Goal: Task Accomplishment & Management: Manage account settings

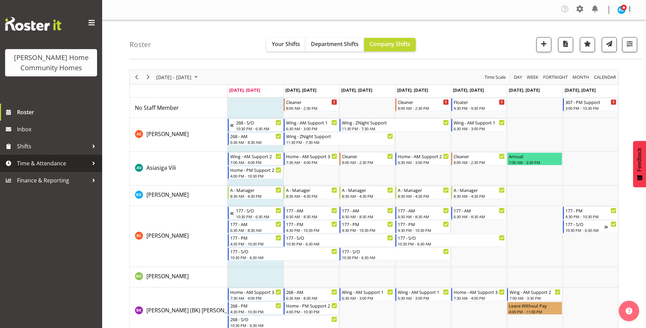
click at [65, 170] on link "Time & Attendance" at bounding box center [51, 163] width 102 height 17
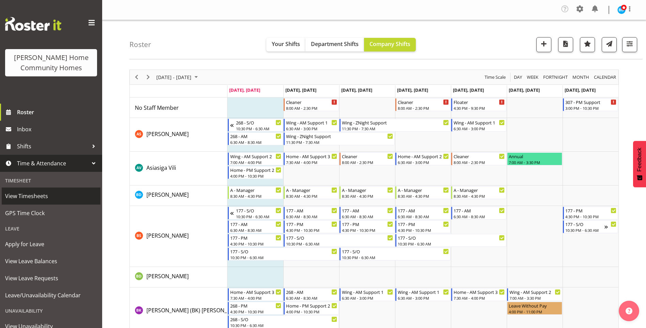
click at [48, 194] on span "View Timesheets" at bounding box center [51, 196] width 92 height 10
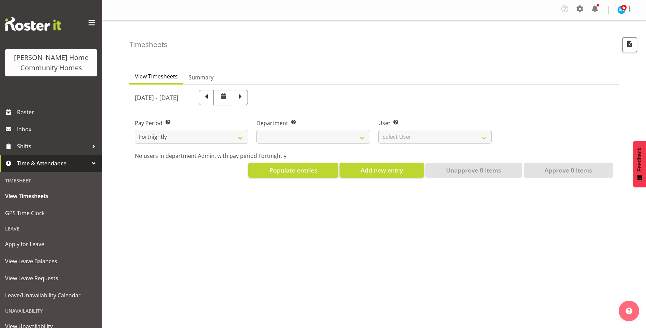
select select
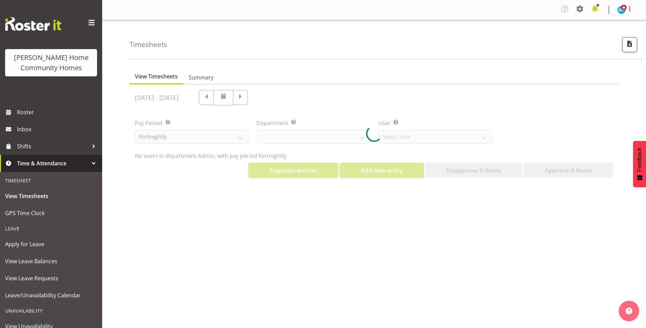
click at [594, 10] on span at bounding box center [595, 8] width 11 height 11
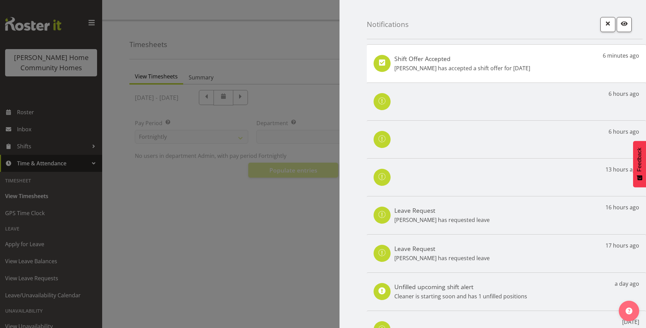
select select "8515"
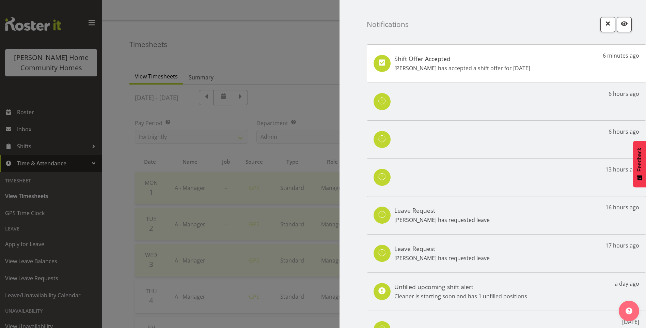
click at [510, 68] on p "Jess Aracan has accepted a shift offer for 12th Sep" at bounding box center [463, 68] width 136 height 8
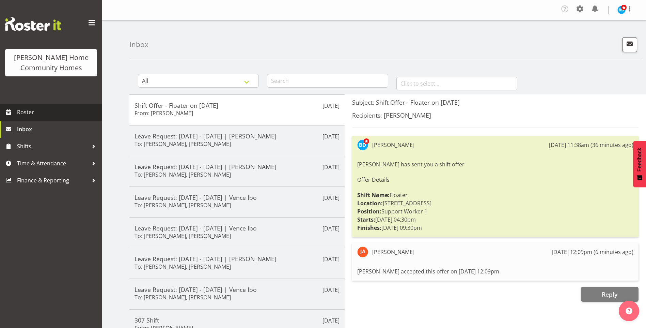
click at [36, 113] on span "Roster" at bounding box center [58, 112] width 82 height 10
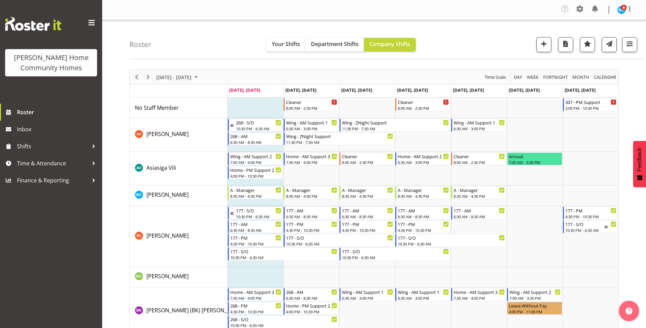
scroll to position [34, 0]
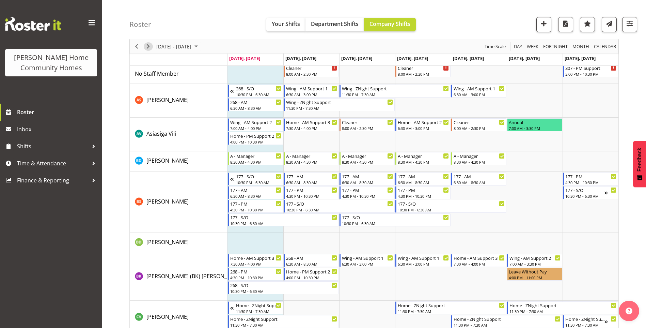
click at [147, 48] on span "Next" at bounding box center [148, 46] width 8 height 9
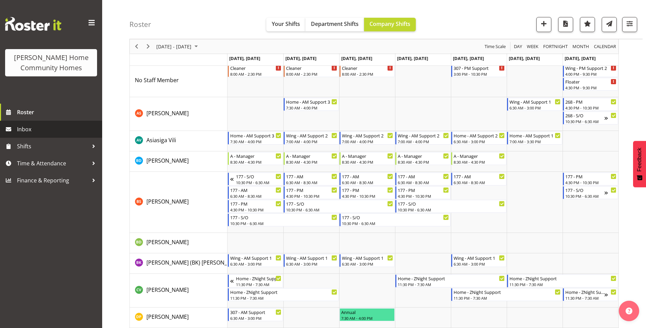
click at [49, 131] on span "Inbox" at bounding box center [58, 129] width 82 height 10
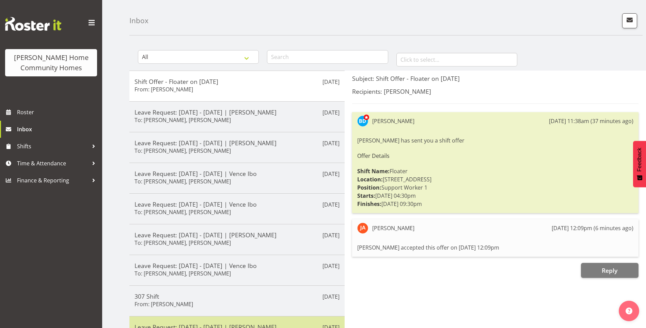
scroll to position [68, 0]
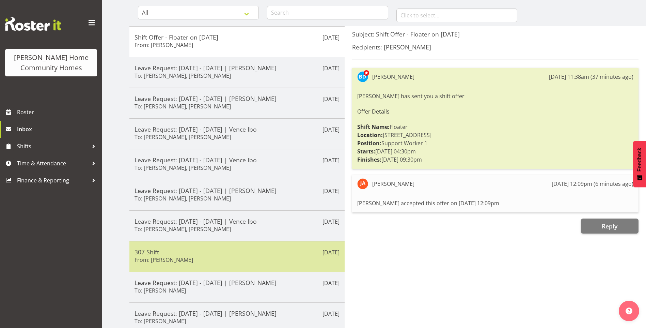
click at [204, 254] on h5 "307 Shift" at bounding box center [237, 251] width 205 height 7
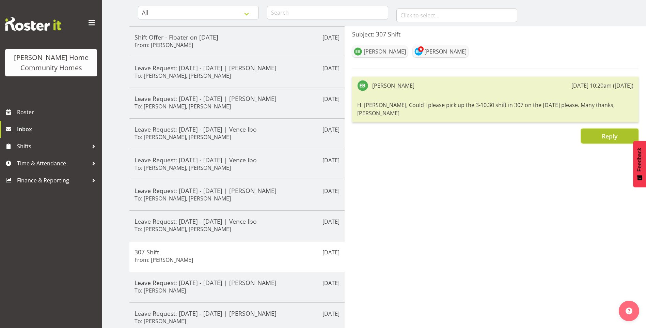
click at [595, 131] on button "Reply" at bounding box center [610, 135] width 58 height 15
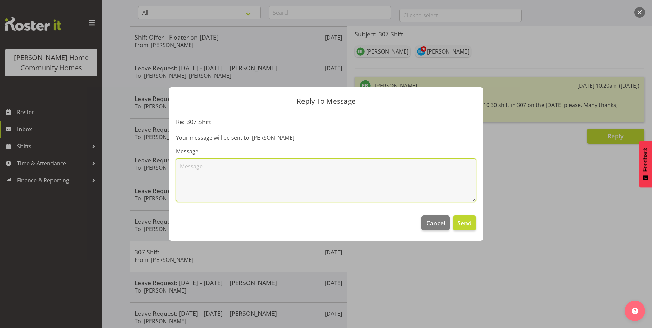
click at [322, 163] on textarea at bounding box center [326, 180] width 300 height 44
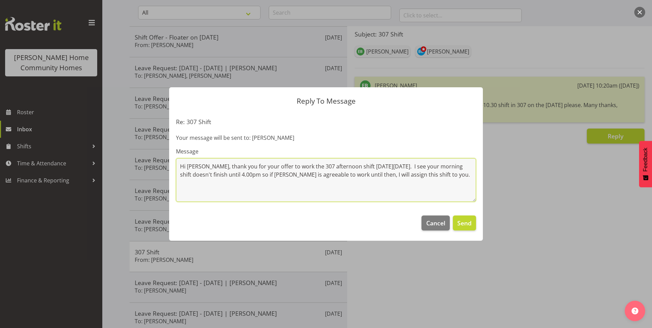
drag, startPoint x: 260, startPoint y: 175, endPoint x: 352, endPoint y: 161, distance: 92.7
click at [262, 175] on textarea "Hi Eloise, thank you for your offer to work the 307 afternoon shift on Friday 1…" at bounding box center [326, 180] width 300 height 44
click at [200, 182] on textarea "Hi Eloise, thank you for your offer to work the 307 afternoon shift on Friday 1…" at bounding box center [326, 180] width 300 height 44
type textarea "Hi Eloise, thank you for your offer to work the 307 afternoon shift on Friday 1…"
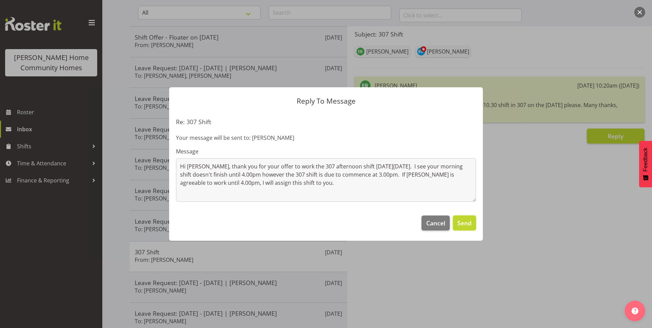
click at [455, 222] on button "Send" at bounding box center [464, 222] width 23 height 15
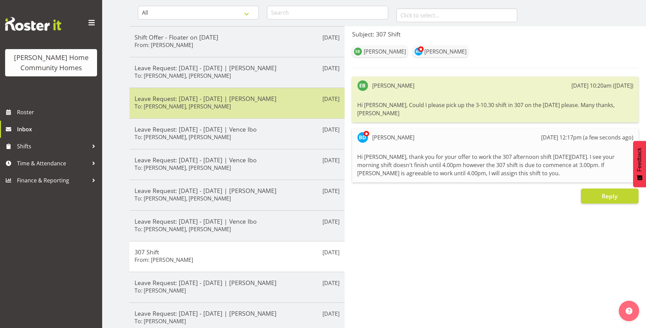
scroll to position [34, 0]
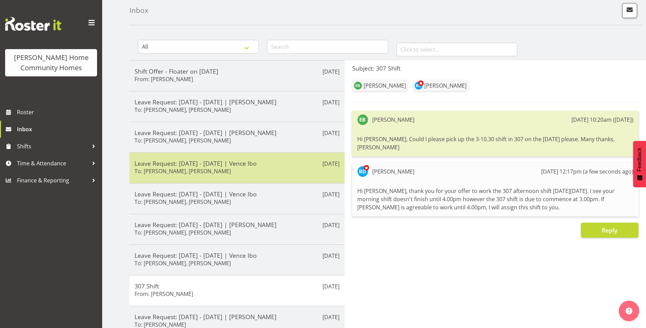
click at [257, 168] on div "Leave Request: 21/09/25 - 21/09/25 | Vence Ibo To: Barbara Dunlop, Kirsty Cross…" at bounding box center [237, 167] width 205 height 17
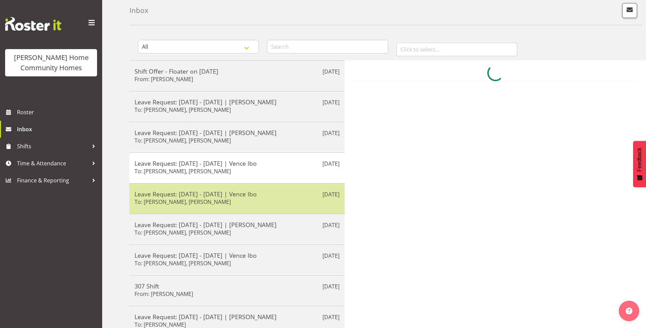
click at [252, 198] on div "Leave Request: 06/09/25 - 06/09/25 | Vence Ibo To: Barbara Dunlop, Kirsty Cross…" at bounding box center [237, 198] width 205 height 17
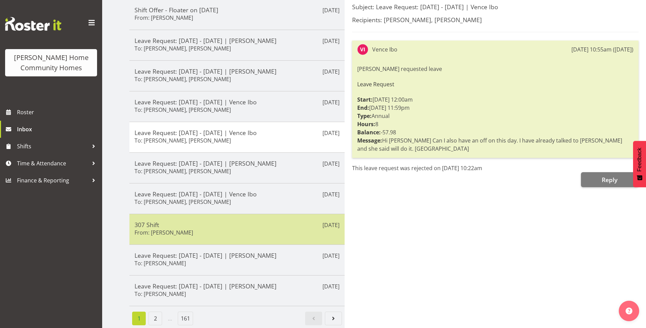
scroll to position [101, 0]
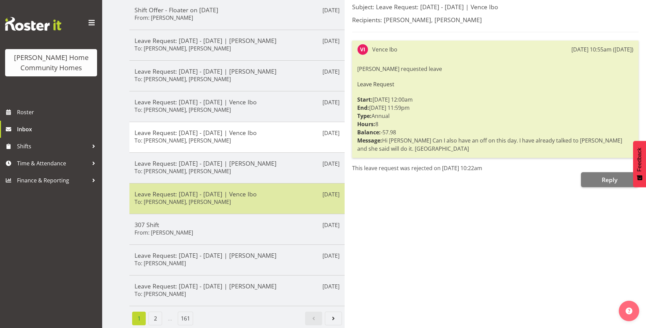
drag, startPoint x: 261, startPoint y: 197, endPoint x: 356, endPoint y: 190, distance: 95.6
click at [261, 197] on div "Leave Request: 28/09/25 - 28/09/25 | Vence Ibo To: Barbara Dunlop, Kirsty Cross…" at bounding box center [237, 198] width 205 height 17
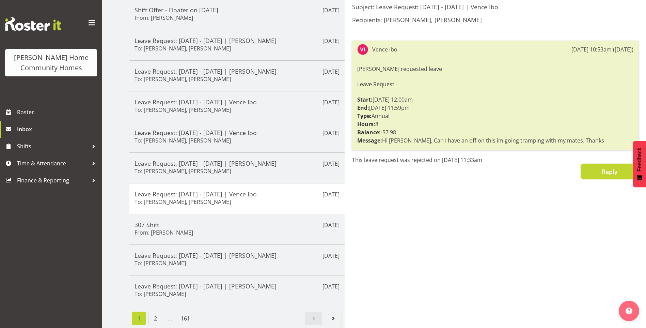
click at [594, 167] on button "Reply" at bounding box center [610, 171] width 58 height 15
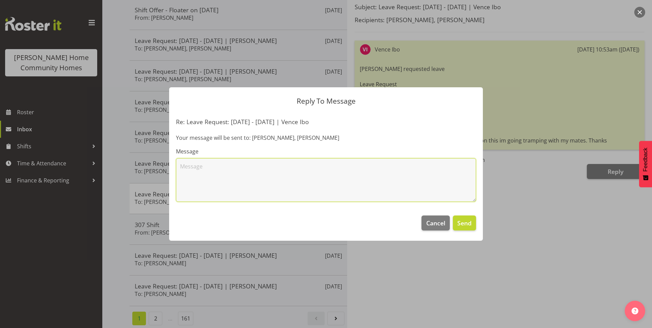
drag, startPoint x: 394, startPoint y: 183, endPoint x: 389, endPoint y: 178, distance: 6.5
click at [394, 183] on textarea at bounding box center [326, 180] width 300 height 44
type textarea "Hi Vence, I already have 2 other staff off that weekend therefore it is difficu…"
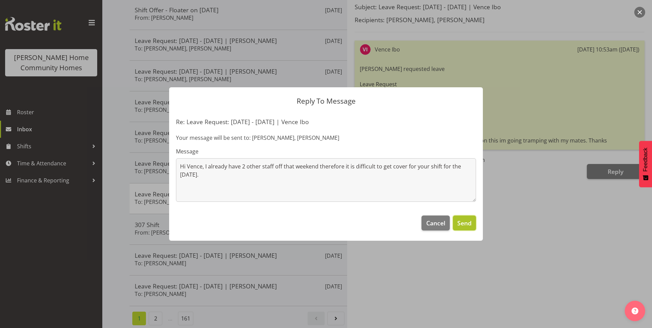
click at [464, 225] on span "Send" at bounding box center [464, 222] width 14 height 9
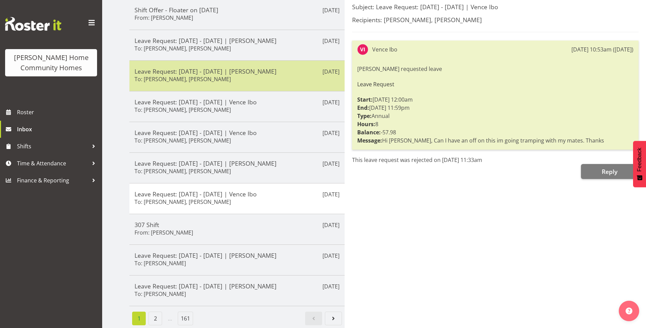
click at [167, 67] on h5 "Leave Request: 09/10/25 - 11/10/25 | Liezl Sanchez" at bounding box center [237, 70] width 205 height 7
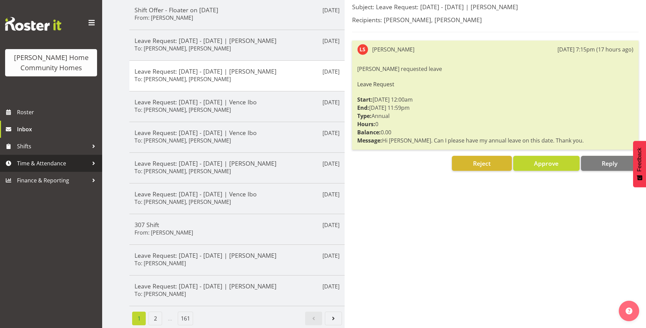
click at [52, 162] on span "Time & Attendance" at bounding box center [53, 163] width 72 height 10
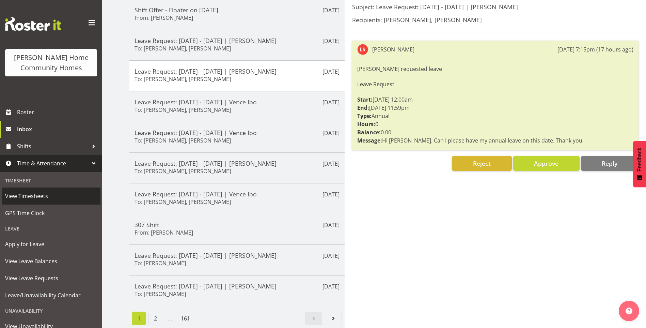
click at [45, 198] on span "View Timesheets" at bounding box center [51, 196] width 92 height 10
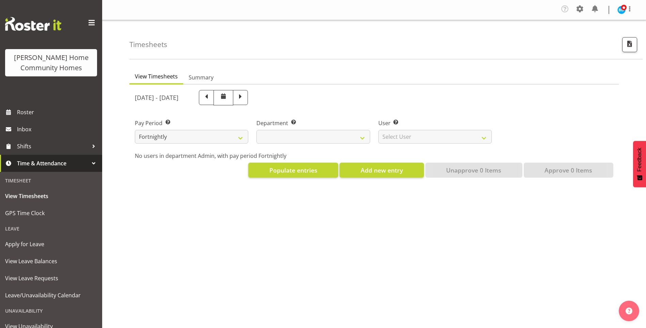
select select
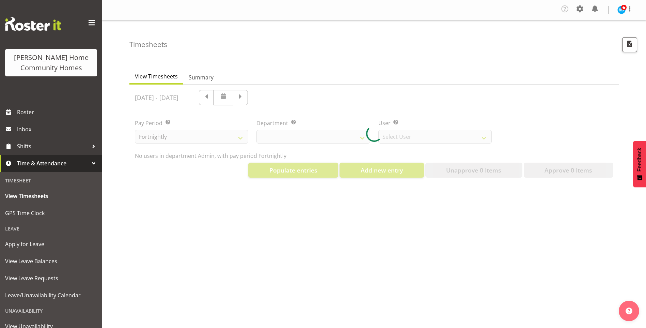
select select "8515"
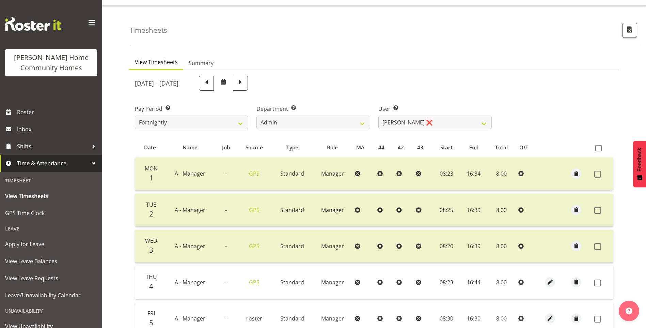
scroll to position [151, 0]
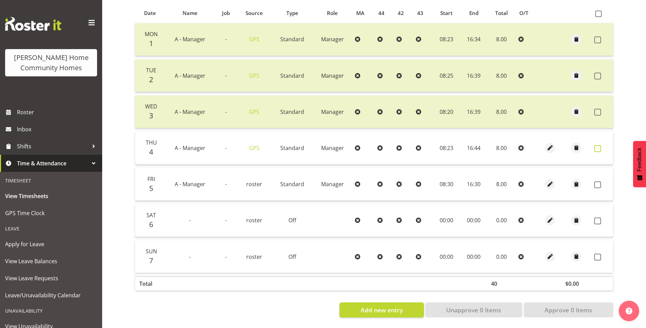
click at [599, 145] on span at bounding box center [598, 148] width 7 height 7
checkbox input "true"
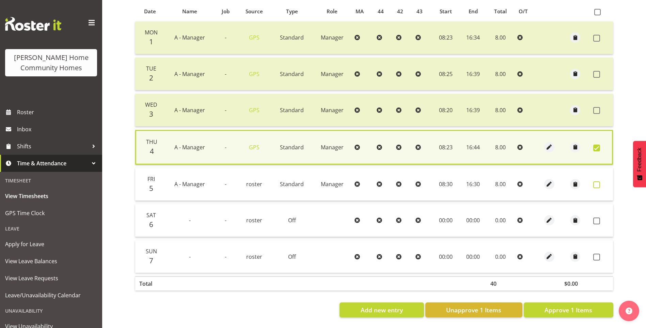
click at [596, 186] on span at bounding box center [597, 184] width 7 height 7
checkbox input "true"
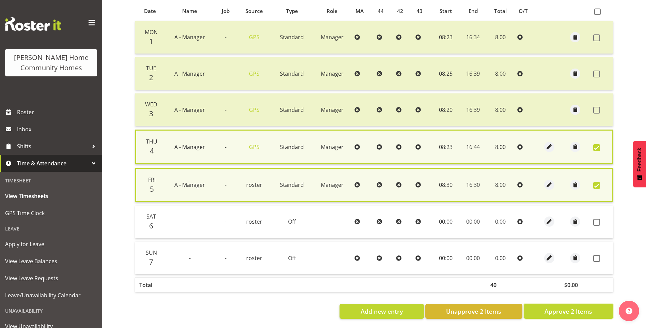
click at [570, 311] on span "Approve 2 Items" at bounding box center [569, 311] width 48 height 9
checkbox input "false"
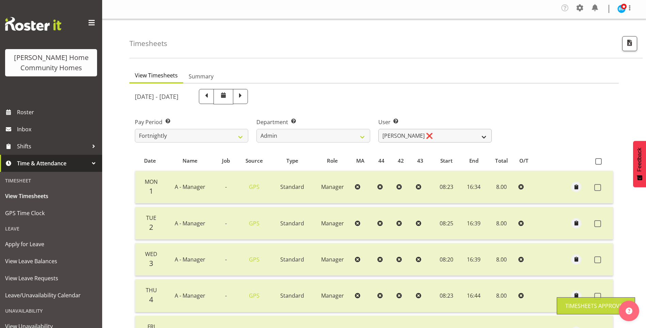
scroll to position [0, 0]
click at [402, 137] on select "Barbara Dunlop ❌ Emily-Jayne Ashton ❌ Johanna Molina ❌ Kirsty Crossley ✔" at bounding box center [435, 137] width 113 height 14
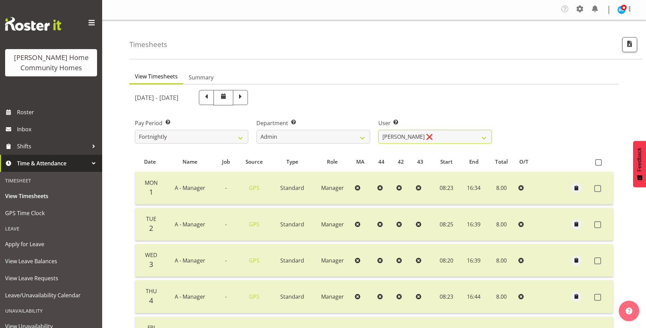
select select "11346"
click at [379, 130] on select "Barbara Dunlop ❌ Emily-Jayne Ashton ❌ Johanna Molina ❌ Kirsty Crossley ✔" at bounding box center [435, 137] width 113 height 14
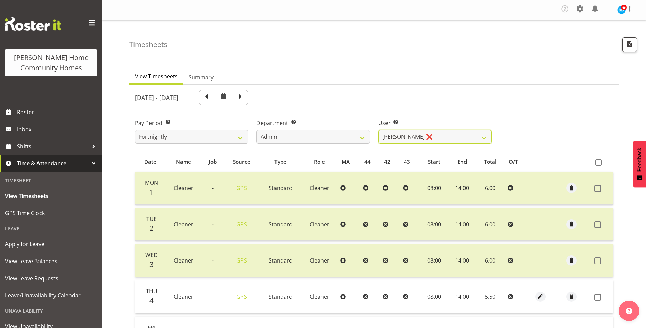
scroll to position [68, 0]
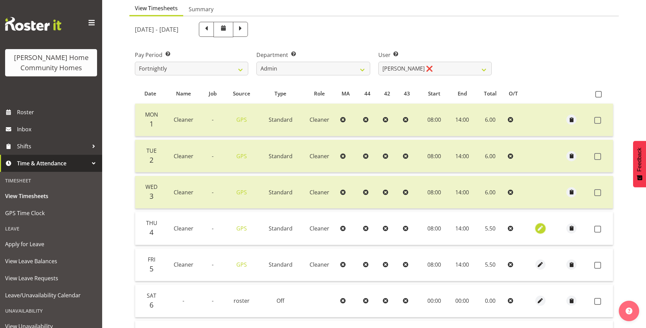
click at [540, 228] on span "button" at bounding box center [541, 228] width 8 height 8
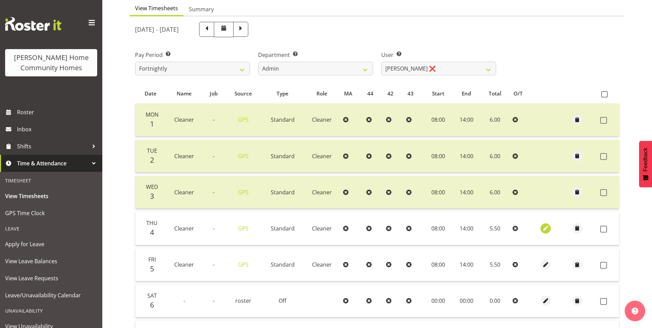
select select "Standard"
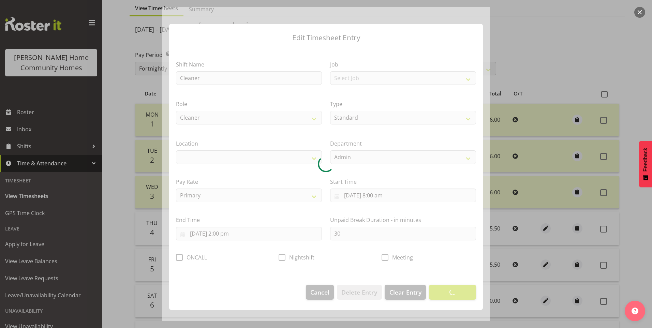
select select "1067"
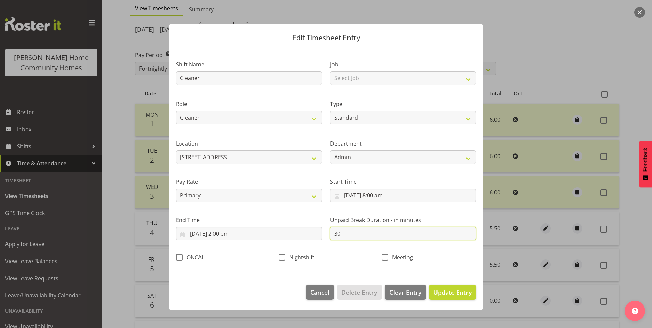
drag, startPoint x: 351, startPoint y: 233, endPoint x: 297, endPoint y: 225, distance: 54.2
click at [317, 229] on div "Shift Name Cleaner Job Select Job Floater Role Cleaner Type Off Standard Public…" at bounding box center [326, 159] width 308 height 216
type input "0"
click at [455, 296] on span "Update Entry" at bounding box center [452, 292] width 38 height 8
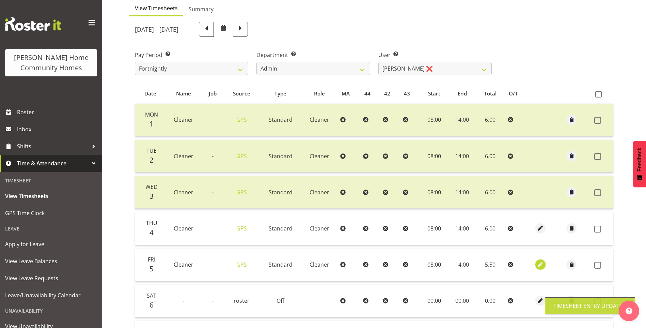
click at [542, 264] on span "button" at bounding box center [541, 265] width 8 height 8
select select "Standard"
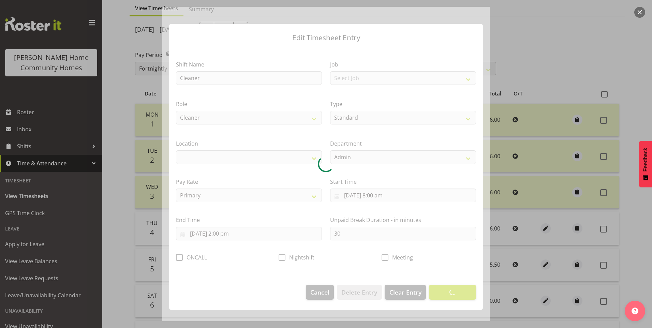
select select "1067"
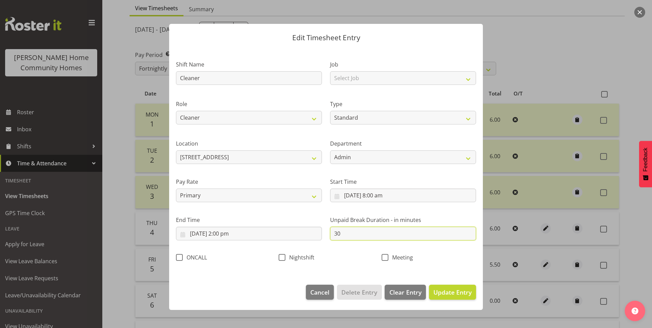
drag, startPoint x: 367, startPoint y: 237, endPoint x: 177, endPoint y: 213, distance: 191.1
click at [218, 218] on div "Shift Name Cleaner Job Select Job Floater Role Cleaner Type Off Standard Public…" at bounding box center [326, 159] width 308 height 216
type input "0"
drag, startPoint x: 470, startPoint y: 290, endPoint x: 482, endPoint y: 287, distance: 11.6
click at [471, 290] on span "Update Entry" at bounding box center [452, 292] width 38 height 8
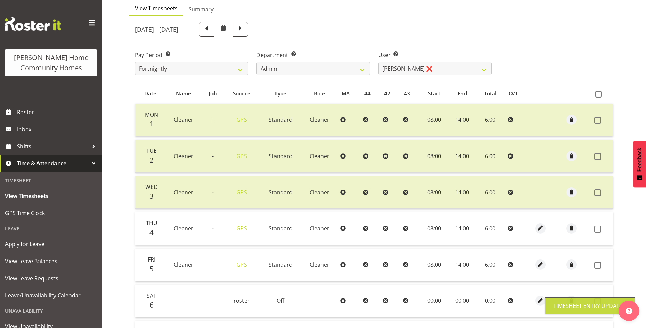
click at [603, 265] on label at bounding box center [600, 265] width 11 height 7
checkbox input "true"
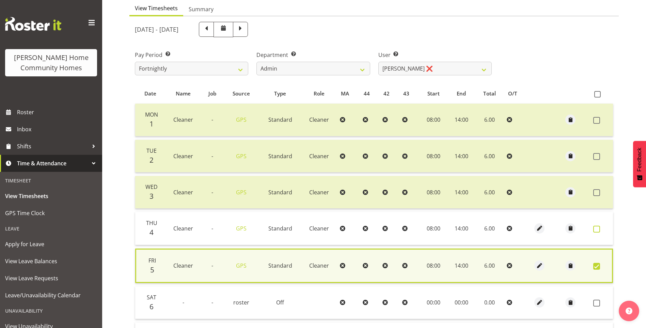
click at [599, 228] on span at bounding box center [597, 229] width 7 height 7
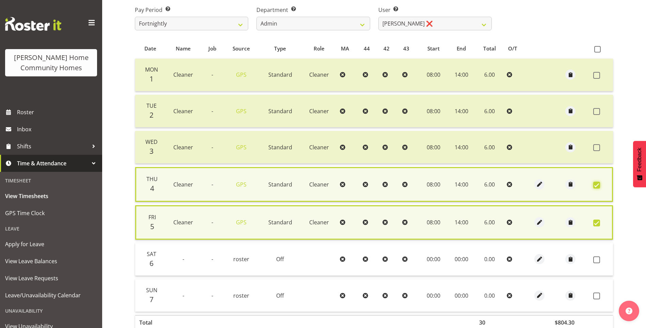
scroll to position [157, 0]
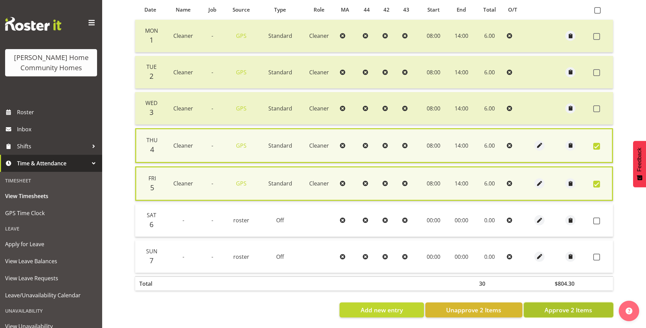
click at [584, 305] on span "Approve 2 Items" at bounding box center [569, 309] width 48 height 9
checkbox input "false"
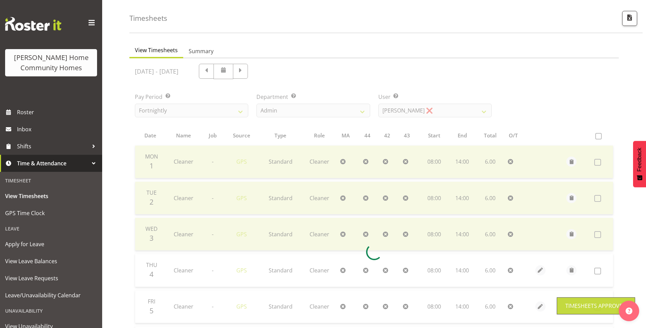
scroll to position [0, 0]
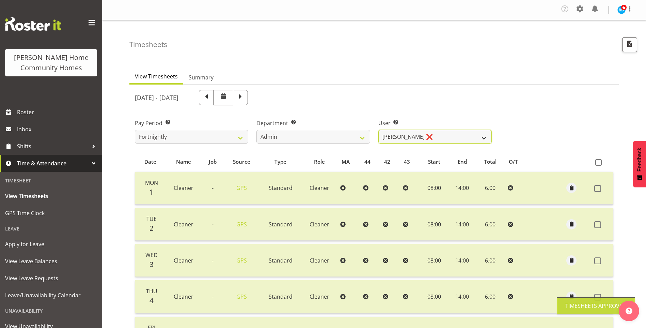
click at [408, 140] on select "Barbara Dunlop ❌ Emily-Jayne Ashton ❌ Johanna Molina ❌ Kirsty Crossley ✔" at bounding box center [435, 137] width 113 height 14
select select "8557"
click at [379, 130] on select "Barbara Dunlop ❌ Emily-Jayne Ashton ❌ Johanna Molina ❌ Kirsty Crossley ✔" at bounding box center [435, 137] width 113 height 14
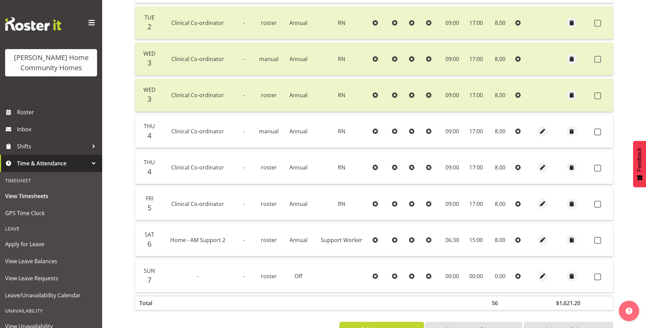
scroll to position [204, 0]
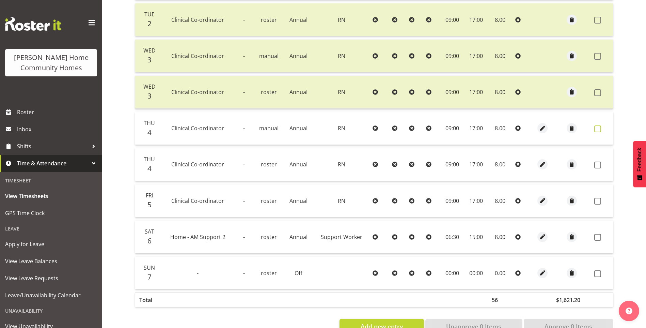
click at [602, 130] on label at bounding box center [600, 128] width 11 height 7
checkbox input "true"
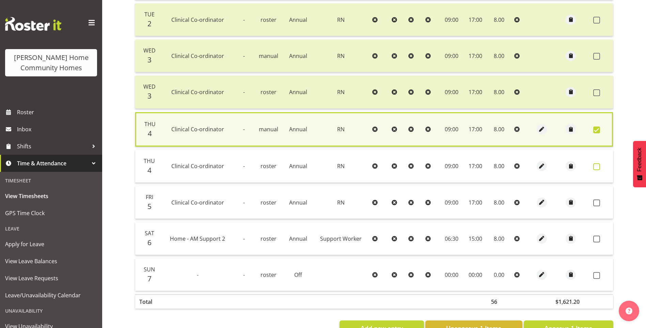
click at [600, 165] on span at bounding box center [597, 166] width 7 height 7
checkbox input "true"
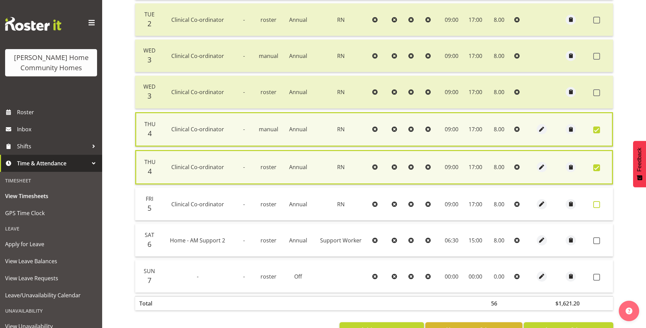
click at [596, 203] on span at bounding box center [597, 204] width 7 height 7
checkbox input "true"
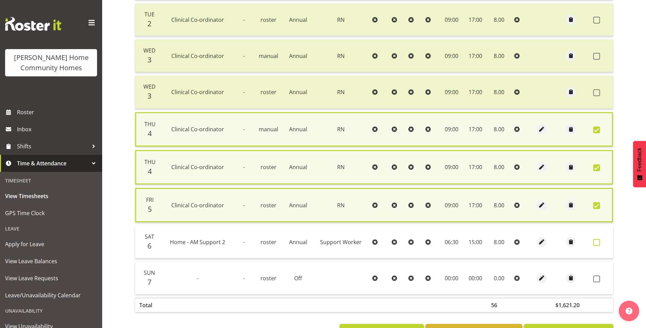
click at [604, 243] on label at bounding box center [599, 242] width 11 height 7
checkbox input "true"
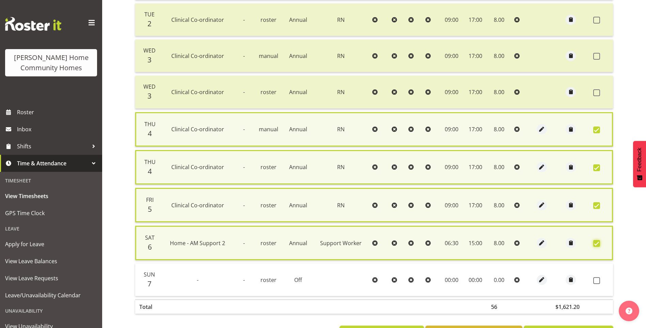
scroll to position [233, 0]
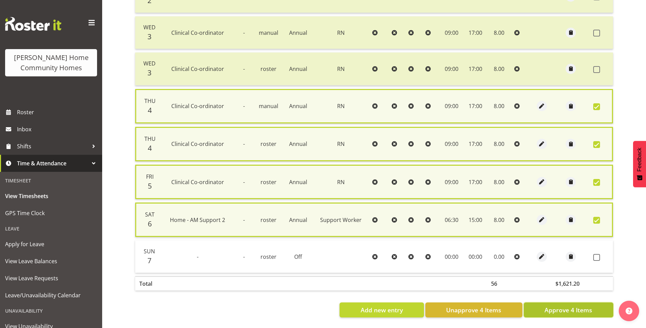
click at [579, 305] on span "Approve 4 Items" at bounding box center [569, 309] width 48 height 9
checkbox input "false"
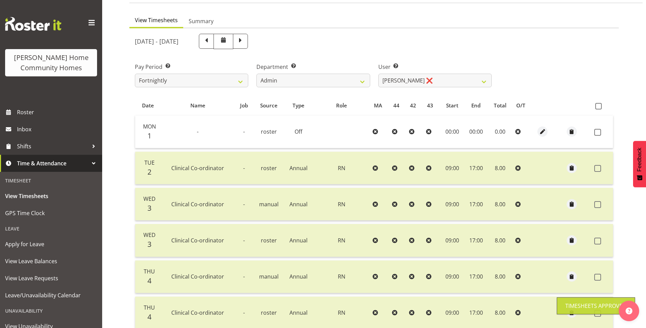
scroll to position [56, 0]
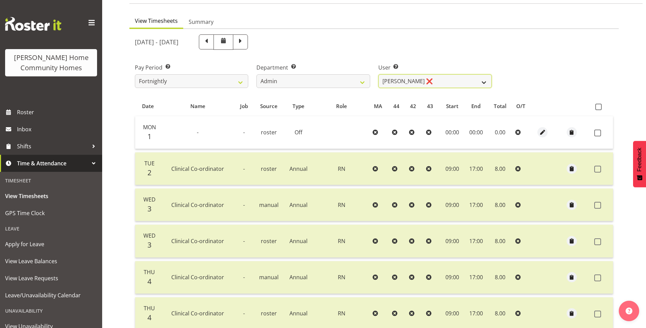
click at [410, 81] on select "Barbara Dunlop ❌ Emily-Jayne Ashton ❌ Johanna Molina ❌ Kirsty Crossley ✔" at bounding box center [435, 81] width 113 height 14
select select "8517"
click at [379, 74] on select "Barbara Dunlop ❌ Emily-Jayne Ashton ❌ Johanna Molina ❌ Kirsty Crossley ✔" at bounding box center [435, 81] width 113 height 14
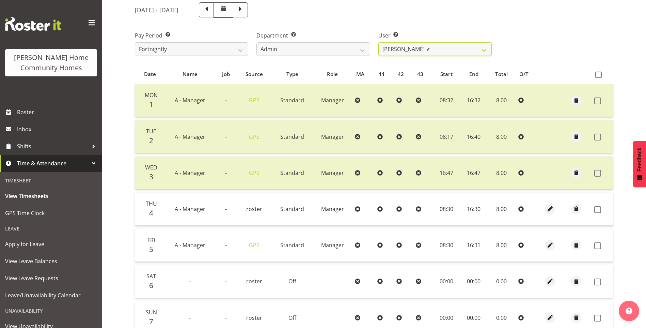
scroll to position [154, 0]
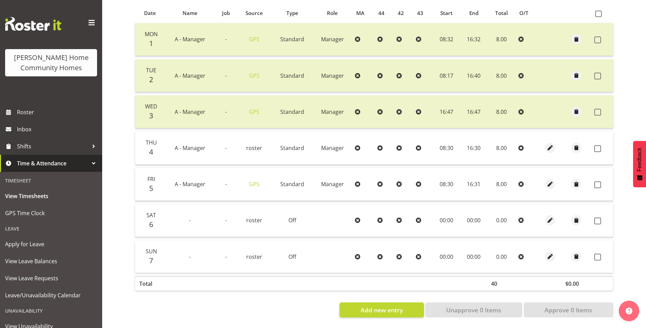
drag, startPoint x: 599, startPoint y: 144, endPoint x: 602, endPoint y: 159, distance: 15.3
click at [598, 145] on span at bounding box center [598, 148] width 7 height 7
checkbox input "true"
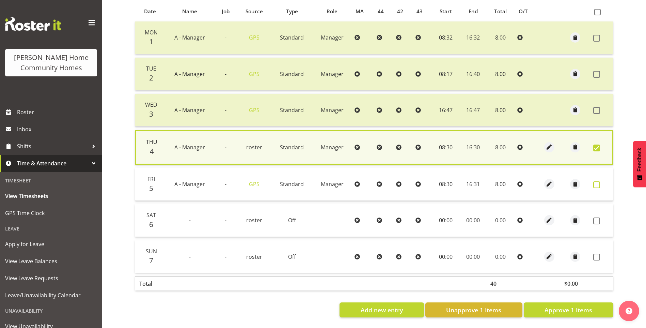
click at [599, 181] on span at bounding box center [597, 184] width 7 height 7
checkbox input "true"
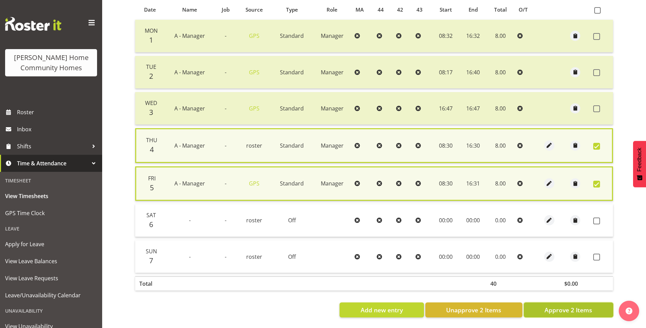
click at [589, 307] on span "Approve 2 Items" at bounding box center [569, 309] width 48 height 9
checkbox input "false"
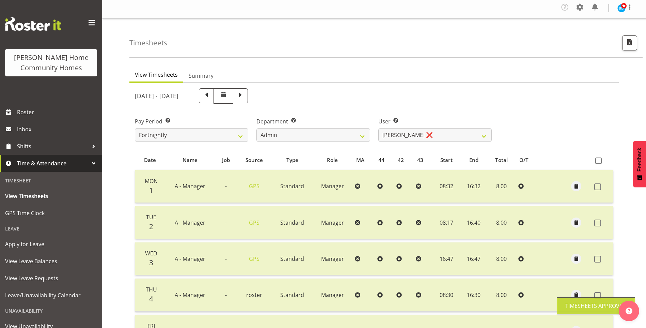
scroll to position [0, 0]
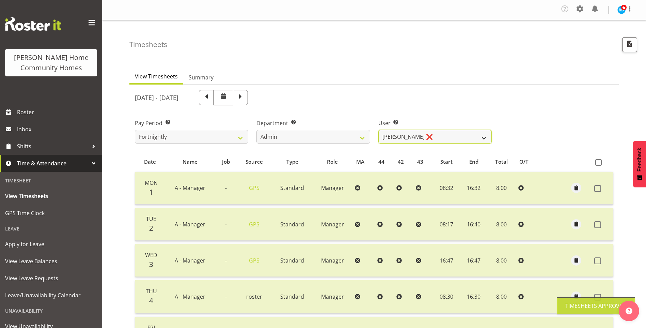
click at [397, 134] on select "Barbara Dunlop ❌ Emily-Jayne Ashton ❌ Johanna Molina ❌ Kirsty Crossley ❌" at bounding box center [435, 137] width 113 height 14
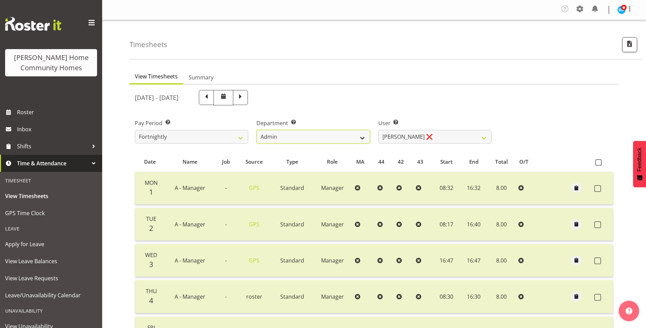
click at [309, 137] on select "Admin Homeside Houses Wingside" at bounding box center [313, 137] width 113 height 14
select select "746"
click at [257, 130] on select "Admin Homeside Houses Wingside" at bounding box center [313, 137] width 113 height 14
select select "8528"
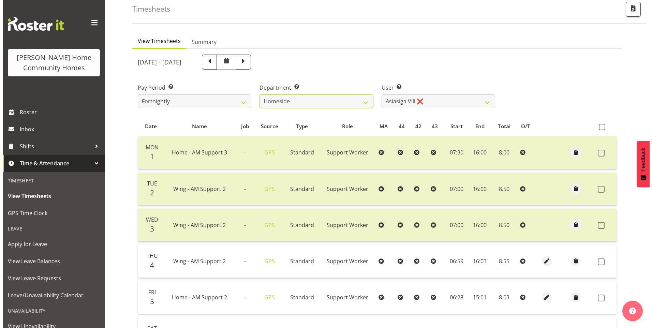
scroll to position [102, 0]
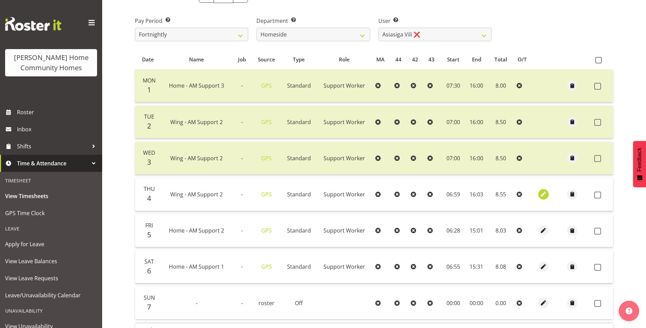
click at [542, 192] on span "button" at bounding box center [544, 194] width 8 height 8
select select "Standard"
select select "749"
select select "8"
select select "2025"
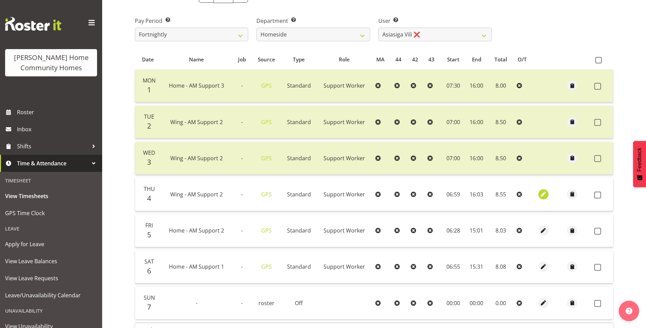
select select "6"
select select "59"
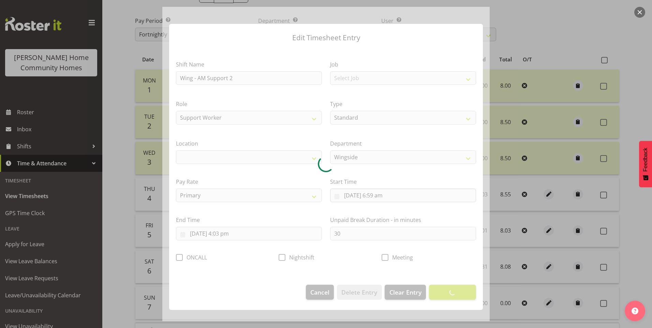
select select "1071"
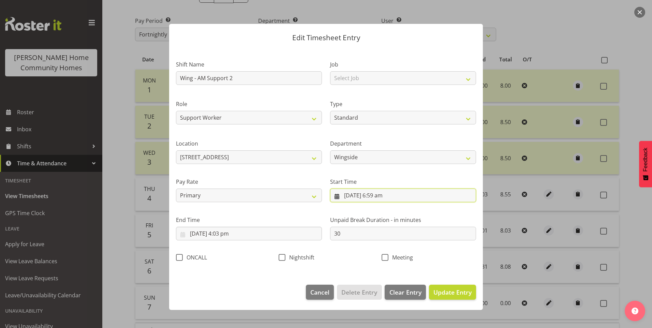
click at [375, 200] on input "4/09/2025, 6:59 am" at bounding box center [403, 195] width 146 height 14
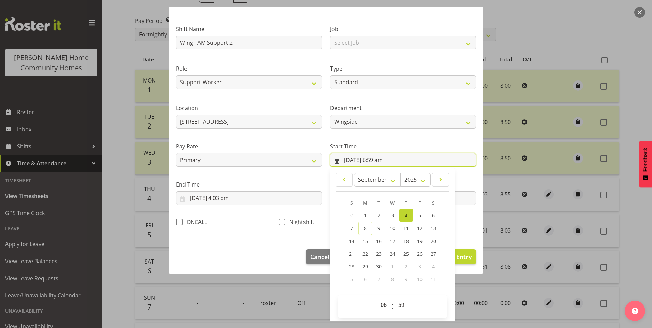
scroll to position [37, 0]
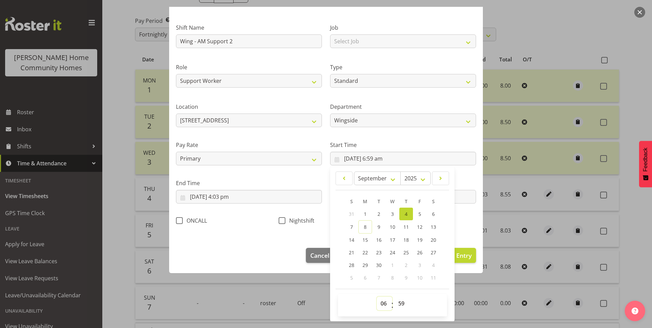
click at [379, 301] on select "00 01 02 03 04 05 06 07 08 09 10 11 12 13 14 15 16 17 18 19 20 21 22 23" at bounding box center [384, 303] width 15 height 14
select select "7"
click at [377, 296] on select "00 01 02 03 04 05 06 07 08 09 10 11 12 13 14 15 16 17 18 19 20 21 22 23" at bounding box center [384, 303] width 15 height 14
type input "4/09/2025, 7:59 am"
click at [398, 300] on select "00 01 02 03 04 05 06 07 08 09 10 11 12 13 14 15 16 17 18 19 20 21 22 23 24 25 2…" at bounding box center [401, 303] width 15 height 14
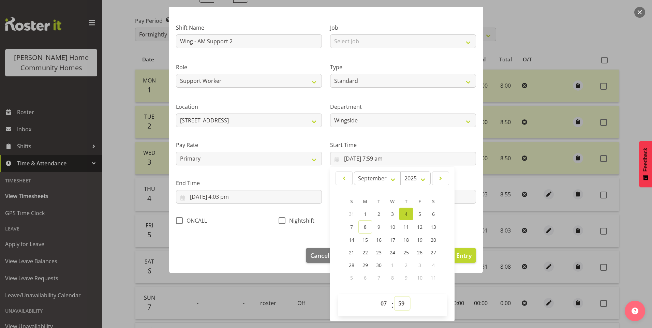
select select "0"
click at [394, 296] on select "00 01 02 03 04 05 06 07 08 09 10 11 12 13 14 15 16 17 18 19 20 21 22 23 24 25 2…" at bounding box center [401, 303] width 15 height 14
type input "4/09/2025, 7:00 am"
click at [225, 199] on input "4/09/2025, 4:03 pm" at bounding box center [249, 197] width 146 height 14
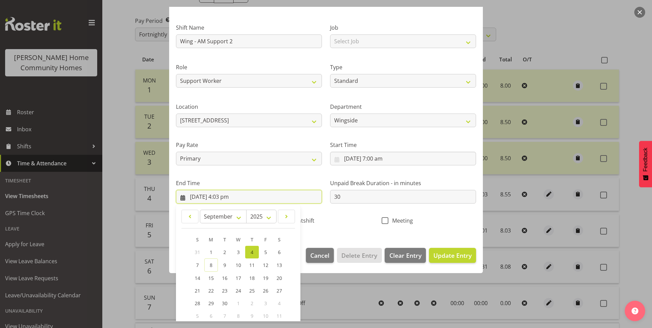
scroll to position [75, 0]
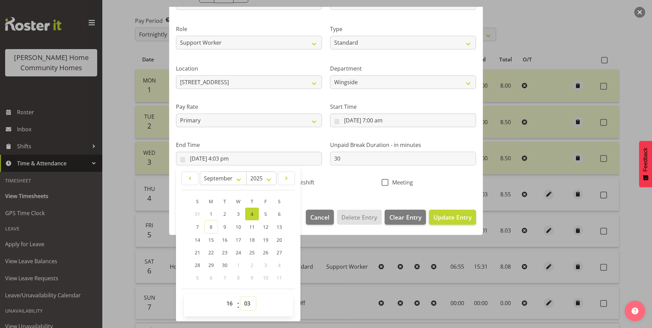
drag, startPoint x: 249, startPoint y: 304, endPoint x: 250, endPoint y: 298, distance: 6.6
click at [249, 304] on select "00 01 02 03 04 05 06 07 08 09 10 11 12 13 14 15 16 17 18 19 20 21 22 23 24 25 2…" at bounding box center [247, 303] width 15 height 14
select select "0"
click at [240, 296] on select "00 01 02 03 04 05 06 07 08 09 10 11 12 13 14 15 16 17 18 19 20 21 22 23 24 25 2…" at bounding box center [247, 303] width 15 height 14
type input "4/09/2025, 4:00 pm"
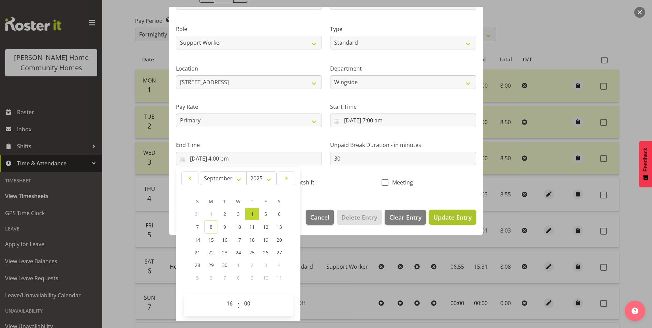
click at [441, 217] on span "Update Entry" at bounding box center [452, 217] width 38 height 8
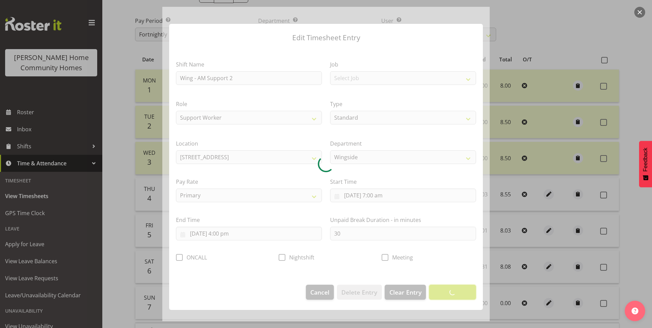
scroll to position [0, 0]
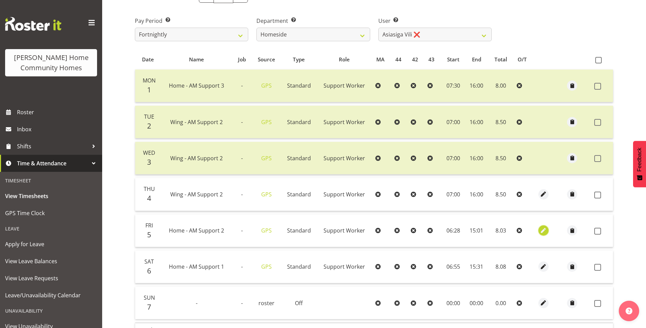
click at [543, 227] on span "button" at bounding box center [544, 231] width 8 height 8
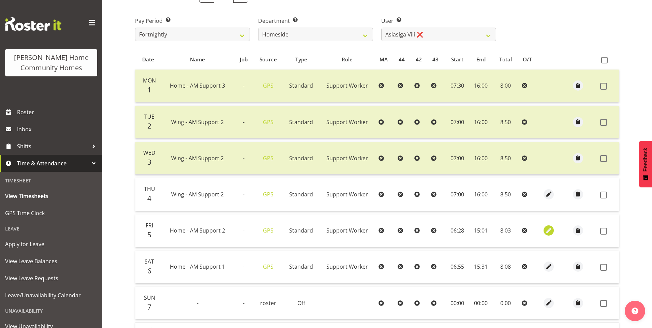
select select "Standard"
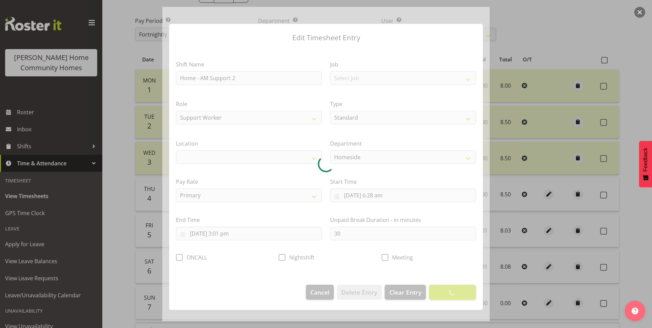
select select "1067"
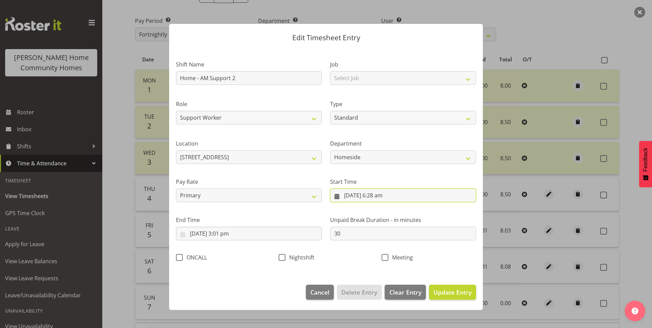
drag, startPoint x: 384, startPoint y: 197, endPoint x: 396, endPoint y: 219, distance: 26.1
click at [384, 197] on input "5/09/2025, 6:28 am" at bounding box center [403, 195] width 146 height 14
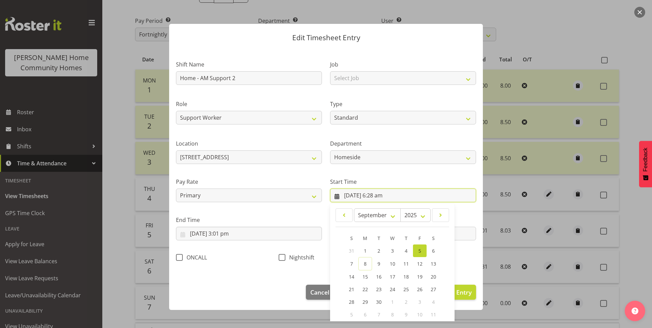
scroll to position [37, 0]
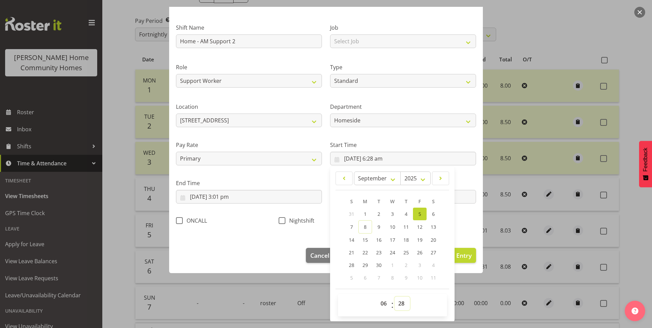
click at [394, 308] on select "00 01 02 03 04 05 06 07 08 09 10 11 12 13 14 15 16 17 18 19 20 21 22 23 24 25 2…" at bounding box center [401, 303] width 15 height 14
select select "30"
click at [394, 296] on select "00 01 02 03 04 05 06 07 08 09 10 11 12 13 14 15 16 17 18 19 20 21 22 23 24 25 2…" at bounding box center [401, 303] width 15 height 14
type input "5/09/2025, 6:30 am"
drag, startPoint x: 226, startPoint y: 201, endPoint x: 246, endPoint y: 215, distance: 24.4
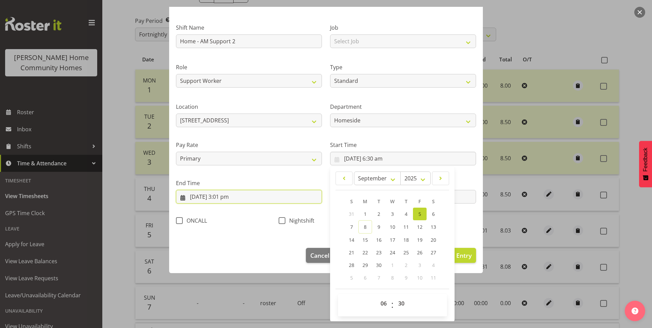
click at [225, 201] on input "5/09/2025, 3:01 pm" at bounding box center [249, 197] width 146 height 14
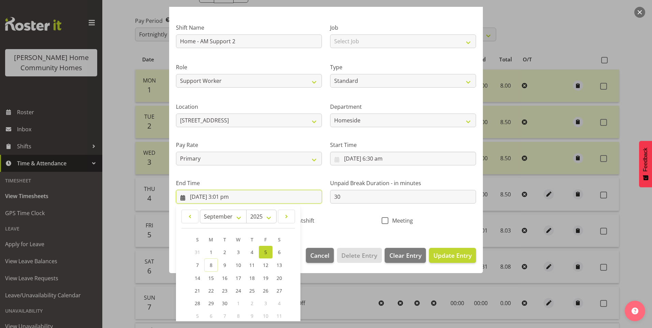
scroll to position [75, 0]
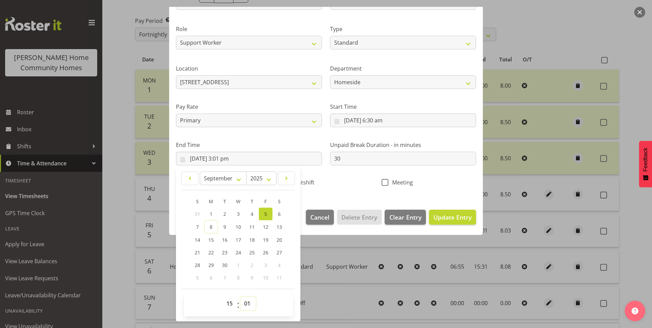
drag, startPoint x: 249, startPoint y: 304, endPoint x: 250, endPoint y: 301, distance: 3.4
click at [250, 303] on select "00 01 02 03 04 05 06 07 08 09 10 11 12 13 14 15 16 17 18 19 20 21 22 23 24 25 2…" at bounding box center [247, 303] width 15 height 14
select select "0"
click at [240, 296] on select "00 01 02 03 04 05 06 07 08 09 10 11 12 13 14 15 16 17 18 19 20 21 22 23 24 25 2…" at bounding box center [247, 303] width 15 height 14
type input "5/09/2025, 3:00 pm"
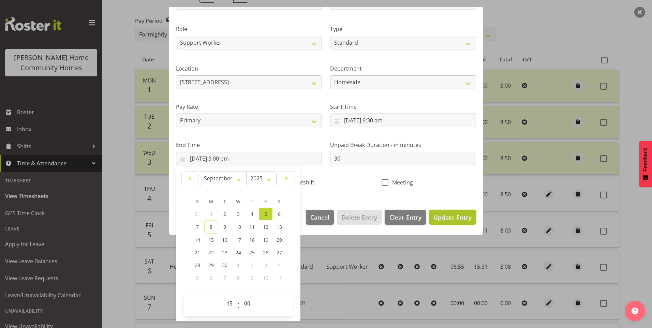
click at [449, 220] on span "Update Entry" at bounding box center [452, 217] width 38 height 8
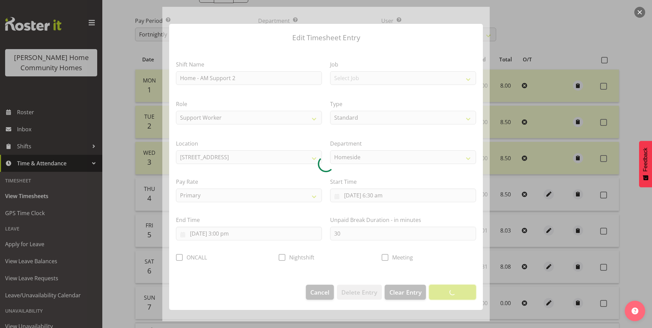
scroll to position [0, 0]
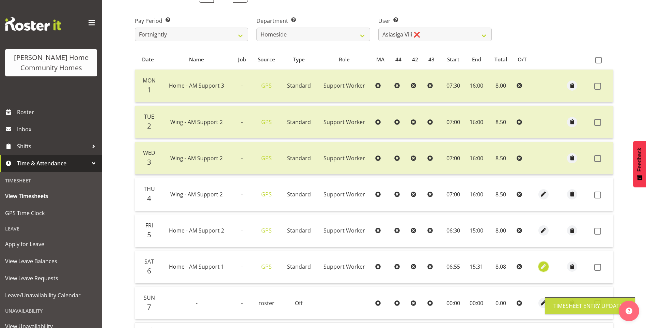
click at [545, 264] on span "button" at bounding box center [544, 267] width 8 height 8
select select "Standard"
select select "8"
select select "2025"
select select "6"
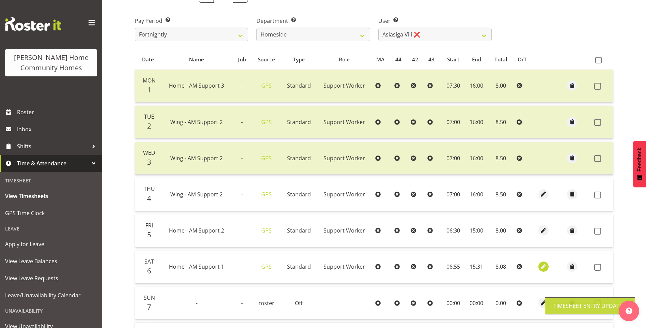
select select "55"
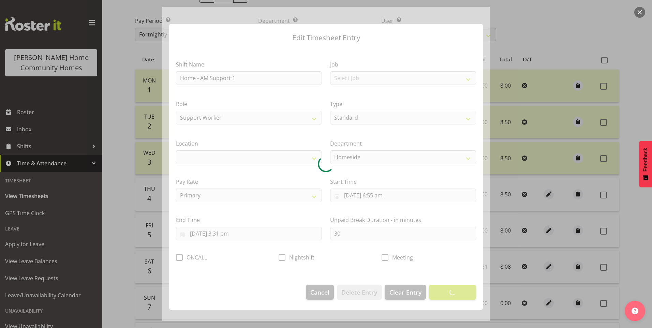
select select "1067"
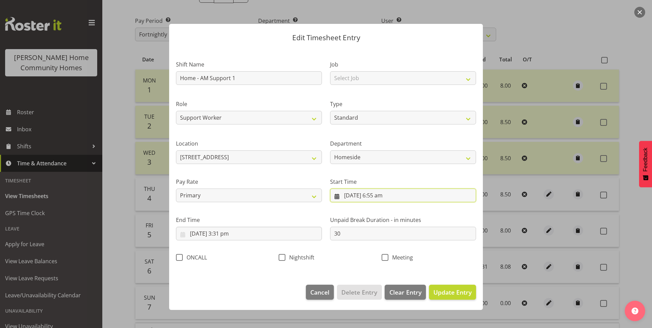
click at [376, 197] on input "6/09/2025, 6:55 am" at bounding box center [403, 195] width 146 height 14
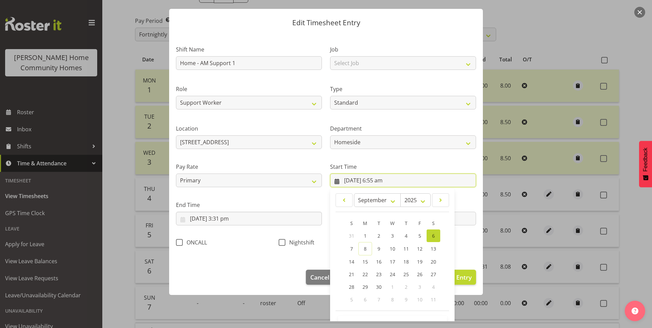
scroll to position [37, 0]
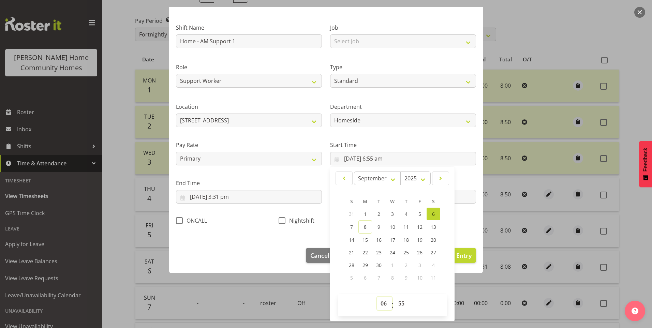
click at [377, 308] on select "00 01 02 03 04 05 06 07 08 09 10 11 12 13 14 15 16 17 18 19 20 21 22 23" at bounding box center [384, 303] width 15 height 14
select select "7"
click at [377, 296] on select "00 01 02 03 04 05 06 07 08 09 10 11 12 13 14 15 16 17 18 19 20 21 22 23" at bounding box center [384, 303] width 15 height 14
type input "6/09/2025, 7:55 am"
click at [401, 296] on select "00 01 02 03 04 05 06 07 08 09 10 11 12 13 14 15 16 17 18 19 20 21 22 23 24 25 2…" at bounding box center [401, 303] width 15 height 14
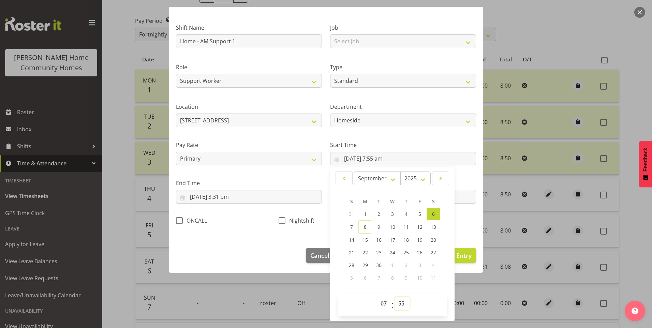
select select "0"
click at [394, 296] on select "00 01 02 03 04 05 06 07 08 09 10 11 12 13 14 15 16 17 18 19 20 21 22 23 24 25 2…" at bounding box center [401, 303] width 15 height 14
type input "6/09/2025, 7:00 am"
click at [229, 199] on input "6/09/2025, 3:31 pm" at bounding box center [249, 197] width 146 height 14
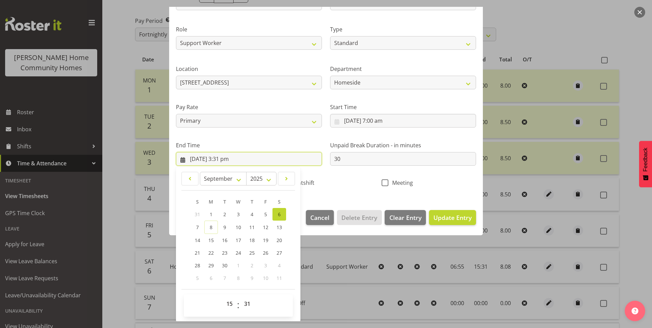
scroll to position [75, 0]
drag, startPoint x: 250, startPoint y: 307, endPoint x: 249, endPoint y: 303, distance: 3.7
click at [250, 307] on select "00 01 02 03 04 05 06 07 08 09 10 11 12 13 14 15 16 17 18 19 20 21 22 23 24 25 2…" at bounding box center [247, 303] width 15 height 14
select select "30"
click at [240, 296] on select "00 01 02 03 04 05 06 07 08 09 10 11 12 13 14 15 16 17 18 19 20 21 22 23 24 25 2…" at bounding box center [247, 303] width 15 height 14
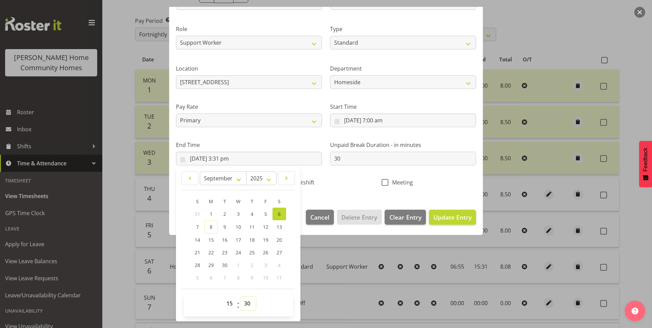
type input "6/09/2025, 3:30 pm"
drag, startPoint x: 462, startPoint y: 221, endPoint x: 478, endPoint y: 218, distance: 15.9
click at [462, 220] on span "Update Entry" at bounding box center [452, 217] width 38 height 8
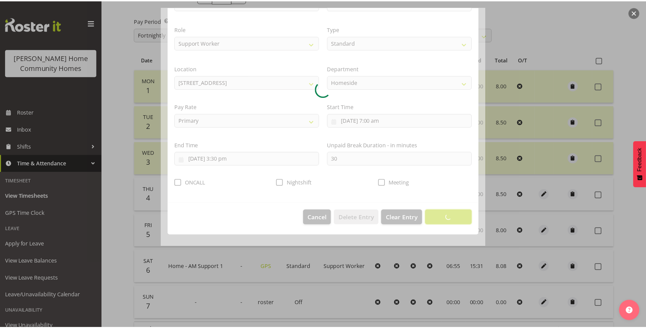
scroll to position [0, 0]
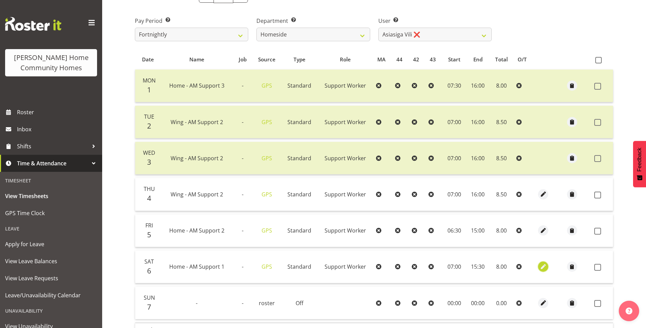
click at [548, 265] on button "button" at bounding box center [543, 266] width 10 height 10
select select "Standard"
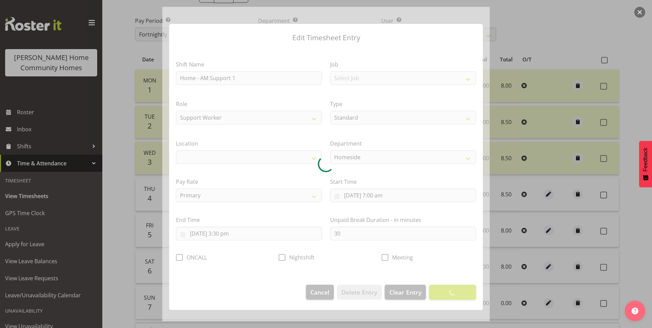
select select "1067"
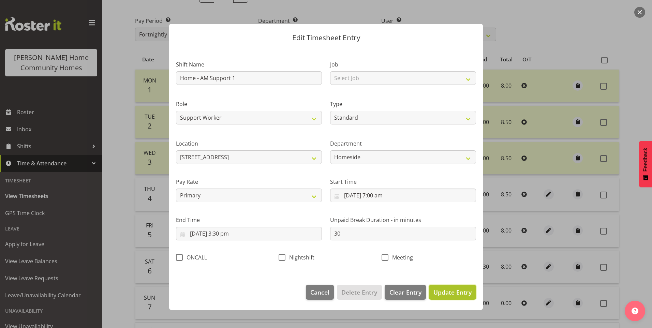
click at [457, 293] on span "Update Entry" at bounding box center [452, 292] width 38 height 8
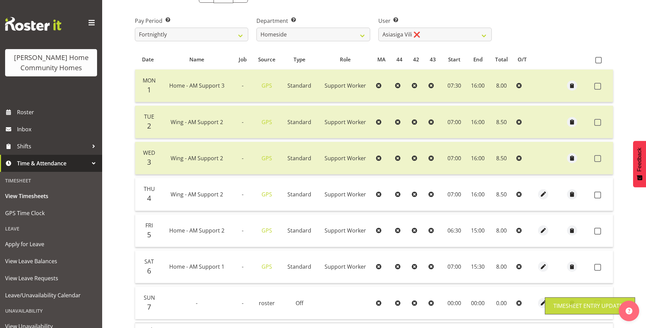
click at [602, 266] on label at bounding box center [600, 267] width 11 height 7
checkbox input "true"
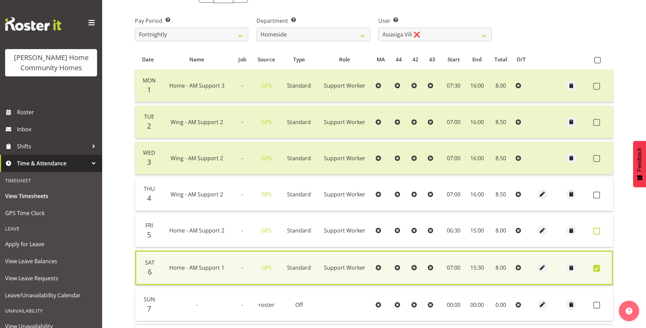
click at [599, 232] on span at bounding box center [597, 231] width 7 height 7
checkbox input "true"
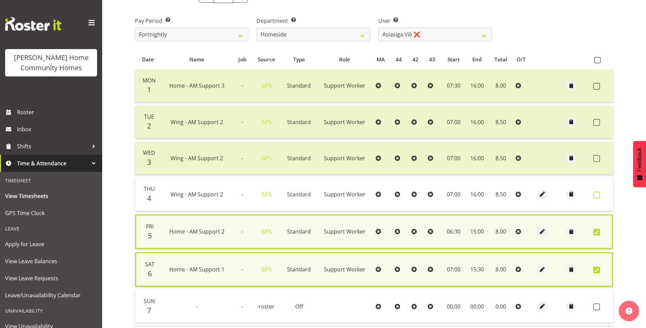
click at [599, 194] on span at bounding box center [597, 195] width 7 height 7
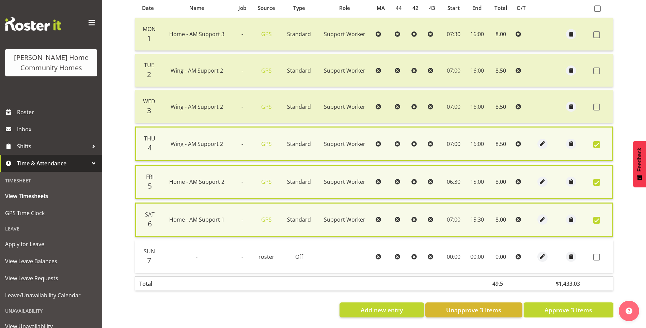
drag, startPoint x: 590, startPoint y: 302, endPoint x: 582, endPoint y: 294, distance: 11.1
click at [589, 305] on span "Approve 3 Items" at bounding box center [569, 309] width 48 height 9
checkbox input "false"
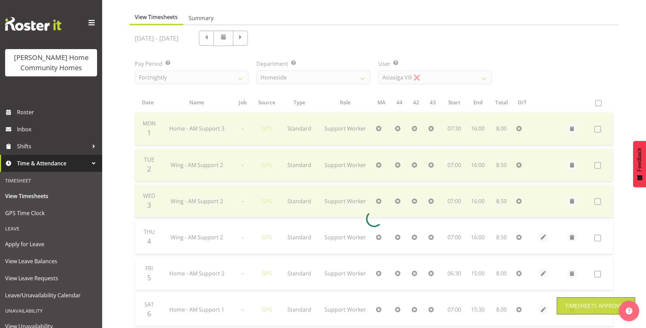
scroll to position [17, 0]
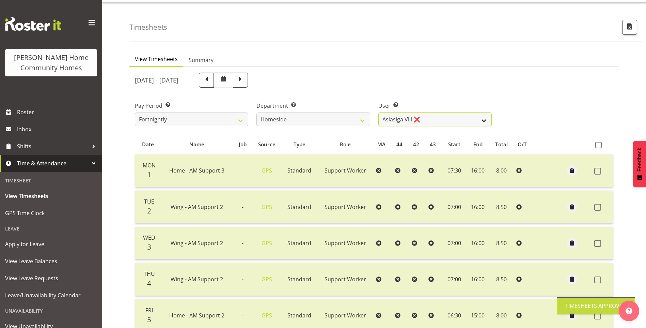
click at [401, 120] on select "[PERSON_NAME] ❌ [PERSON_NAME] ❌ [PERSON_NAME] (BK) [PERSON_NAME] ❌ [PERSON_NAME…" at bounding box center [435, 119] width 113 height 14
select select "8539"
click at [379, 112] on select "[PERSON_NAME] ❌ [PERSON_NAME] ❌ [PERSON_NAME] (BK) [PERSON_NAME] ❌ [PERSON_NAME…" at bounding box center [435, 119] width 113 height 14
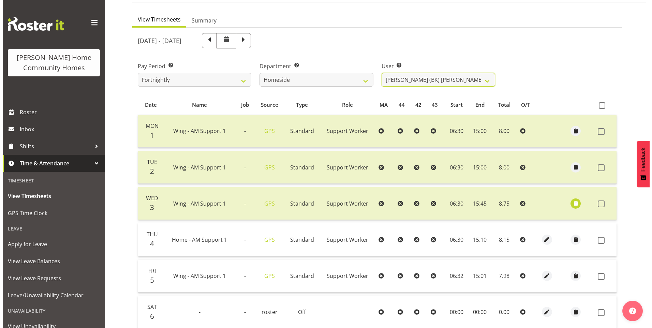
scroll to position [120, 0]
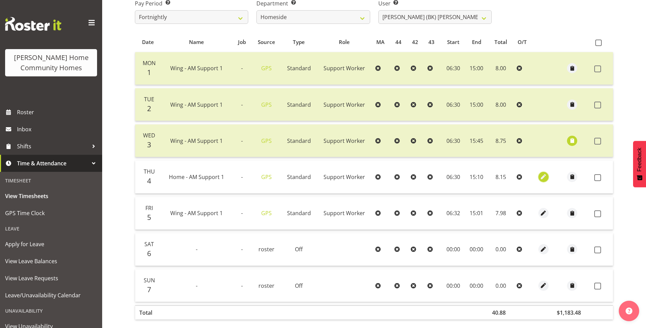
click at [542, 178] on span "button" at bounding box center [544, 177] width 8 height 8
select select "Standard"
select select "8"
select select "2025"
select select "15"
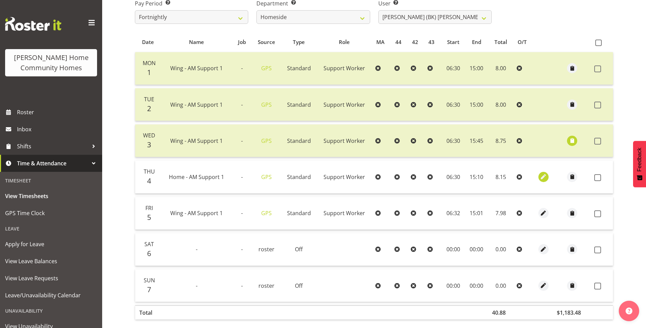
select select "10"
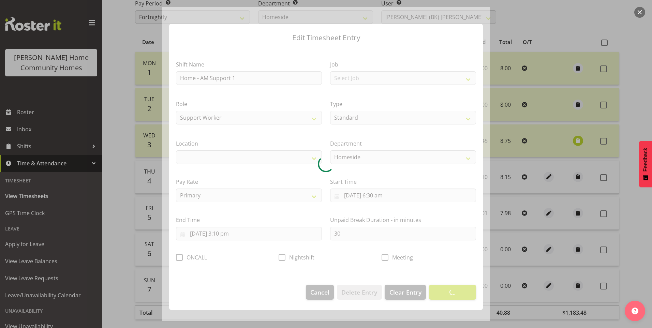
select select "1067"
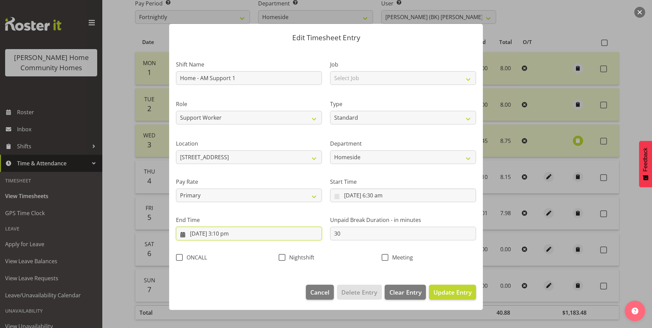
click at [233, 235] on input "4/09/2025, 3:10 pm" at bounding box center [249, 234] width 146 height 14
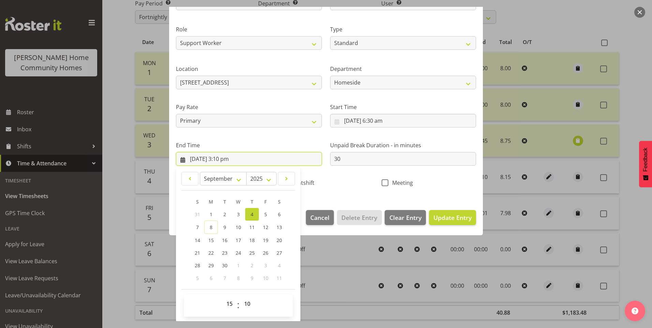
scroll to position [75, 0]
drag, startPoint x: 244, startPoint y: 301, endPoint x: 244, endPoint y: 297, distance: 4.1
click at [244, 299] on select "00 01 02 03 04 05 06 07 08 09 10 11 12 13 14 15 16 17 18 19 20 21 22 23 24 25 2…" at bounding box center [247, 303] width 15 height 14
select select "0"
click at [240, 296] on select "00 01 02 03 04 05 06 07 08 09 10 11 12 13 14 15 16 17 18 19 20 21 22 23 24 25 2…" at bounding box center [247, 303] width 15 height 14
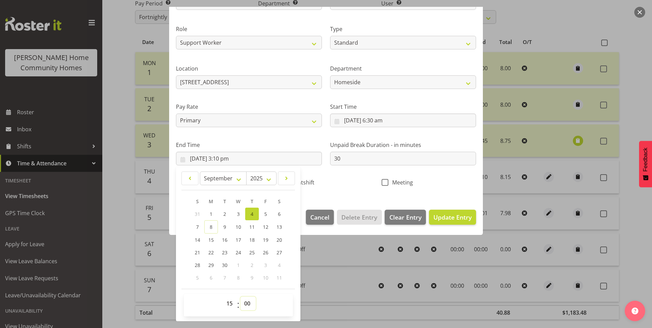
type input "4/09/2025, 3:00 pm"
drag, startPoint x: 440, startPoint y: 216, endPoint x: 550, endPoint y: 194, distance: 111.5
click at [445, 214] on span "Update Entry" at bounding box center [452, 217] width 38 height 8
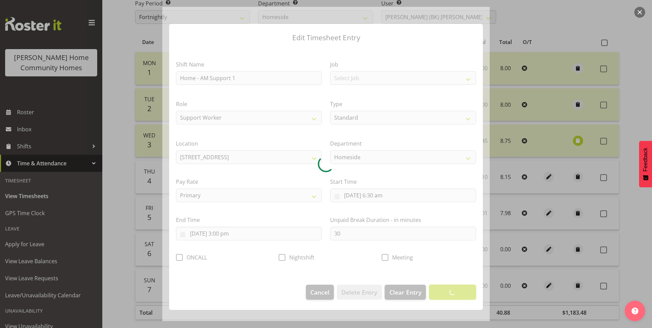
scroll to position [0, 0]
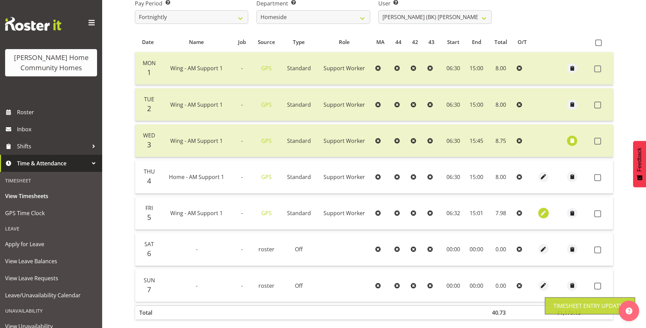
click at [544, 209] on span "button" at bounding box center [544, 213] width 8 height 8
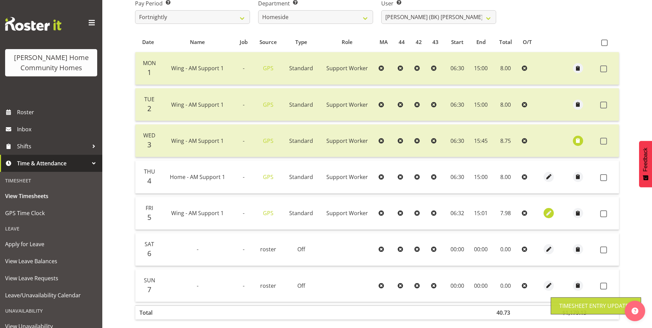
select select "Standard"
select select "749"
select select "8"
select select "2025"
select select "6"
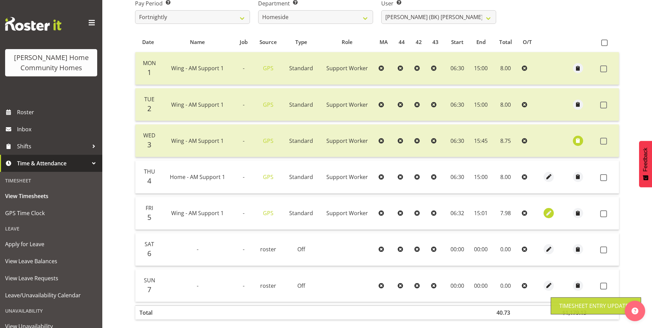
select select "32"
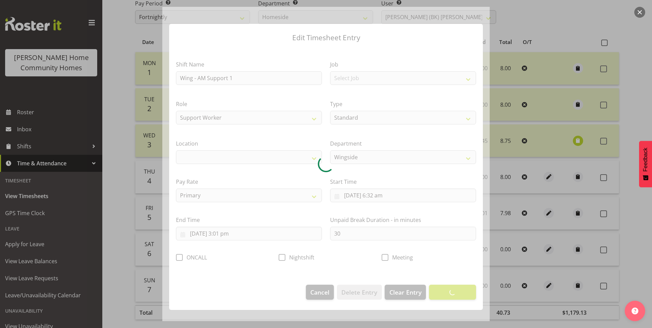
select select "1071"
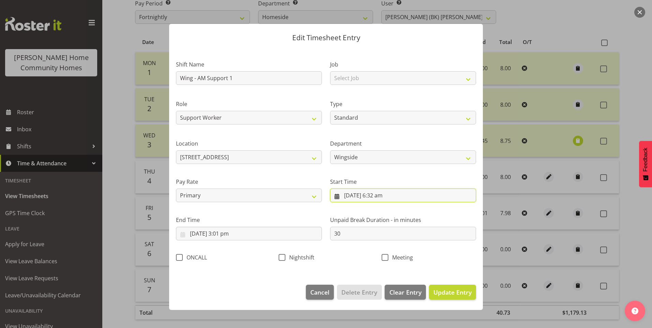
click at [384, 195] on input "5/09/2025, 6:32 am" at bounding box center [403, 195] width 146 height 14
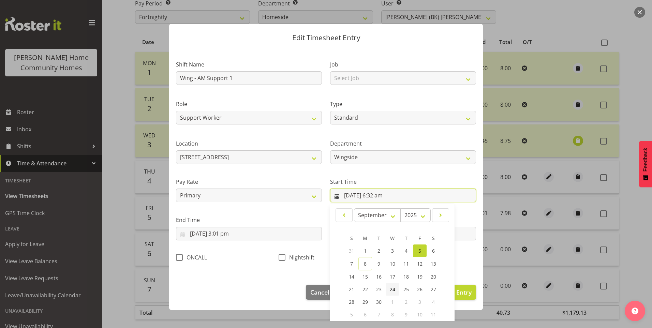
scroll to position [37, 0]
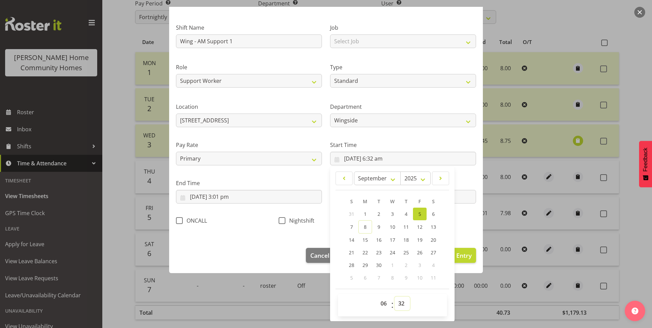
click at [399, 301] on select "00 01 02 03 04 05 06 07 08 09 10 11 12 13 14 15 16 17 18 19 20 21 22 23 24 25 2…" at bounding box center [401, 303] width 15 height 14
select select "30"
click at [394, 296] on select "00 01 02 03 04 05 06 07 08 09 10 11 12 13 14 15 16 17 18 19 20 21 22 23 24 25 2…" at bounding box center [401, 303] width 15 height 14
type input "5/09/2025, 6:30 am"
click at [227, 198] on input "5/09/2025, 3:01 pm" at bounding box center [249, 197] width 146 height 14
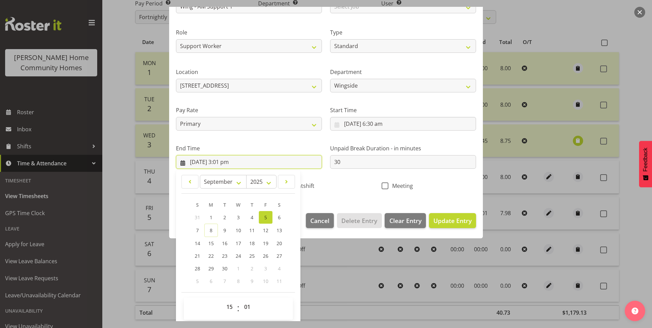
scroll to position [75, 0]
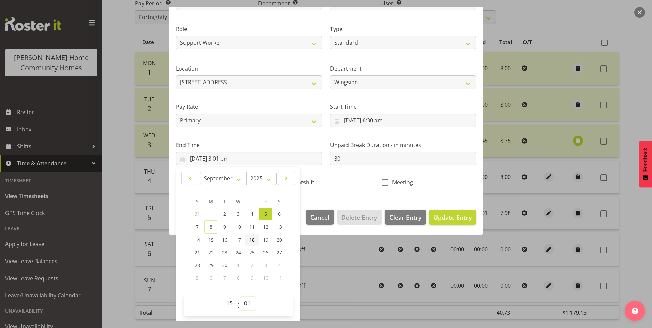
drag, startPoint x: 248, startPoint y: 303, endPoint x: 257, endPoint y: 237, distance: 66.5
click at [248, 303] on select "00 01 02 03 04 05 06 07 08 09 10 11 12 13 14 15 16 17 18 19 20 21 22 23 24 25 2…" at bounding box center [247, 303] width 15 height 14
select select "0"
click at [240, 296] on select "00 01 02 03 04 05 06 07 08 09 10 11 12 13 14 15 16 17 18 19 20 21 22 23 24 25 2…" at bounding box center [247, 303] width 15 height 14
type input "5/09/2025, 3:00 pm"
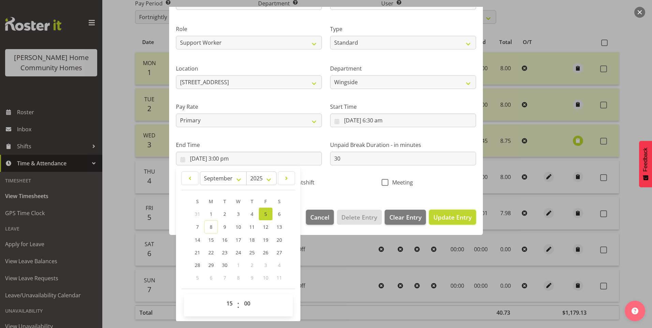
drag, startPoint x: 453, startPoint y: 212, endPoint x: 493, endPoint y: 207, distance: 40.5
click at [453, 212] on button "Update Entry" at bounding box center [452, 217] width 47 height 15
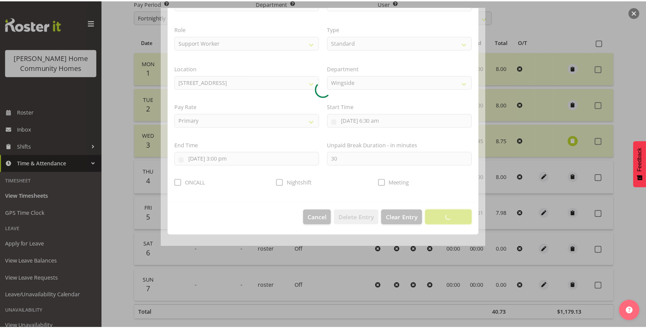
scroll to position [0, 0]
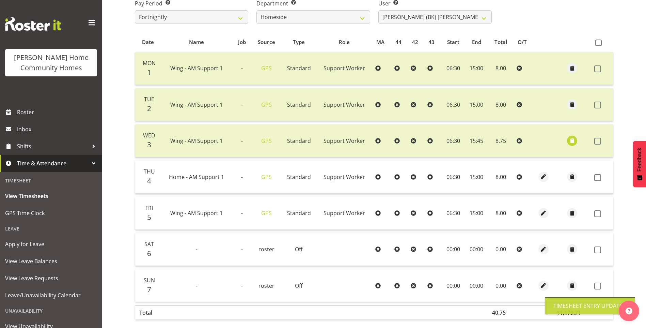
drag, startPoint x: 601, startPoint y: 212, endPoint x: 598, endPoint y: 200, distance: 12.0
click at [601, 209] on td at bounding box center [602, 213] width 21 height 33
click at [599, 175] on span at bounding box center [598, 177] width 7 height 7
checkbox input "true"
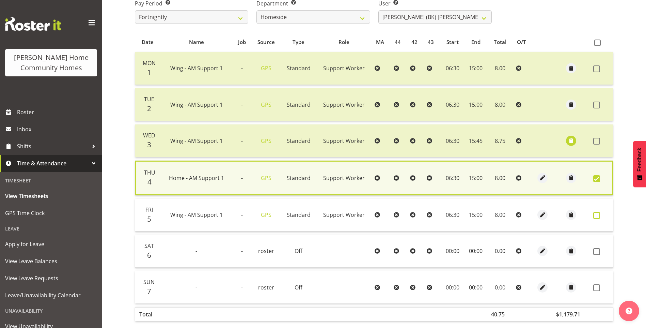
click at [598, 214] on span at bounding box center [597, 215] width 7 height 7
checkbox input "true"
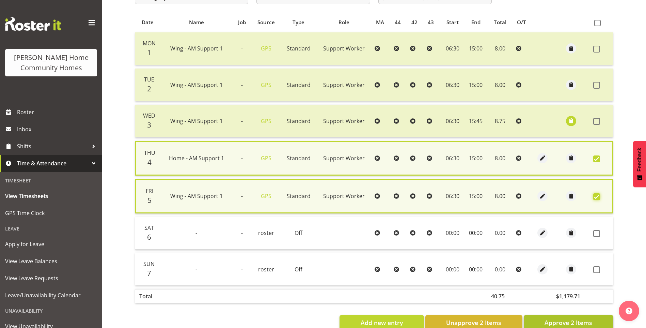
scroll to position [157, 0]
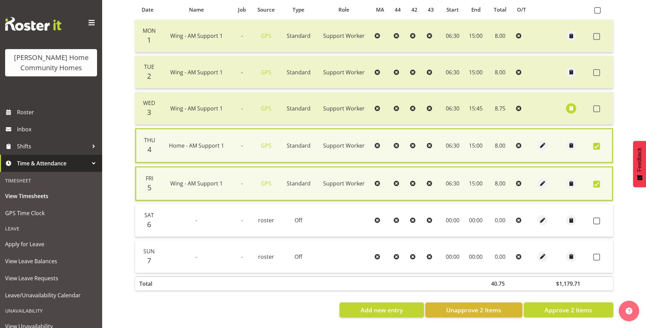
click at [582, 305] on span "Approve 2 Items" at bounding box center [569, 309] width 48 height 9
checkbox input "false"
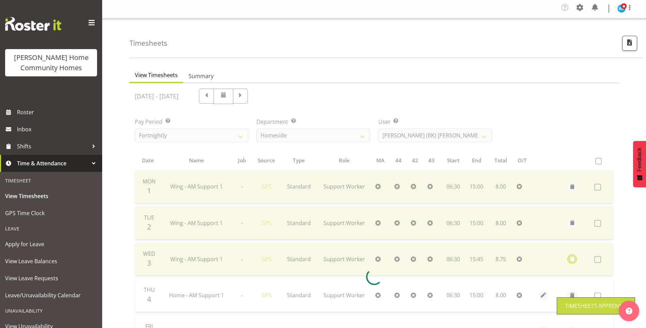
scroll to position [0, 0]
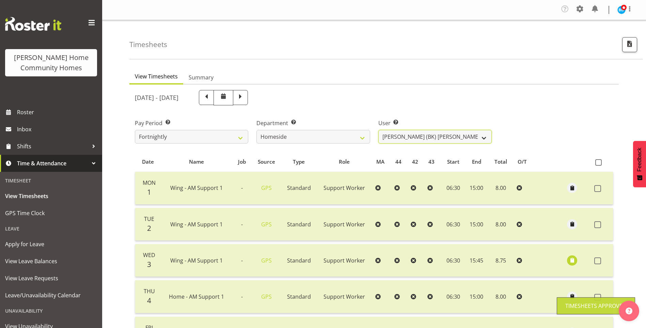
click at [408, 135] on select "[PERSON_NAME] ❌ [PERSON_NAME] ❌ [PERSON_NAME] (BK) [PERSON_NAME] ❌ [PERSON_NAME…" at bounding box center [435, 137] width 113 height 14
select select "8657"
click at [379, 130] on select "[PERSON_NAME] ❌ [PERSON_NAME] ❌ [PERSON_NAME] (BK) [PERSON_NAME] ❌ [PERSON_NAME…" at bounding box center [435, 137] width 113 height 14
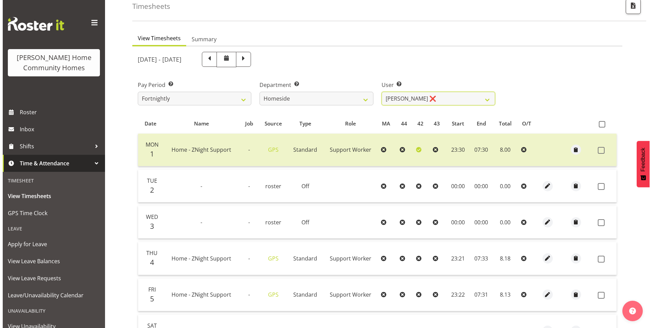
scroll to position [68, 0]
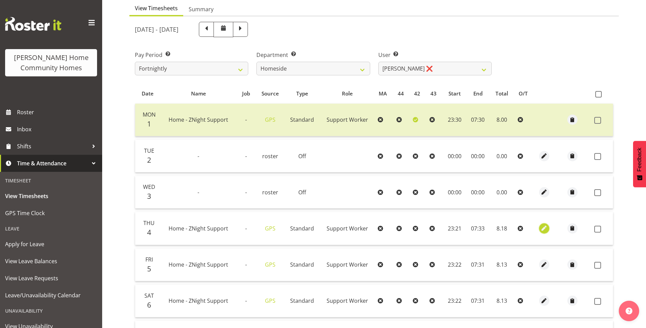
click at [546, 228] on span "button" at bounding box center [544, 228] width 8 height 8
select select "Standard"
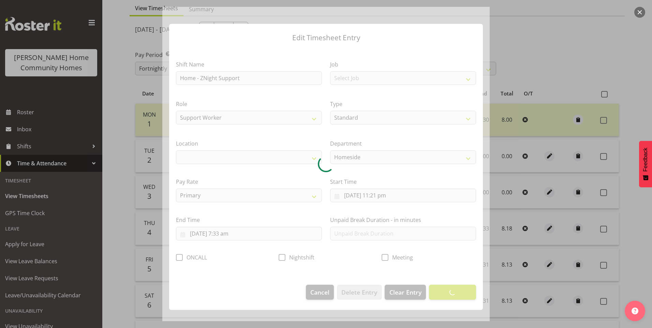
select select "1067"
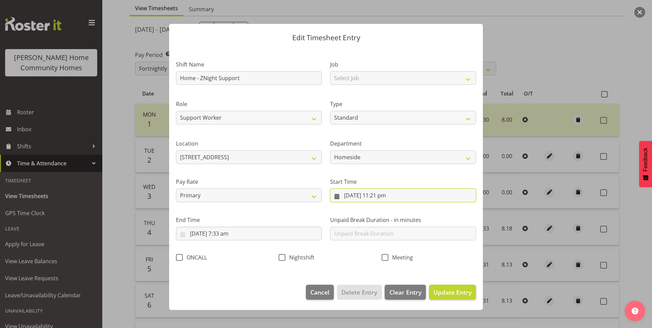
drag, startPoint x: 385, startPoint y: 196, endPoint x: 390, endPoint y: 195, distance: 4.6
click at [390, 195] on input "4/09/2025, 11:21 pm" at bounding box center [403, 195] width 146 height 14
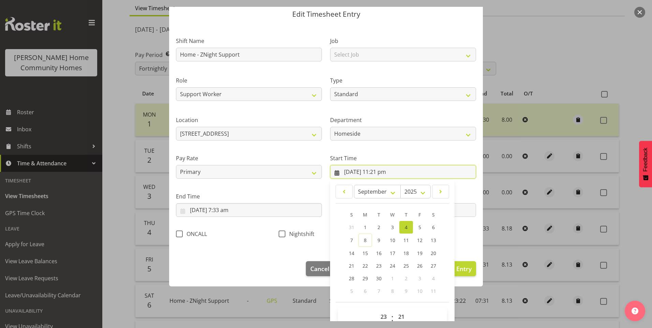
scroll to position [37, 0]
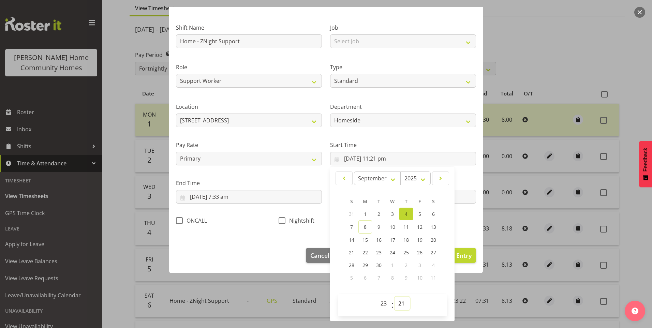
click at [400, 303] on select "00 01 02 03 04 05 06 07 08 09 10 11 12 13 14 15 16 17 18 19 20 21 22 23 24 25 2…" at bounding box center [401, 303] width 15 height 14
click at [404, 295] on div "00 01 02 03 04 05 06 07 08 09 10 11 12 13 14 15 16 17 18 19 20 21 22 23 : 00 01…" at bounding box center [392, 305] width 109 height 22
drag, startPoint x: 394, startPoint y: 302, endPoint x: 399, endPoint y: 299, distance: 6.0
click at [395, 302] on select "00 01 02 03 04 05 06 07 08 09 10 11 12 13 14 15 16 17 18 19 20 21 22 23 24 25 2…" at bounding box center [401, 303] width 15 height 14
select select "30"
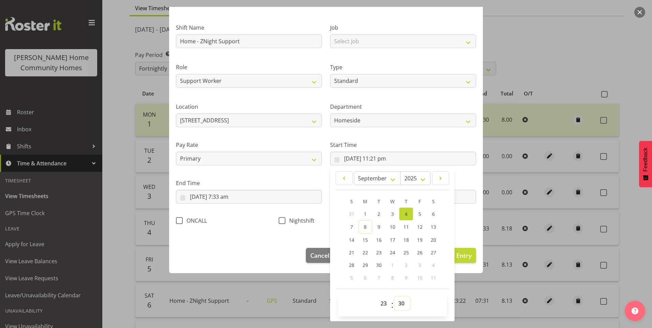
click at [394, 296] on select "00 01 02 03 04 05 06 07 08 09 10 11 12 13 14 15 16 17 18 19 20 21 22 23 24 25 2…" at bounding box center [401, 303] width 15 height 14
type input "4/09/2025, 11:30 pm"
click at [227, 200] on input "5/09/2025, 7:33 am" at bounding box center [249, 197] width 146 height 14
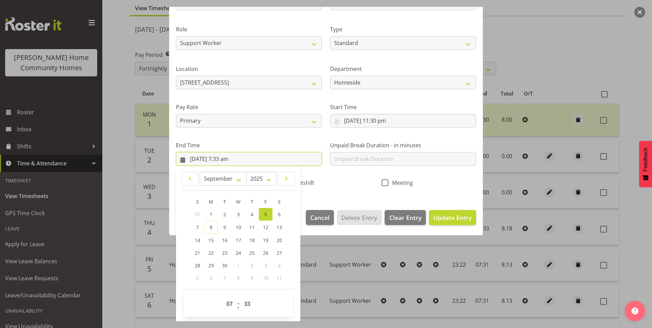
scroll to position [75, 0]
click at [251, 304] on select "00 01 02 03 04 05 06 07 08 09 10 11 12 13 14 15 16 17 18 19 20 21 22 23 24 25 2…" at bounding box center [247, 303] width 15 height 14
select select "30"
click at [240, 296] on select "00 01 02 03 04 05 06 07 08 09 10 11 12 13 14 15 16 17 18 19 20 21 22 23 24 25 2…" at bounding box center [247, 303] width 15 height 14
type input "5/09/2025, 7:30 am"
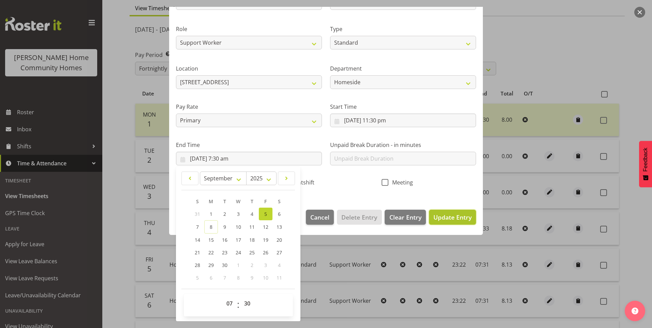
click at [454, 216] on span "Update Entry" at bounding box center [452, 217] width 38 height 8
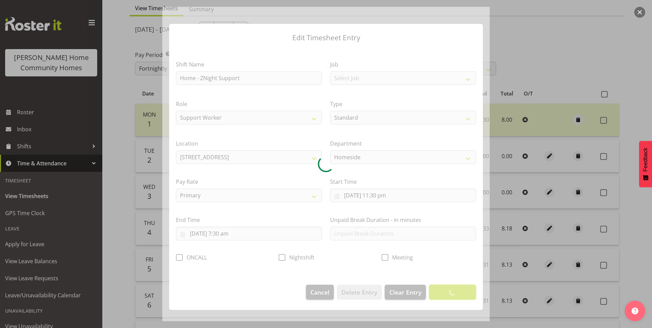
scroll to position [0, 0]
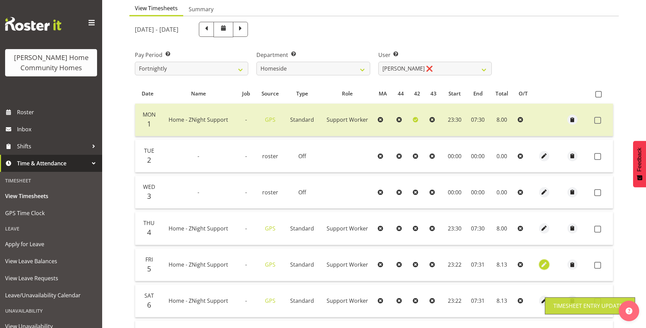
click at [542, 263] on span "button" at bounding box center [544, 265] width 8 height 8
select select "Standard"
select select "8"
select select "2025"
select select "23"
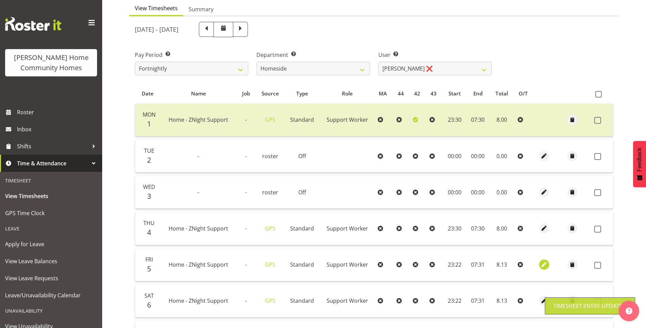
select select "22"
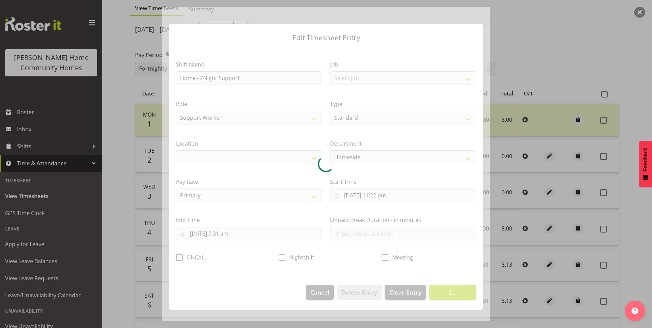
select select "1067"
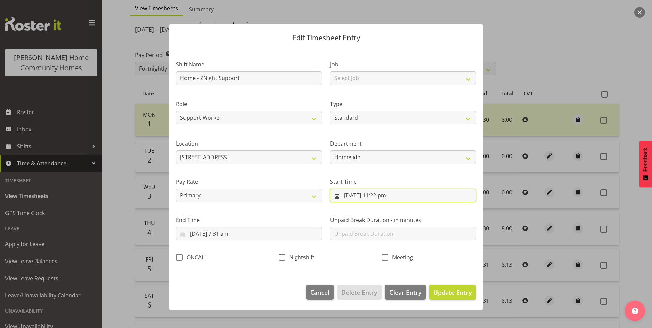
click at [386, 198] on input "5/09/2025, 11:22 pm" at bounding box center [403, 195] width 146 height 14
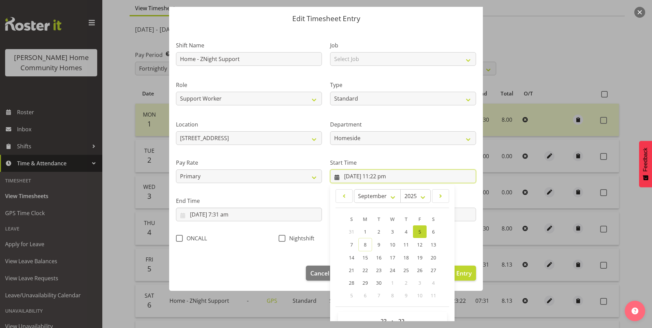
scroll to position [37, 0]
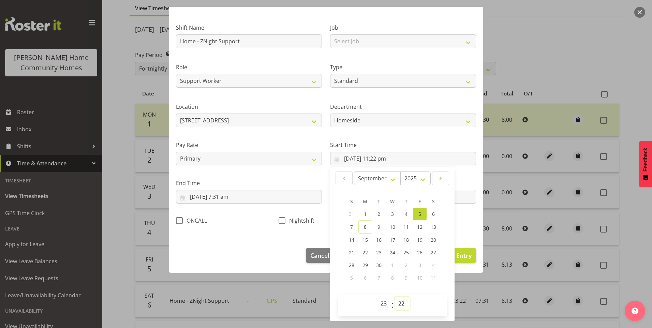
click at [400, 303] on select "00 01 02 03 04 05 06 07 08 09 10 11 12 13 14 15 16 17 18 19 20 21 22 23 24 25 2…" at bounding box center [401, 303] width 15 height 14
select select "30"
click at [394, 296] on select "00 01 02 03 04 05 06 07 08 09 10 11 12 13 14 15 16 17 18 19 20 21 22 23 24 25 2…" at bounding box center [401, 303] width 15 height 14
type input "5/09/2025, 11:30 pm"
click at [223, 199] on input "6/09/2025, 7:31 am" at bounding box center [249, 197] width 146 height 14
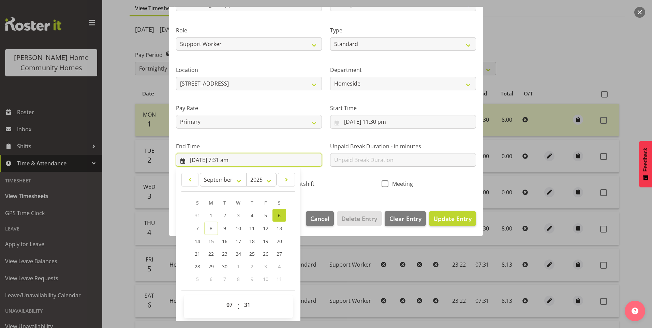
scroll to position [75, 0]
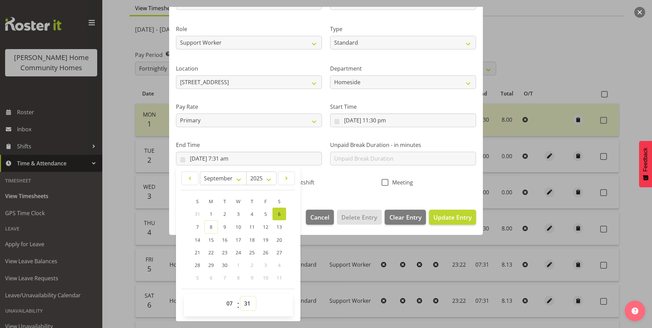
drag, startPoint x: 242, startPoint y: 305, endPoint x: 246, endPoint y: 295, distance: 10.7
click at [242, 305] on select "00 01 02 03 04 05 06 07 08 09 10 11 12 13 14 15 16 17 18 19 20 21 22 23 24 25 2…" at bounding box center [247, 303] width 15 height 14
select select "29"
click at [240, 296] on select "00 01 02 03 04 05 06 07 08 09 10 11 12 13 14 15 16 17 18 19 20 21 22 23 24 25 2…" at bounding box center [247, 303] width 15 height 14
type input "6/09/2025, 7:29 am"
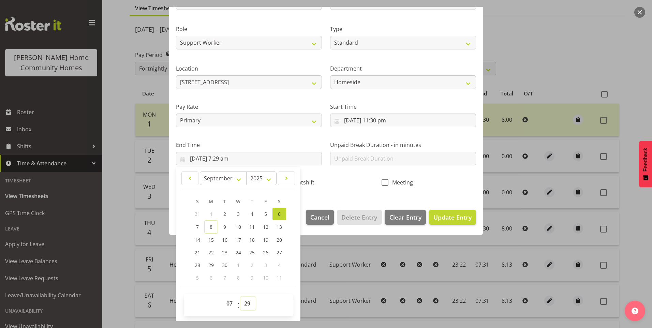
click at [247, 297] on select "00 01 02 03 04 05 06 07 08 09 10 11 12 13 14 15 16 17 18 19 20 21 22 23 24 25 2…" at bounding box center [247, 303] width 15 height 14
select select "30"
click at [240, 296] on select "00 01 02 03 04 05 06 07 08 09 10 11 12 13 14 15 16 17 18 19 20 21 22 23 24 25 2…" at bounding box center [247, 303] width 15 height 14
type input "6/09/2025, 7:30 am"
click at [312, 183] on span "Nightshift" at bounding box center [299, 182] width 29 height 7
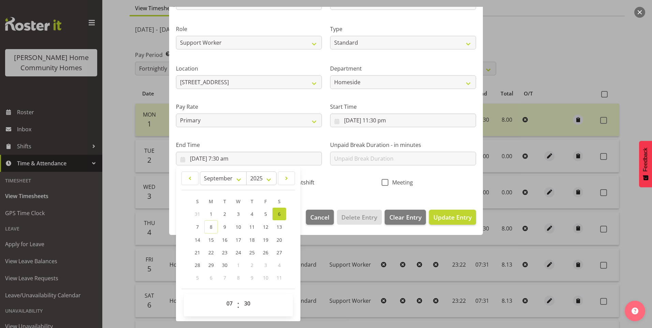
click at [283, 183] on input "Nightshift" at bounding box center [280, 182] width 4 height 4
checkbox input "true"
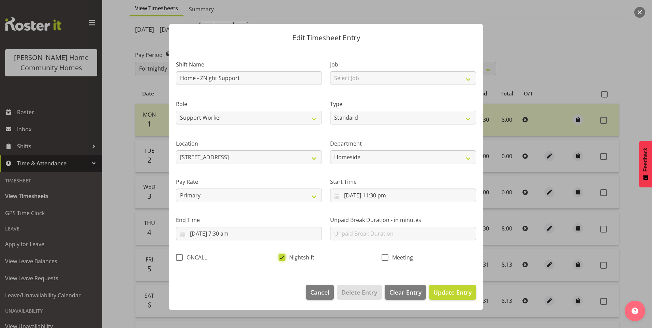
scroll to position [0, 0]
drag, startPoint x: 469, startPoint y: 296, endPoint x: 488, endPoint y: 287, distance: 21.5
click at [469, 295] on span "Update Entry" at bounding box center [452, 292] width 38 height 8
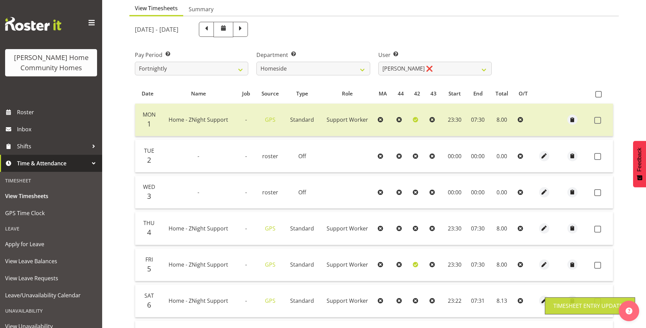
click at [538, 228] on div at bounding box center [544, 228] width 13 height 10
click at [543, 227] on span "button" at bounding box center [544, 228] width 8 height 8
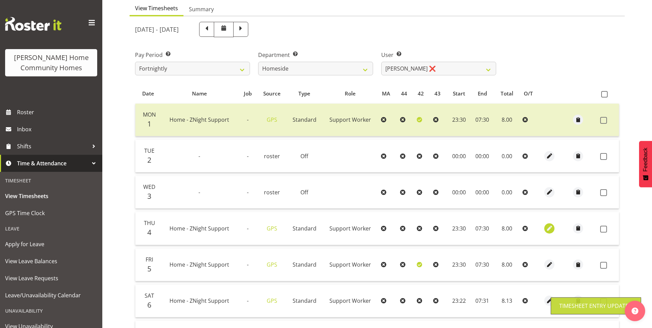
select select "Standard"
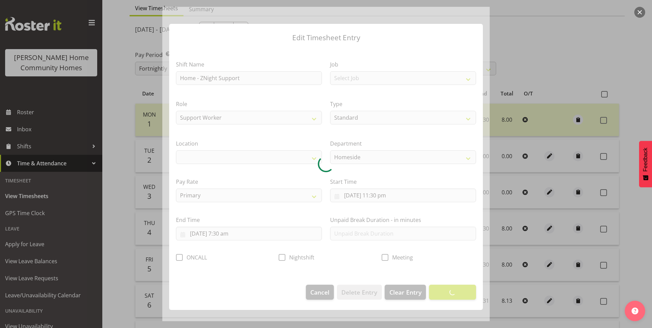
click at [286, 258] on div at bounding box center [325, 164] width 327 height 314
select select "1067"
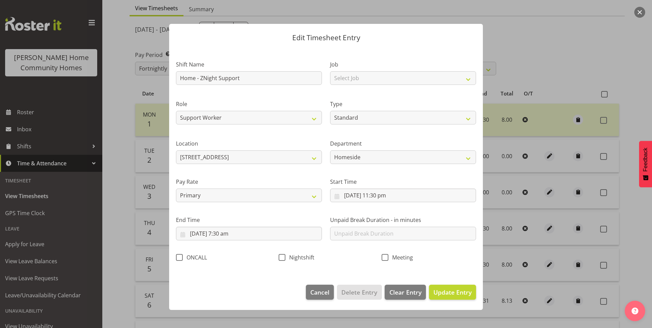
click at [283, 257] on span at bounding box center [281, 257] width 7 height 7
click at [283, 257] on input "Nightshift" at bounding box center [280, 257] width 4 height 4
checkbox input "true"
drag, startPoint x: 462, startPoint y: 295, endPoint x: 517, endPoint y: 300, distance: 55.0
click at [462, 295] on span "Update Entry" at bounding box center [452, 292] width 38 height 8
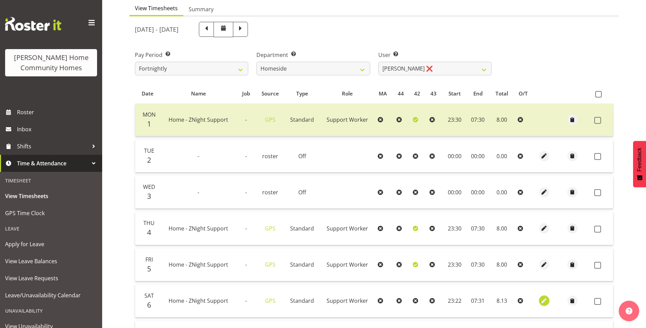
click at [542, 299] on span "button" at bounding box center [544, 301] width 8 height 8
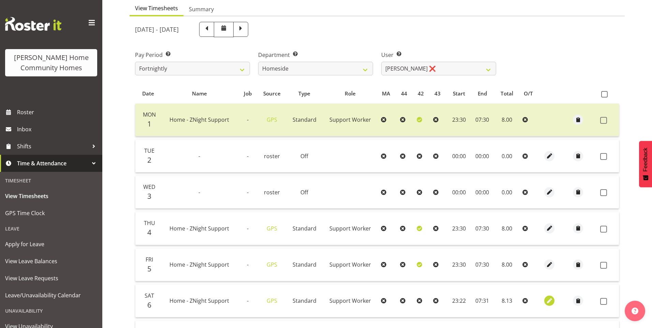
select select "Standard"
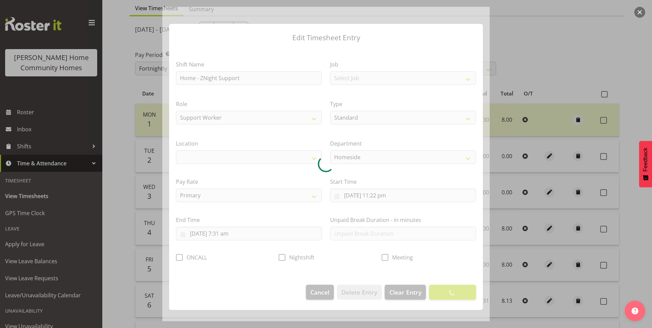
select select "1067"
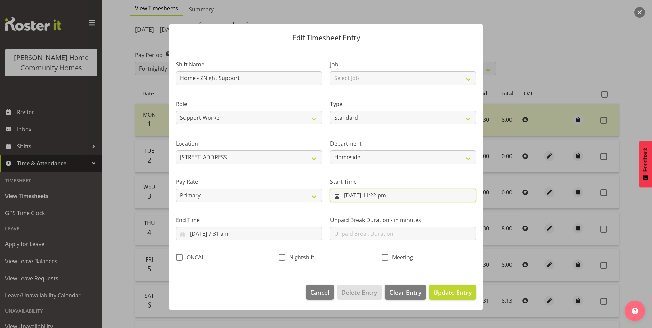
click at [385, 196] on input "6/09/2025, 11:22 pm" at bounding box center [403, 195] width 146 height 14
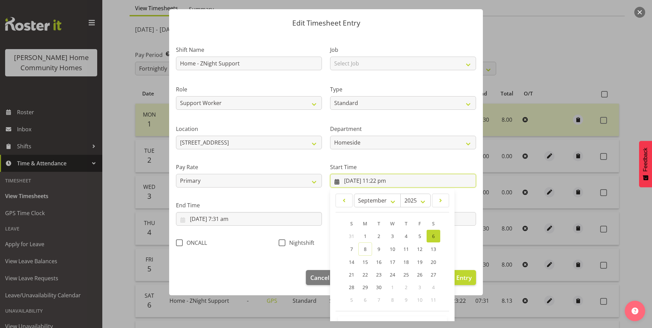
scroll to position [37, 0]
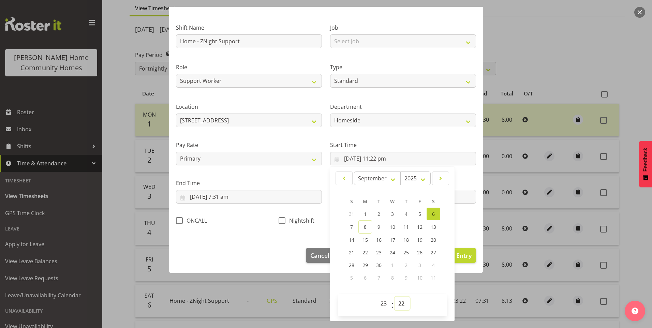
click at [398, 304] on select "00 01 02 03 04 05 06 07 08 09 10 11 12 13 14 15 16 17 18 19 20 21 22 23 24 25 2…" at bounding box center [401, 303] width 15 height 14
select select "30"
click at [394, 296] on select "00 01 02 03 04 05 06 07 08 09 10 11 12 13 14 15 16 17 18 19 20 21 22 23 24 25 2…" at bounding box center [401, 303] width 15 height 14
type input "[DATE] 11:30 pm"
click at [280, 221] on span at bounding box center [281, 220] width 7 height 7
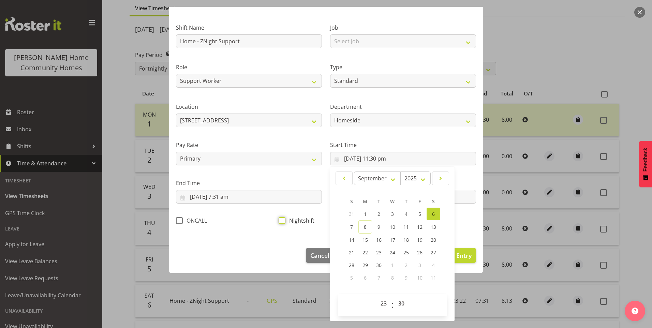
click at [280, 221] on input "Nightshift" at bounding box center [280, 220] width 4 height 4
checkbox input "true"
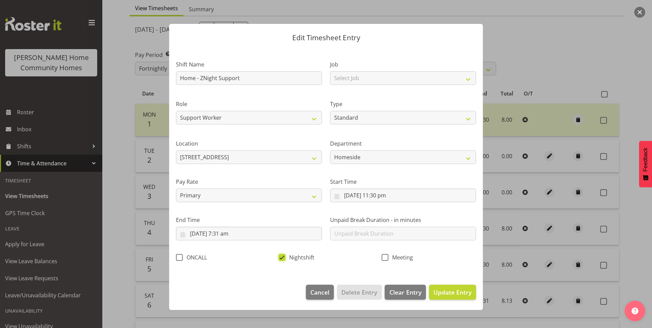
scroll to position [0, 0]
click at [226, 238] on input "7/09/2025, 7:31 am" at bounding box center [249, 234] width 146 height 14
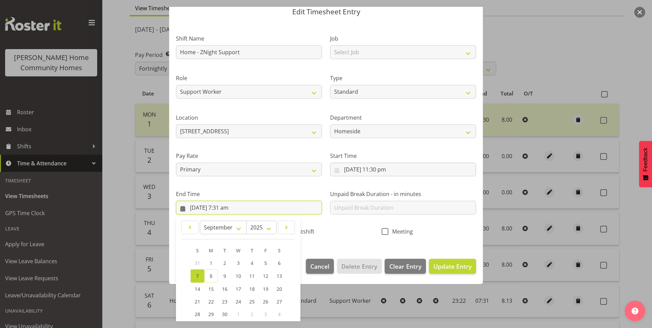
scroll to position [75, 0]
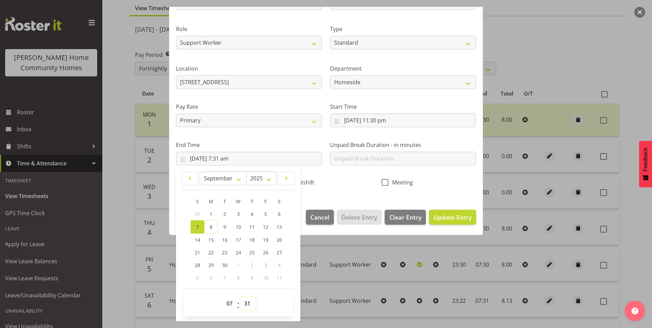
click at [245, 298] on select "00 01 02 03 04 05 06 07 08 09 10 11 12 13 14 15 16 17 18 19 20 21 22 23 24 25 2…" at bounding box center [247, 303] width 15 height 14
select select "30"
click at [240, 296] on select "00 01 02 03 04 05 06 07 08 09 10 11 12 13 14 15 16 17 18 19 20 21 22 23 24 25 2…" at bounding box center [247, 303] width 15 height 14
type input "7/09/2025, 7:30 am"
click at [456, 222] on button "Update Entry" at bounding box center [452, 217] width 47 height 15
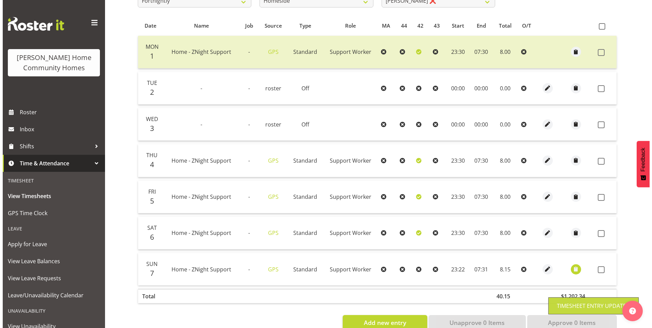
scroll to position [136, 0]
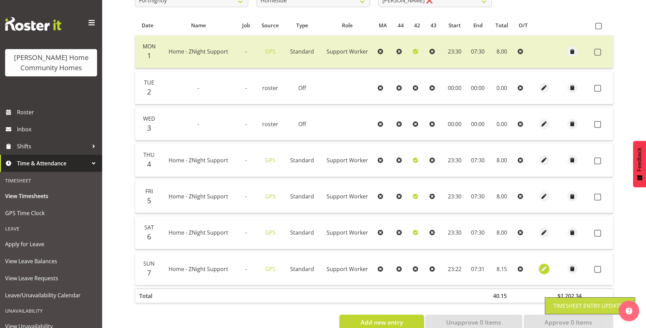
click at [543, 266] on span "button" at bounding box center [544, 269] width 8 height 8
select select "Standard"
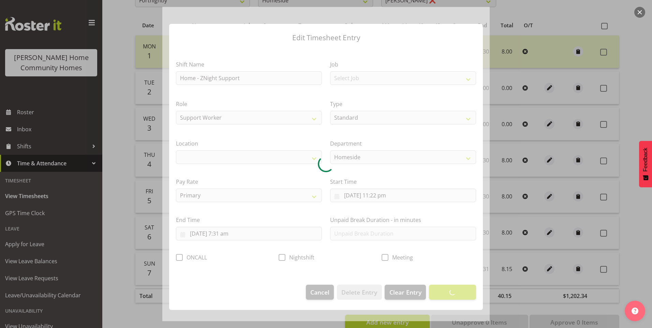
select select "1067"
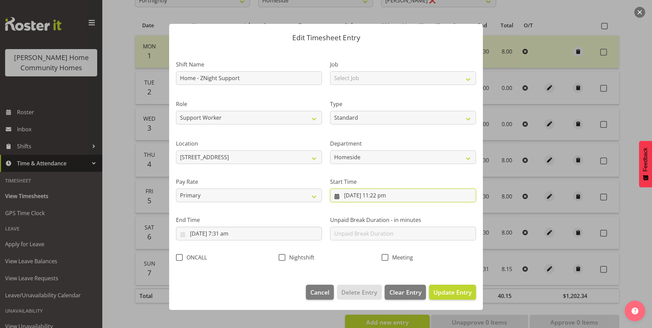
click at [387, 195] on input "7/09/2025, 11:22 pm" at bounding box center [403, 195] width 146 height 14
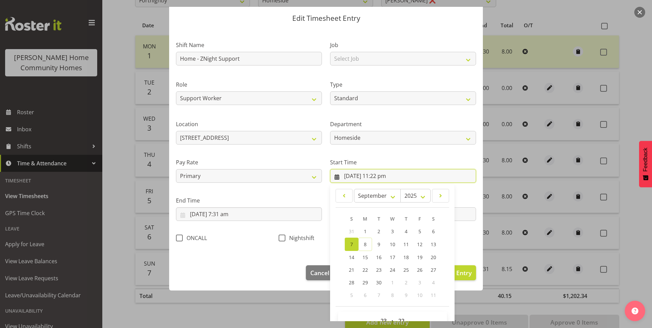
scroll to position [37, 0]
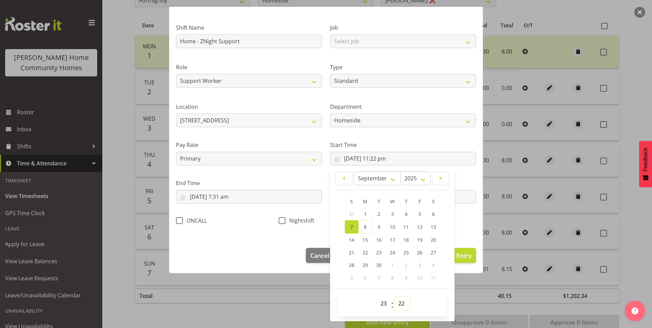
click at [399, 299] on select "00 01 02 03 04 05 06 07 08 09 10 11 12 13 14 15 16 17 18 19 20 21 22 23 24 25 2…" at bounding box center [401, 303] width 15 height 14
select select "30"
click at [394, 296] on select "00 01 02 03 04 05 06 07 08 09 10 11 12 13 14 15 16 17 18 19 20 21 22 23 24 25 2…" at bounding box center [401, 303] width 15 height 14
type input "7/09/2025, 11:30 pm"
click at [286, 219] on span "Nightshift" at bounding box center [299, 220] width 29 height 7
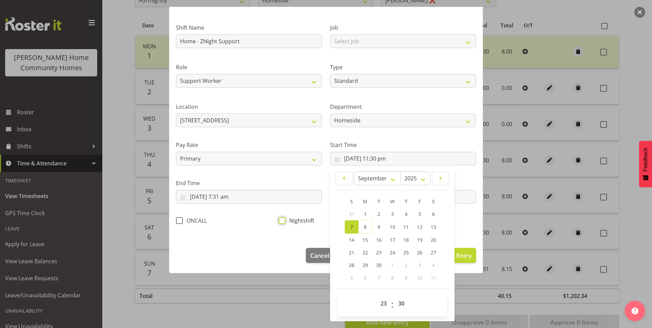
click at [283, 219] on input "Nightshift" at bounding box center [280, 220] width 4 height 4
checkbox input "true"
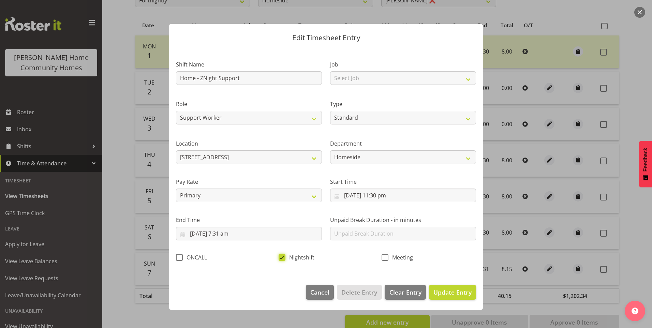
scroll to position [0, 0]
drag, startPoint x: 234, startPoint y: 235, endPoint x: 259, endPoint y: 250, distance: 29.0
click at [234, 235] on input "8/09/2025, 7:31 am" at bounding box center [249, 234] width 146 height 14
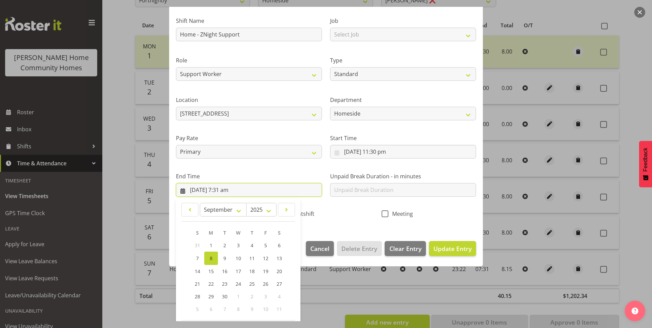
scroll to position [68, 0]
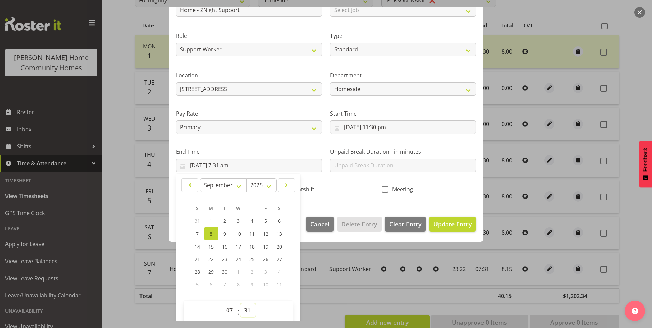
click at [244, 306] on select "00 01 02 03 04 05 06 07 08 09 10 11 12 13 14 15 16 17 18 19 20 21 22 23 24 25 2…" at bounding box center [247, 310] width 15 height 14
select select "30"
click at [240, 303] on select "00 01 02 03 04 05 06 07 08 09 10 11 12 13 14 15 16 17 18 19 20 21 22 23 24 25 2…" at bounding box center [247, 310] width 15 height 14
type input "8/09/2025, 7:30 am"
click at [446, 227] on span "Update Entry" at bounding box center [452, 224] width 38 height 8
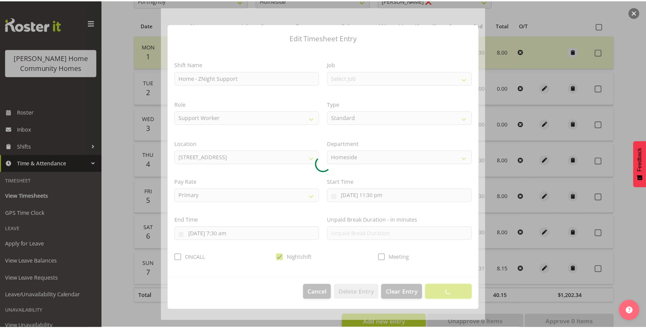
scroll to position [0, 0]
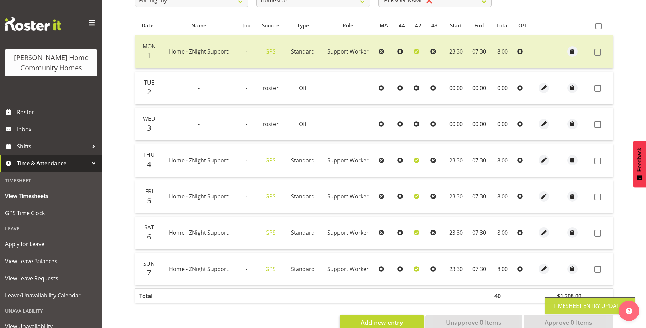
drag, startPoint x: 600, startPoint y: 270, endPoint x: 606, endPoint y: 253, distance: 17.4
click at [601, 268] on span at bounding box center [598, 269] width 7 height 7
checkbox input "true"
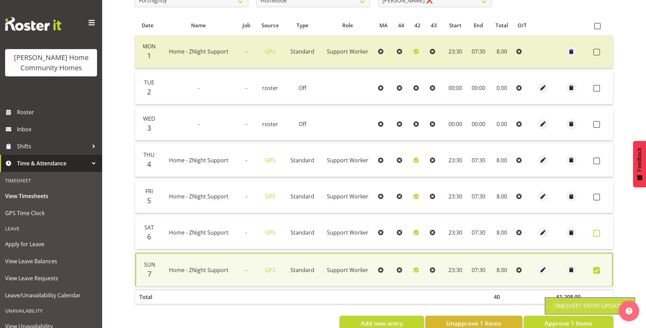
drag, startPoint x: 600, startPoint y: 233, endPoint x: 604, endPoint y: 226, distance: 8.8
click at [600, 233] on span at bounding box center [597, 233] width 7 height 7
checkbox input "true"
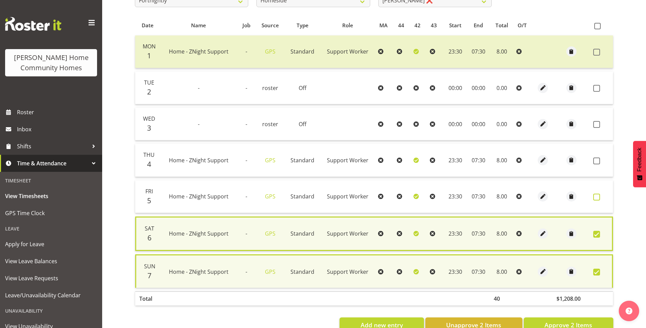
click at [598, 198] on span at bounding box center [597, 197] width 7 height 7
checkbox input "true"
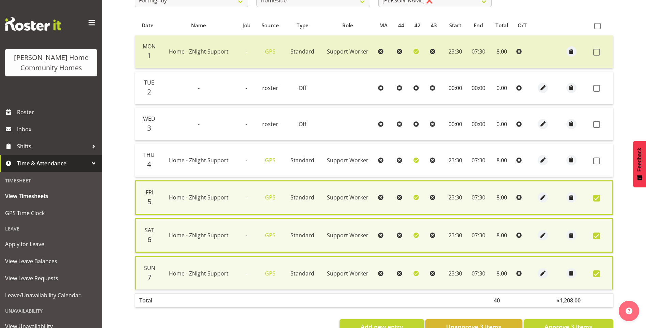
click at [593, 158] on td at bounding box center [602, 160] width 22 height 33
click at [598, 161] on span at bounding box center [597, 160] width 7 height 7
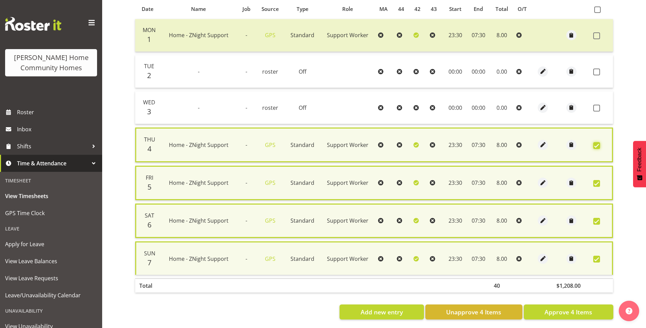
scroll to position [160, 0]
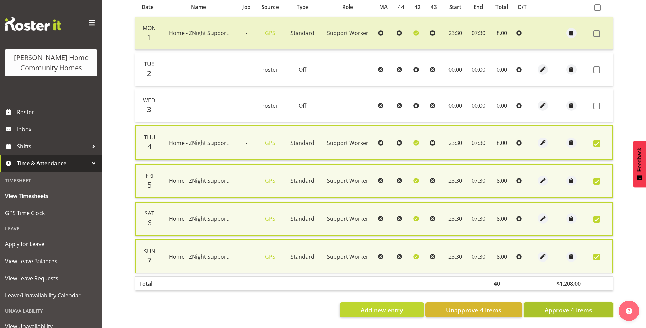
click at [564, 305] on span "Approve 4 Items" at bounding box center [569, 309] width 48 height 9
checkbox input "false"
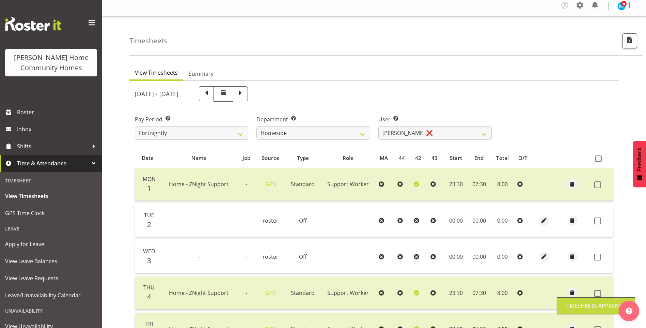
scroll to position [0, 0]
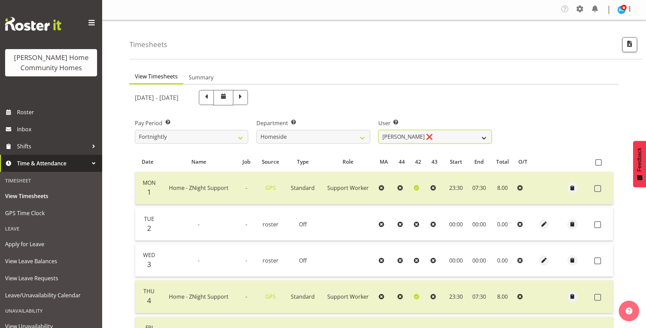
click at [399, 131] on select "[PERSON_NAME] ❌ [PERSON_NAME] ❌ [PERSON_NAME] (BK) [PERSON_NAME] ❌ [PERSON_NAME…" at bounding box center [435, 137] width 113 height 14
select select "8534"
click at [379, 130] on select "[PERSON_NAME] ❌ [PERSON_NAME] ❌ [PERSON_NAME] (BK) [PERSON_NAME] ❌ [PERSON_NAME…" at bounding box center [435, 137] width 113 height 14
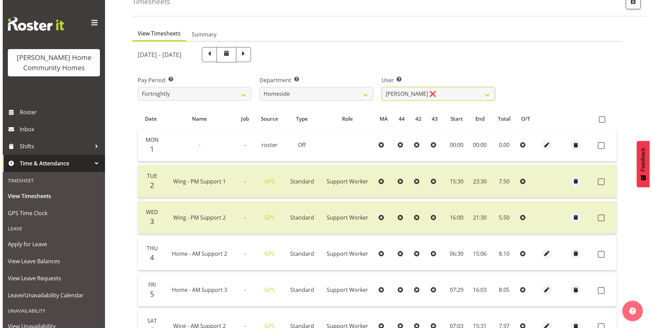
scroll to position [136, 0]
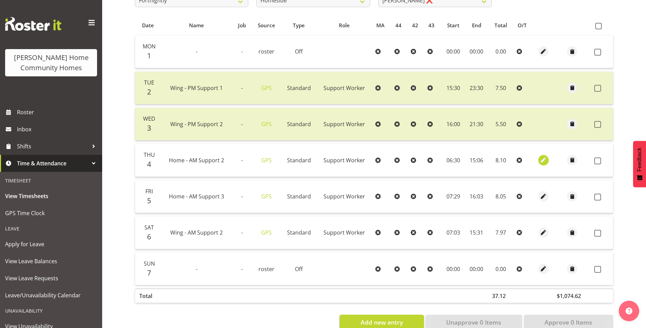
click at [546, 158] on span "button" at bounding box center [544, 160] width 8 height 8
select select "Standard"
select select "8"
select select "2025"
select select "15"
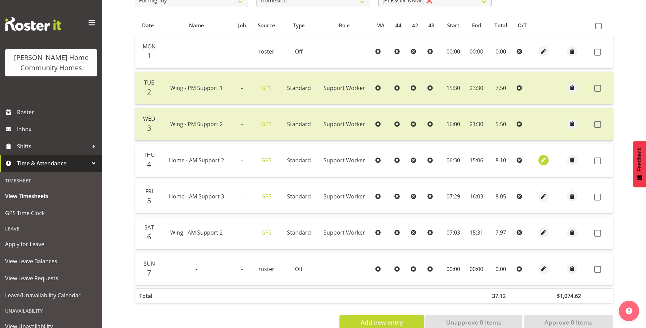
select select "6"
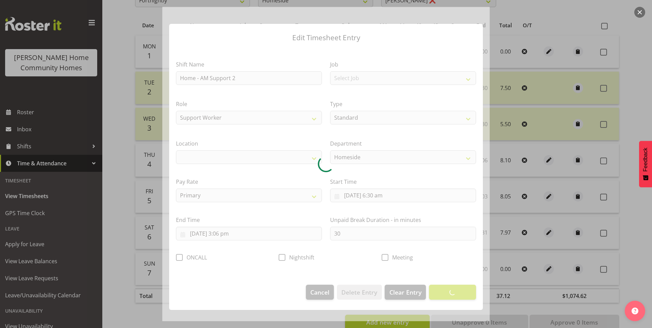
select select "1067"
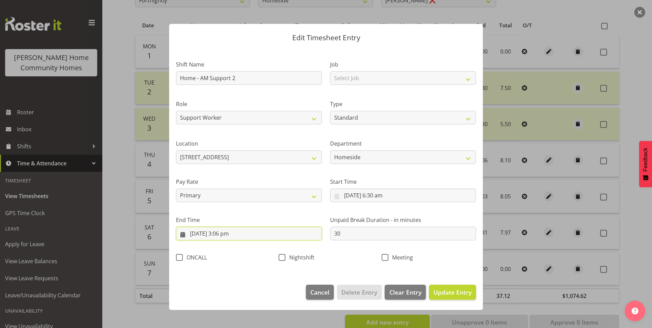
drag, startPoint x: 223, startPoint y: 238, endPoint x: 237, endPoint y: 242, distance: 14.7
click at [223, 238] on input "4/09/2025, 3:06 pm" at bounding box center [249, 234] width 146 height 14
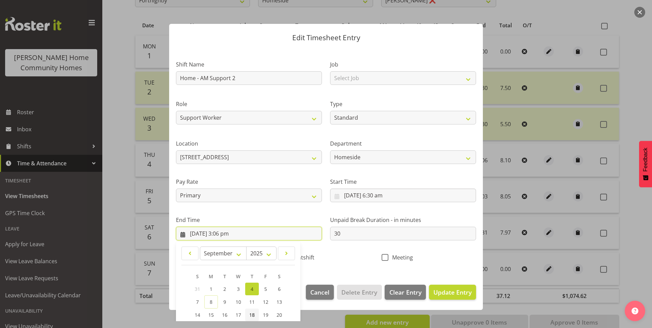
scroll to position [68, 0]
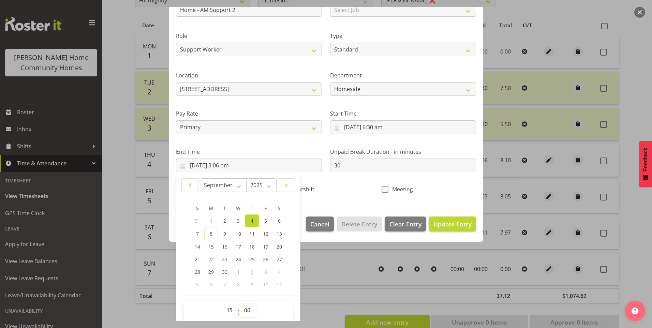
click at [251, 306] on select "00 01 02 03 04 05 06 07 08 09 10 11 12 13 14 15 16 17 18 19 20 21 22 23 24 25 2…" at bounding box center [247, 310] width 15 height 14
select select "0"
click at [240, 303] on select "00 01 02 03 04 05 06 07 08 09 10 11 12 13 14 15 16 17 18 19 20 21 22 23 24 25 2…" at bounding box center [247, 310] width 15 height 14
type input "4/09/2025, 3:00 pm"
click at [453, 229] on button "Update Entry" at bounding box center [452, 223] width 47 height 15
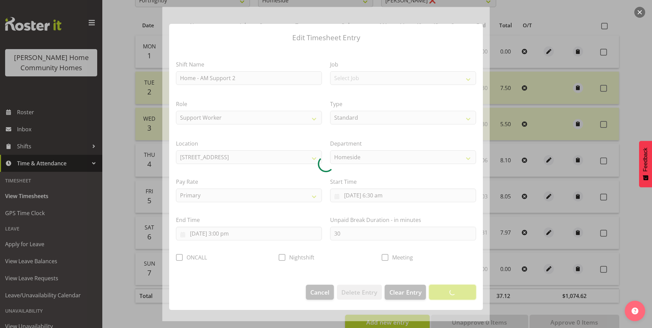
scroll to position [0, 0]
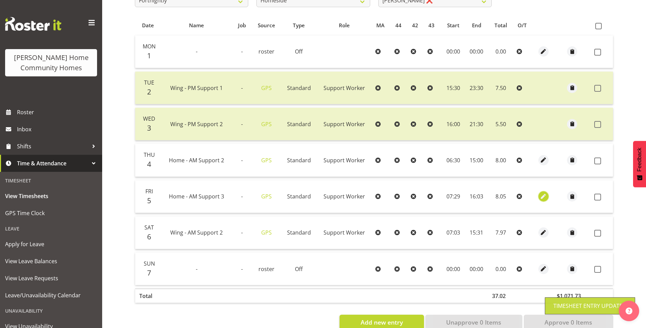
click at [544, 195] on span "button" at bounding box center [544, 197] width 8 height 8
select select "Standard"
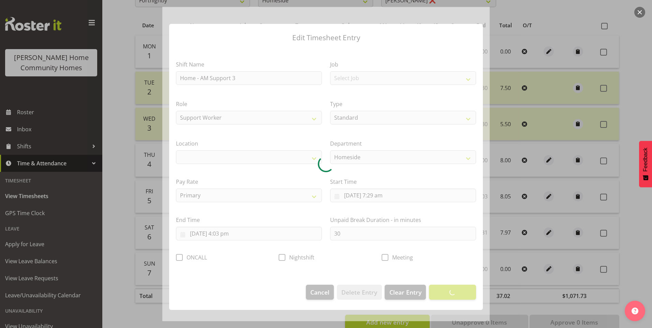
select select "1067"
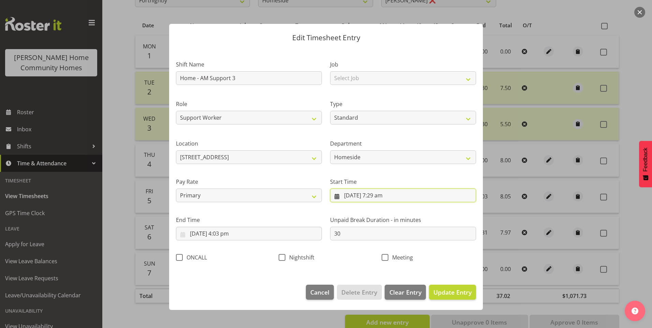
drag, startPoint x: 377, startPoint y: 197, endPoint x: 385, endPoint y: 199, distance: 8.9
click at [378, 197] on input "5/09/2025, 7:29 am" at bounding box center [403, 195] width 146 height 14
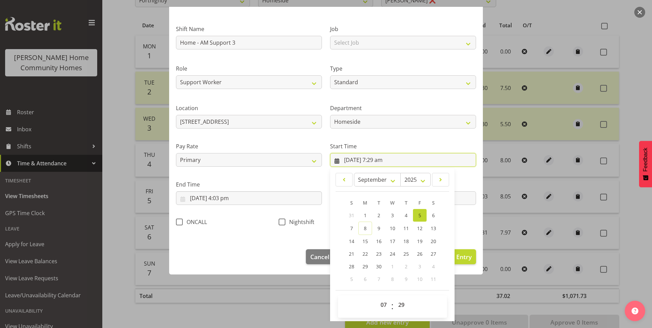
scroll to position [37, 0]
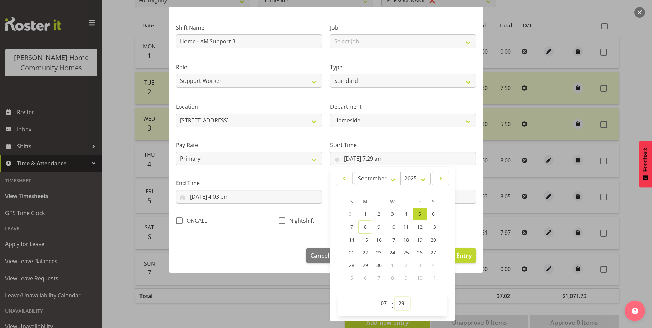
click at [397, 302] on select "00 01 02 03 04 05 06 07 08 09 10 11 12 13 14 15 16 17 18 19 20 21 22 23 24 25 2…" at bounding box center [401, 303] width 15 height 14
click at [404, 294] on div "00 01 02 03 04 05 06 07 08 09 10 11 12 13 14 15 16 17 18 19 20 21 22 23 : 00 01…" at bounding box center [392, 305] width 109 height 22
click at [395, 303] on select "00 01 02 03 04 05 06 07 08 09 10 11 12 13 14 15 16 17 18 19 20 21 22 23 24 25 2…" at bounding box center [401, 303] width 15 height 14
select select "30"
click at [394, 296] on select "00 01 02 03 04 05 06 07 08 09 10 11 12 13 14 15 16 17 18 19 20 21 22 23 24 25 2…" at bounding box center [401, 303] width 15 height 14
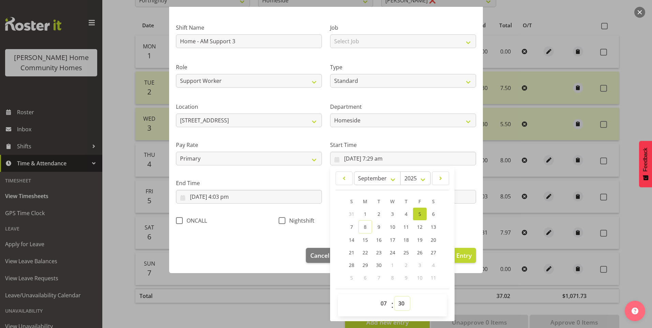
type input "5/09/2025, 7:30 am"
click at [224, 201] on input "5/09/2025, 4:03 pm" at bounding box center [249, 197] width 146 height 14
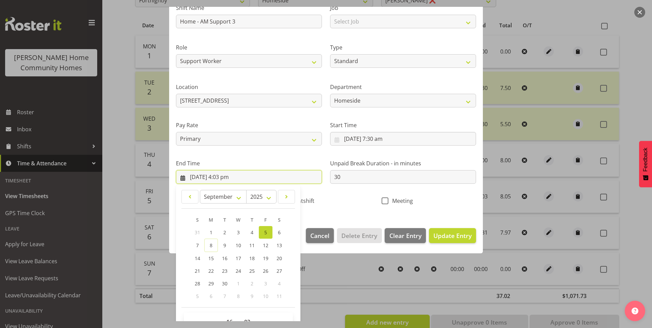
scroll to position [75, 0]
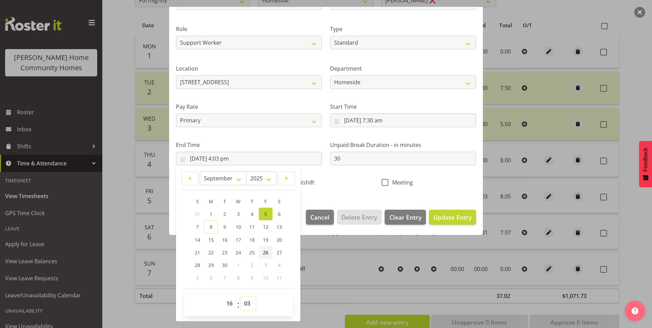
drag, startPoint x: 243, startPoint y: 305, endPoint x: 258, endPoint y: 249, distance: 57.7
click at [247, 299] on select "00 01 02 03 04 05 06 07 08 09 10 11 12 13 14 15 16 17 18 19 20 21 22 23 24 25 2…" at bounding box center [247, 303] width 15 height 14
select select "0"
click at [240, 296] on select "00 01 02 03 04 05 06 07 08 09 10 11 12 13 14 15 16 17 18 19 20 21 22 23 24 25 2…" at bounding box center [247, 303] width 15 height 14
type input "[DATE] 4:00 pm"
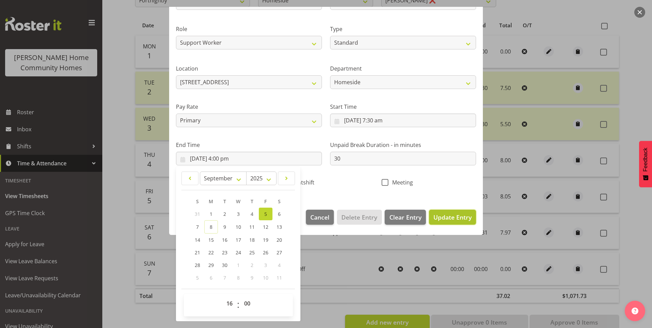
click at [454, 210] on button "Update Entry" at bounding box center [452, 217] width 47 height 15
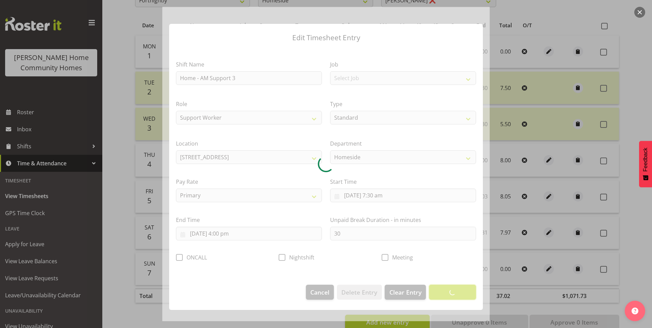
scroll to position [0, 0]
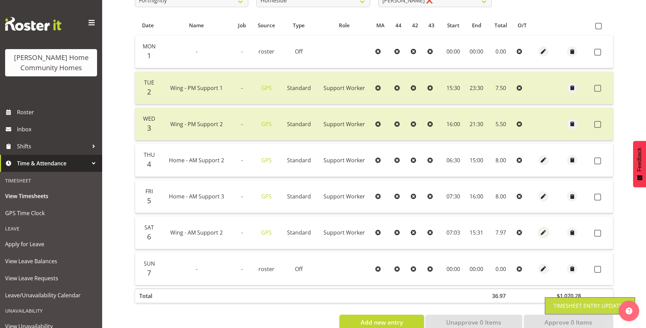
click at [547, 230] on span "button" at bounding box center [544, 233] width 8 height 8
select select "Standard"
select select "749"
select select "8"
select select "2025"
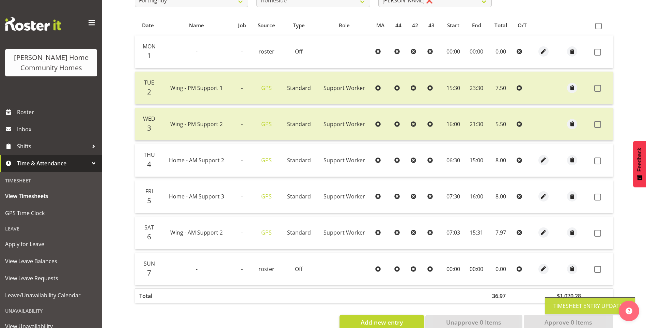
select select "7"
select select "3"
select select "8"
select select "2025"
select select "15"
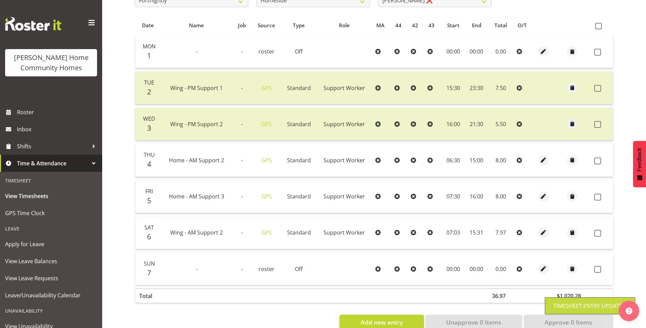
select select "31"
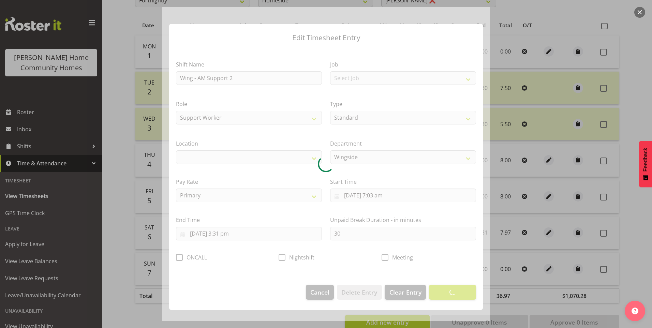
select select "1071"
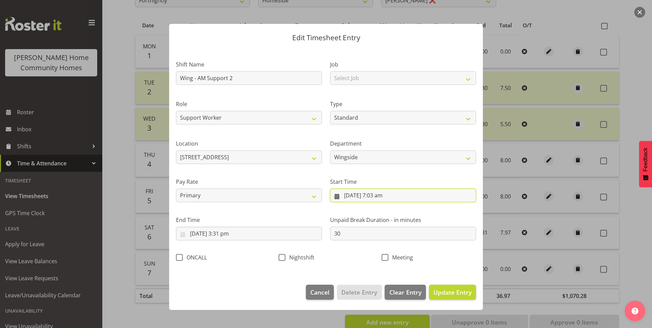
drag, startPoint x: 380, startPoint y: 194, endPoint x: 432, endPoint y: 257, distance: 82.3
click at [380, 195] on input "6/09/2025, 7:03 am" at bounding box center [403, 195] width 146 height 14
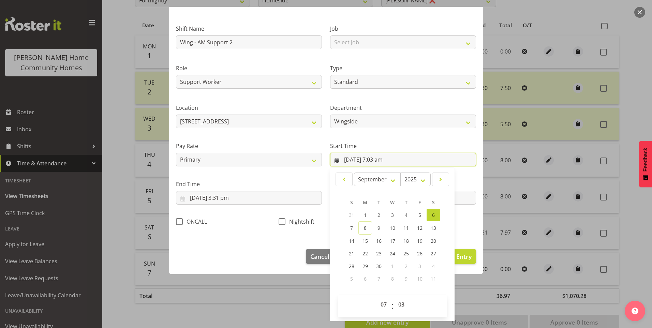
scroll to position [37, 0]
drag, startPoint x: 401, startPoint y: 305, endPoint x: 401, endPoint y: 296, distance: 8.5
click at [401, 302] on select "00 01 02 03 04 05 06 07 08 09 10 11 12 13 14 15 16 17 18 19 20 21 22 23 24 25 2…" at bounding box center [401, 303] width 15 height 14
select select "0"
click at [394, 296] on select "00 01 02 03 04 05 06 07 08 09 10 11 12 13 14 15 16 17 18 19 20 21 22 23 24 25 2…" at bounding box center [401, 303] width 15 height 14
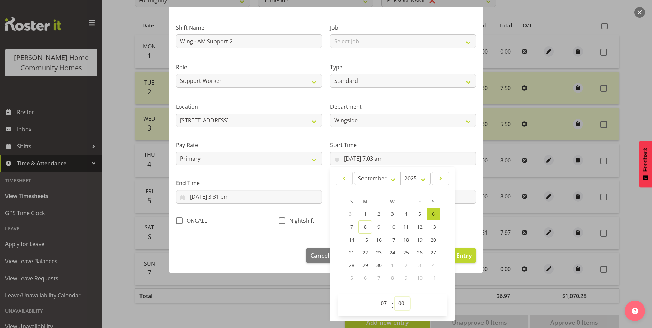
type input "6/09/2025, 7:00 am"
click at [231, 199] on input "6/09/2025, 3:31 pm" at bounding box center [249, 197] width 146 height 14
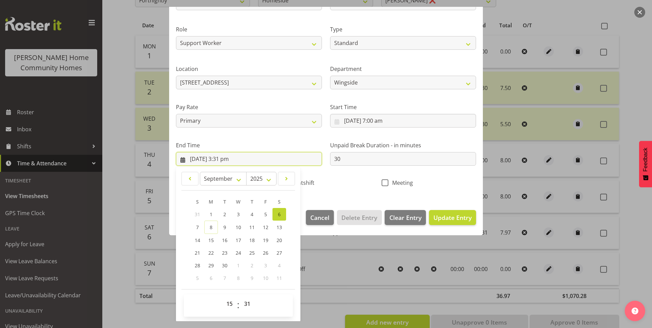
scroll to position [75, 0]
click at [245, 301] on select "00 01 02 03 04 05 06 07 08 09 10 11 12 13 14 15 16 17 18 19 20 21 22 23 24 25 2…" at bounding box center [247, 303] width 15 height 14
select select "30"
click at [240, 296] on select "00 01 02 03 04 05 06 07 08 09 10 11 12 13 14 15 16 17 18 19 20 21 22 23 24 25 2…" at bounding box center [247, 303] width 15 height 14
type input "6/09/2025, 3:30 pm"
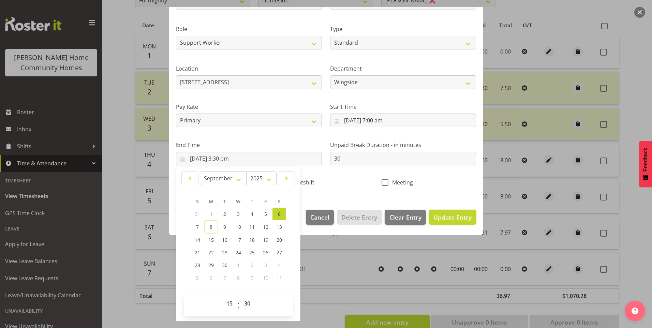
click at [443, 216] on span "Update Entry" at bounding box center [452, 217] width 38 height 8
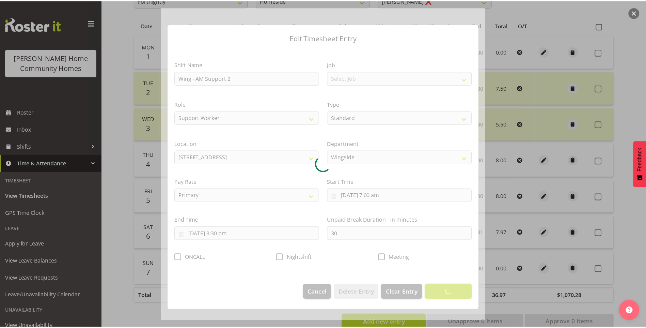
scroll to position [0, 0]
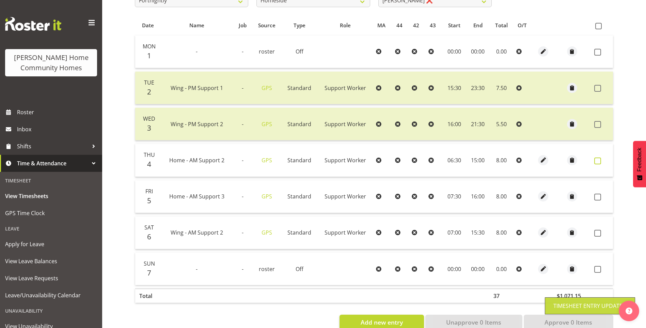
click at [601, 162] on span at bounding box center [598, 160] width 7 height 7
checkbox input "true"
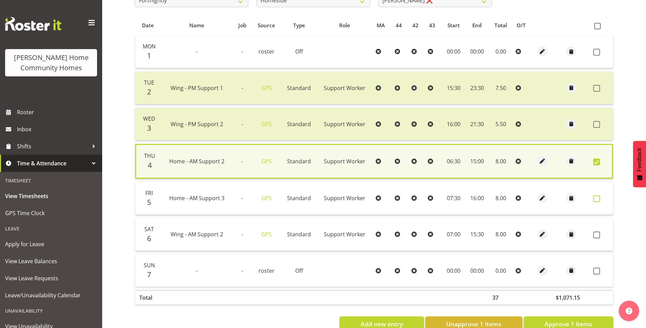
click at [598, 201] on span at bounding box center [597, 198] width 7 height 7
checkbox input "true"
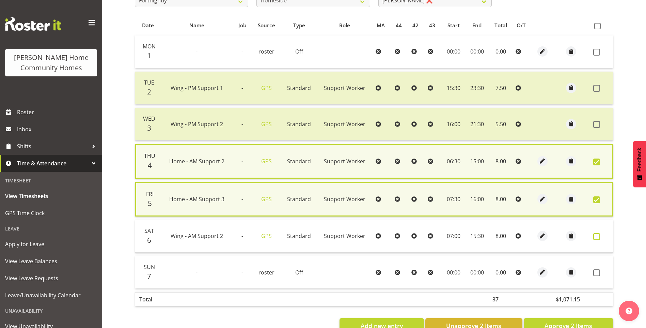
click at [598, 233] on span at bounding box center [597, 236] width 7 height 7
checkbox input "true"
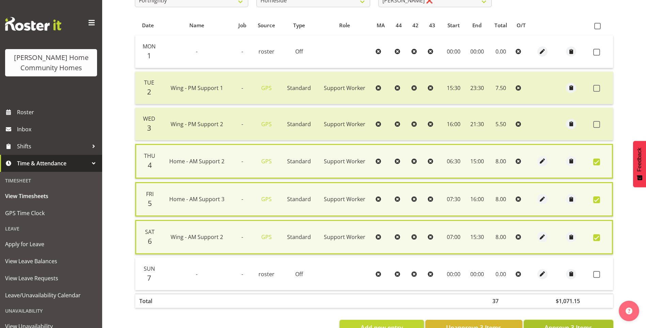
click at [585, 322] on button "Approve 3 Items" at bounding box center [569, 327] width 90 height 15
checkbox input "false"
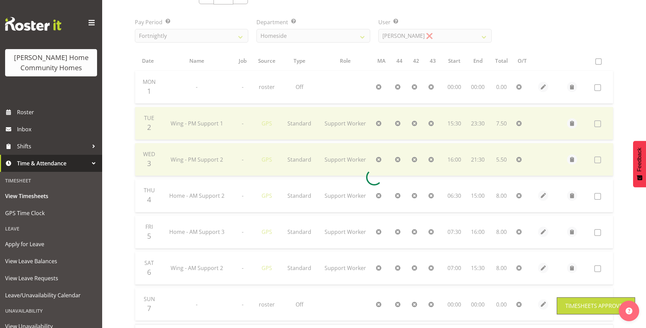
scroll to position [68, 0]
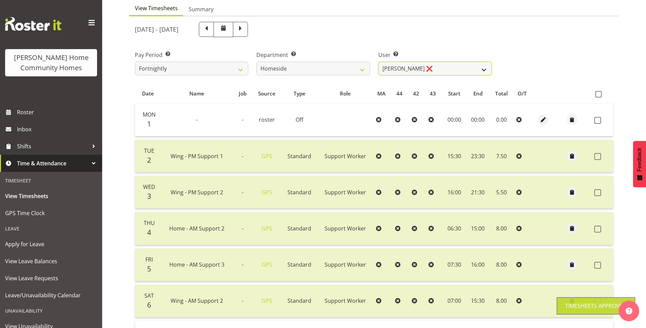
click at [404, 66] on select "[PERSON_NAME] ❌ [PERSON_NAME] ❌ [PERSON_NAME] (BK) [PERSON_NAME] ❌ [PERSON_NAME…" at bounding box center [435, 69] width 113 height 14
select select "10096"
click at [379, 62] on select "[PERSON_NAME] ❌ [PERSON_NAME] ❌ [PERSON_NAME] (BK) [PERSON_NAME] ❌ [PERSON_NAME…" at bounding box center [435, 69] width 113 height 14
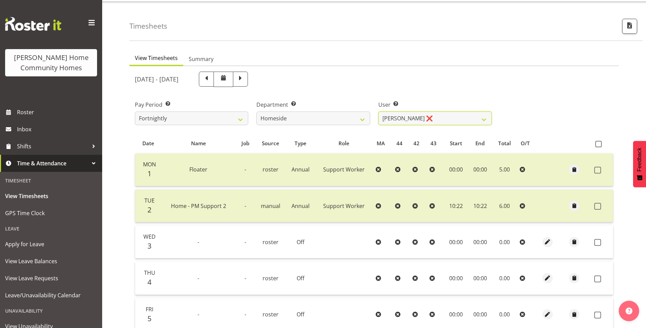
scroll to position [0, 0]
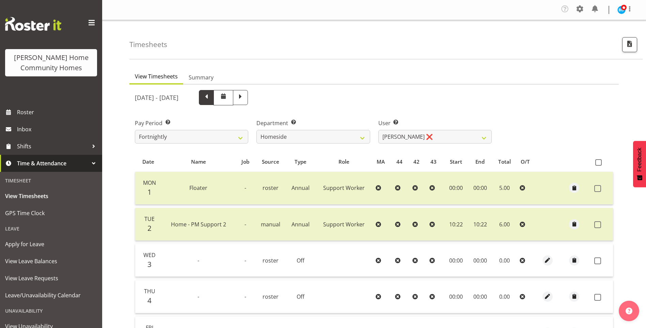
click at [214, 97] on span at bounding box center [206, 97] width 15 height 15
select select
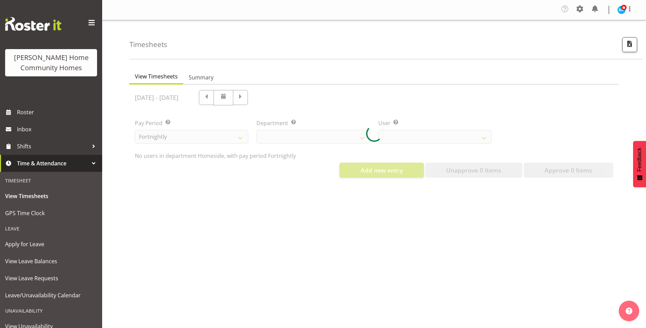
select select "746"
select select "10096"
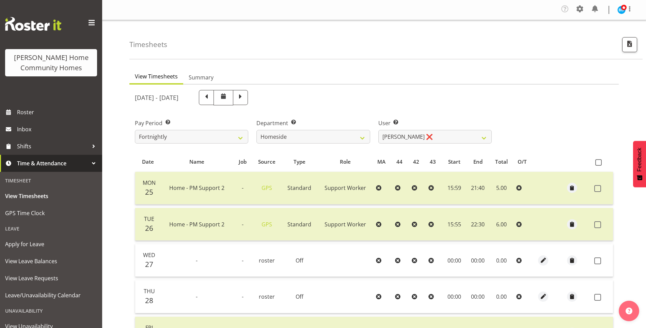
click at [211, 100] on span at bounding box center [206, 96] width 9 height 9
select select
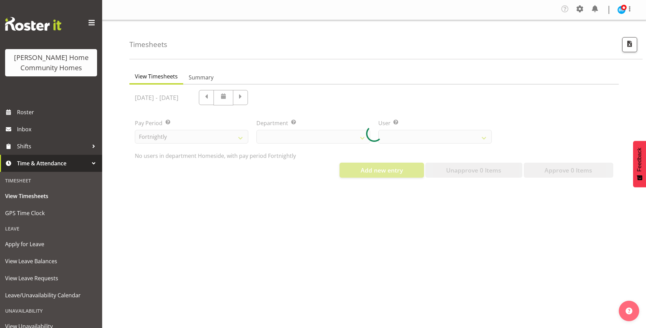
select select "746"
select select "10096"
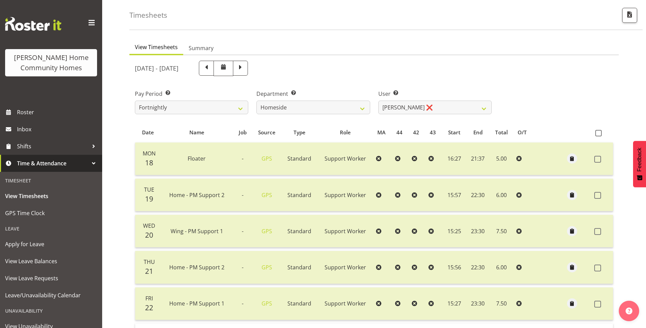
scroll to position [17, 0]
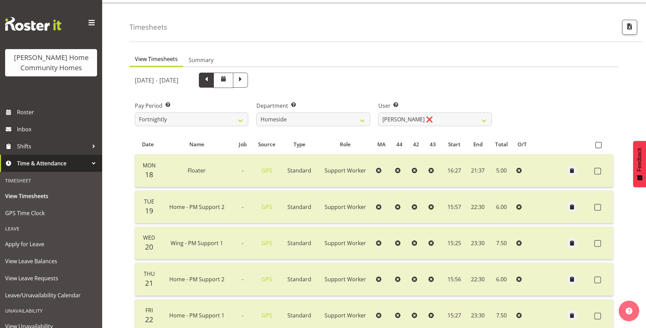
click at [211, 83] on span at bounding box center [206, 79] width 9 height 9
select select
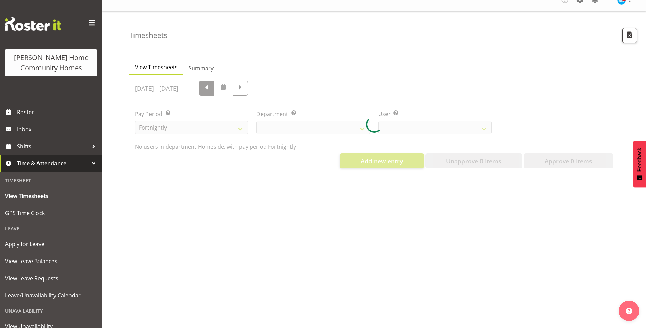
scroll to position [14, 0]
select select "746"
select select "10096"
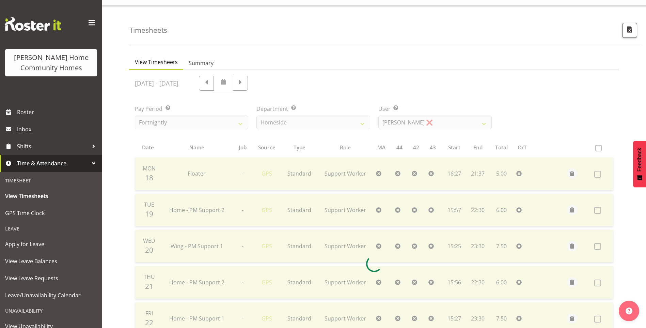
scroll to position [17, 0]
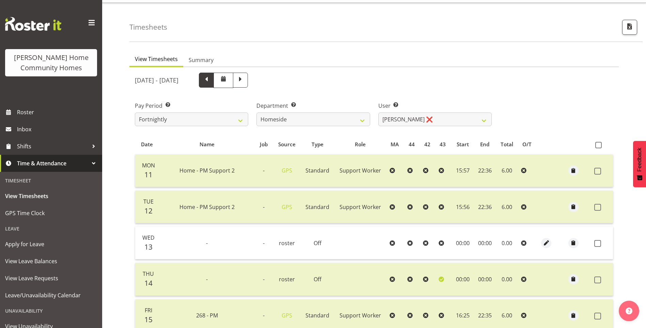
click at [211, 82] on span at bounding box center [206, 79] width 9 height 9
select select
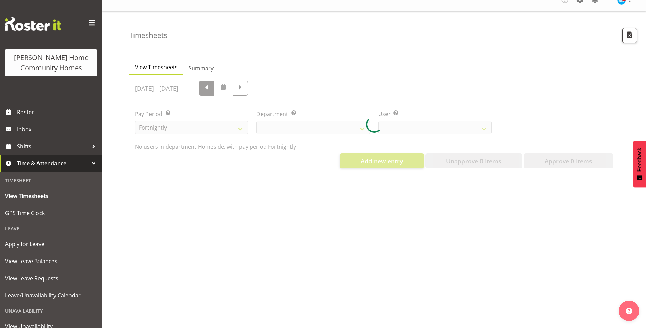
scroll to position [14, 0]
select select "746"
select select "10096"
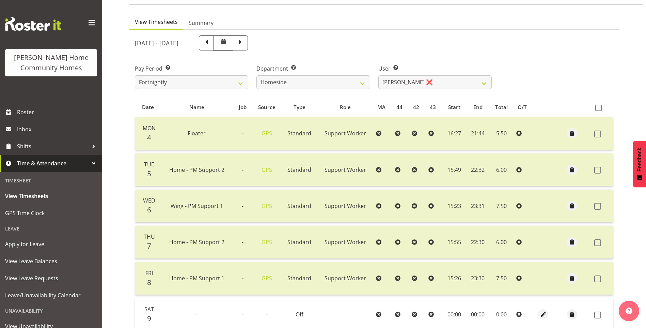
scroll to position [17, 0]
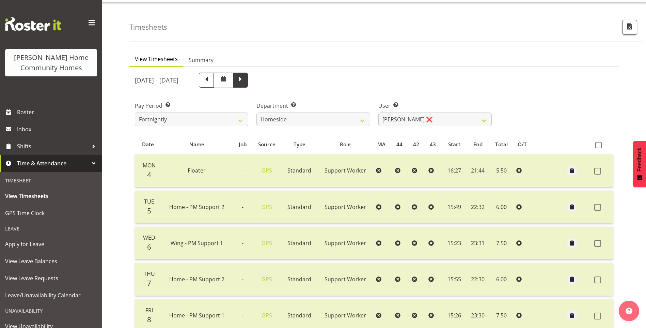
click at [245, 79] on span at bounding box center [240, 79] width 9 height 9
select select
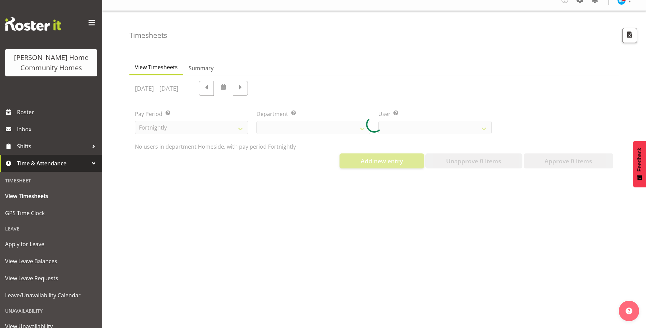
scroll to position [14, 0]
select select "746"
select select "10096"
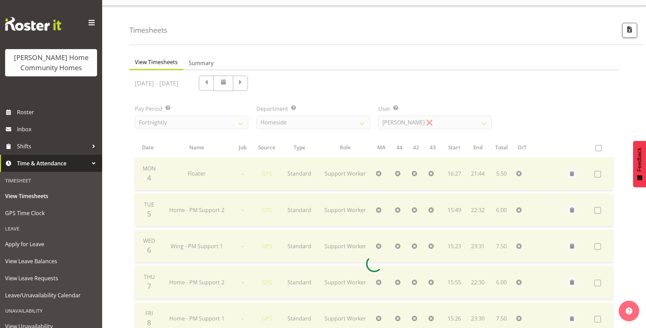
scroll to position [17, 0]
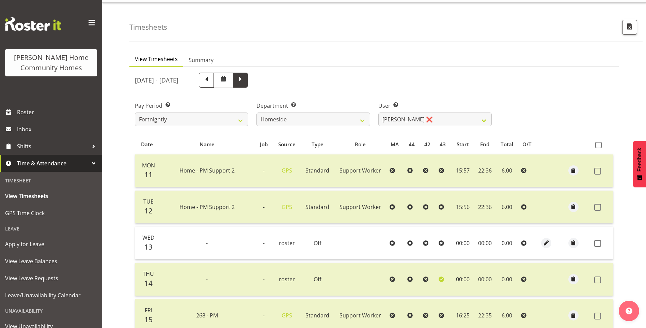
click at [245, 83] on span at bounding box center [240, 79] width 9 height 9
select select
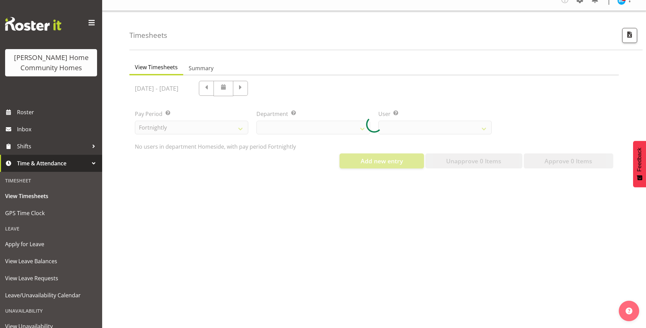
select select "746"
select select "10096"
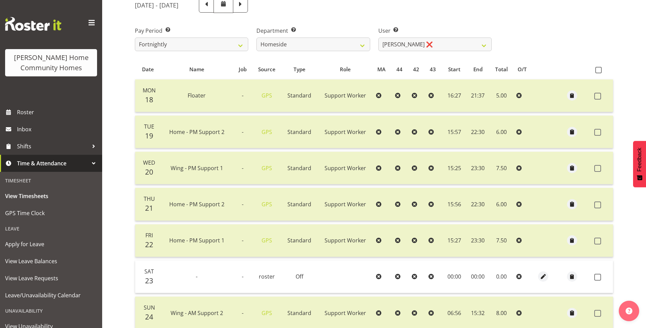
scroll to position [86, 0]
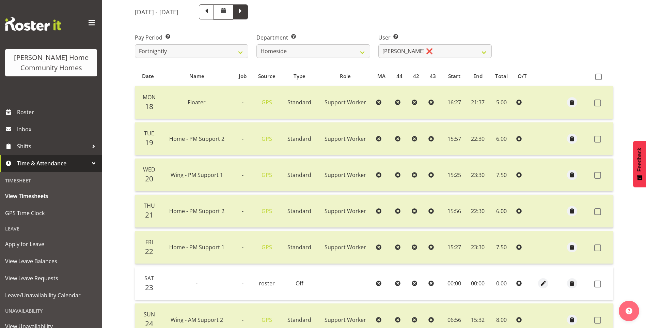
click at [245, 11] on span at bounding box center [240, 11] width 9 height 9
select select
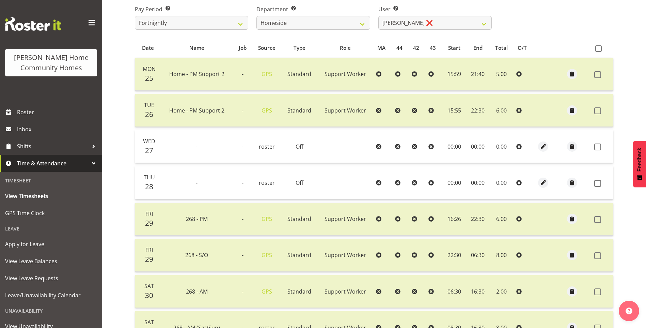
scroll to position [51, 0]
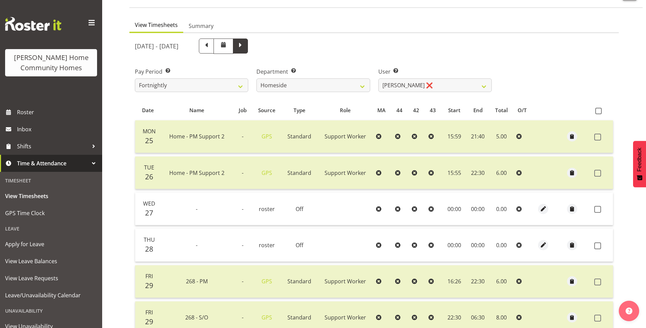
click at [245, 45] on span at bounding box center [240, 45] width 9 height 9
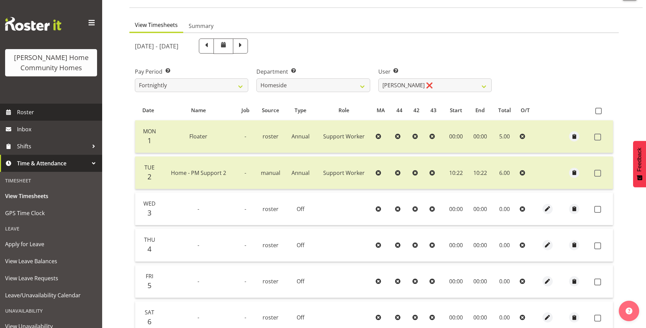
click at [52, 114] on span "Roster" at bounding box center [58, 112] width 82 height 10
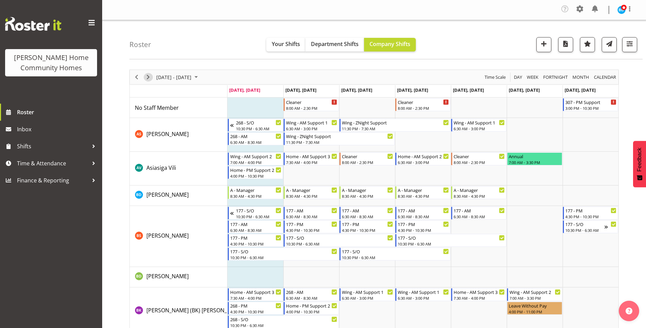
click at [148, 77] on span "Next" at bounding box center [148, 77] width 8 height 9
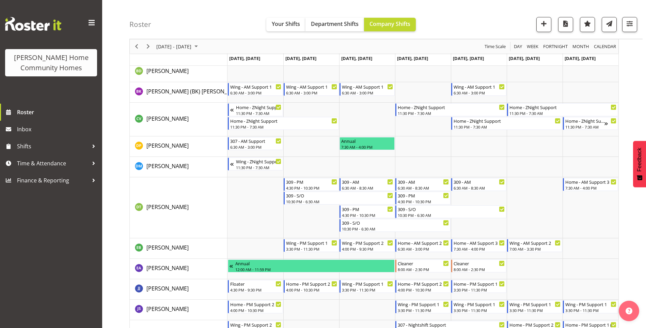
scroll to position [204, 0]
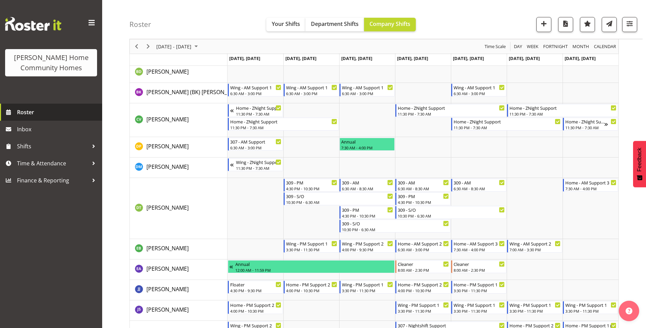
click at [43, 114] on span "Roster" at bounding box center [58, 112] width 82 height 10
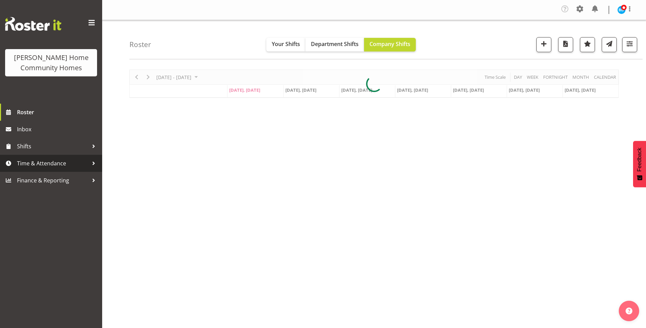
click at [50, 162] on span "Time & Attendance" at bounding box center [53, 163] width 72 height 10
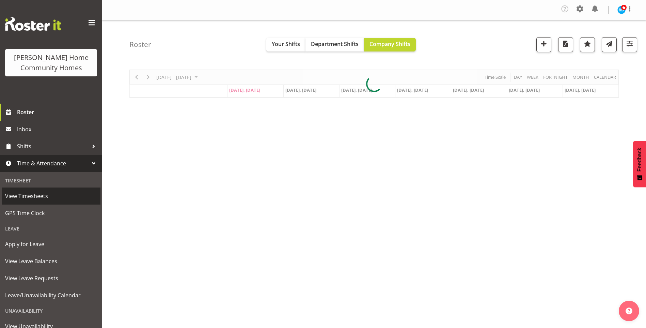
click at [41, 195] on span "View Timesheets" at bounding box center [51, 196] width 92 height 10
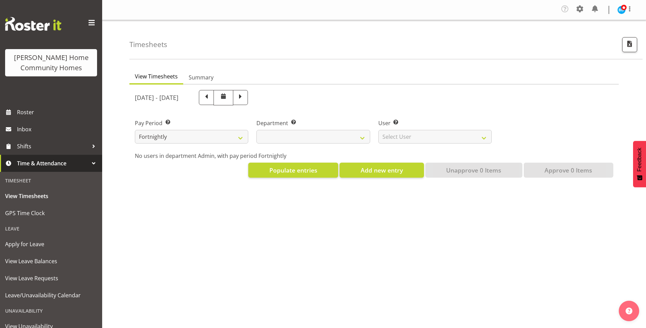
select select
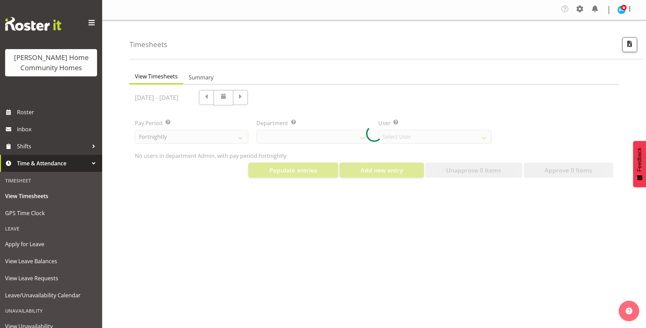
select select "8515"
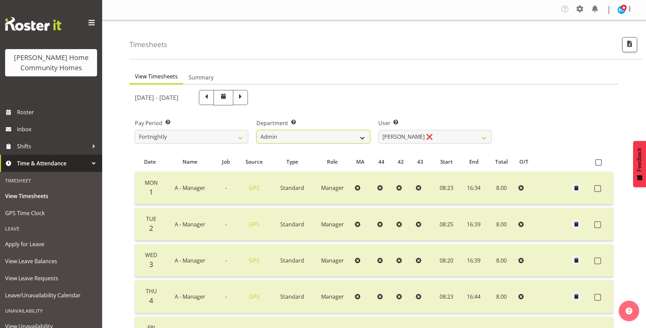
click at [293, 134] on select "Admin Homeside Houses Wingside" at bounding box center [313, 137] width 113 height 14
select select "746"
click at [257, 130] on select "Admin Homeside Houses Wingside" at bounding box center [313, 137] width 113 height 14
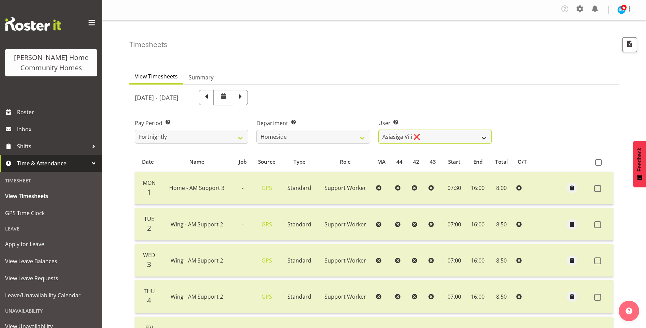
click at [405, 137] on select "[PERSON_NAME] ❌ [PERSON_NAME] ❌ [PERSON_NAME] (BK) [PERSON_NAME] ❌ [PERSON_NAME…" at bounding box center [435, 137] width 113 height 14
select select "10096"
click at [379, 130] on select "[PERSON_NAME] ❌ [PERSON_NAME] ❌ [PERSON_NAME] (BK) [PERSON_NAME] ❌ [PERSON_NAME…" at bounding box center [435, 137] width 113 height 14
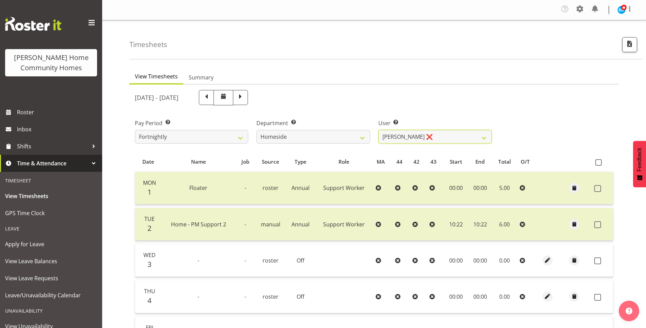
scroll to position [102, 0]
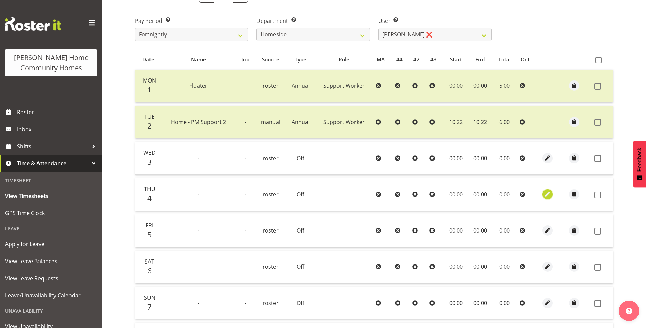
click at [548, 192] on span "button" at bounding box center [548, 194] width 8 height 8
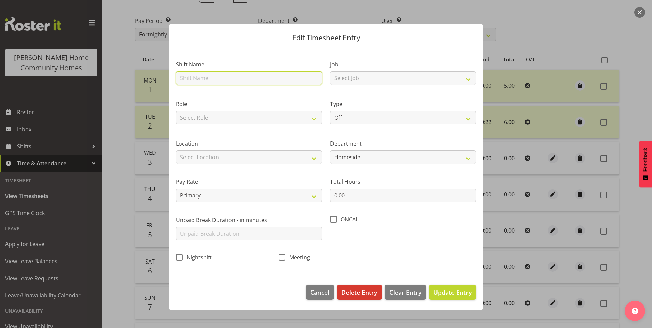
click at [195, 80] on input "text" at bounding box center [249, 78] width 146 height 14
type input "Home - PM Support 2"
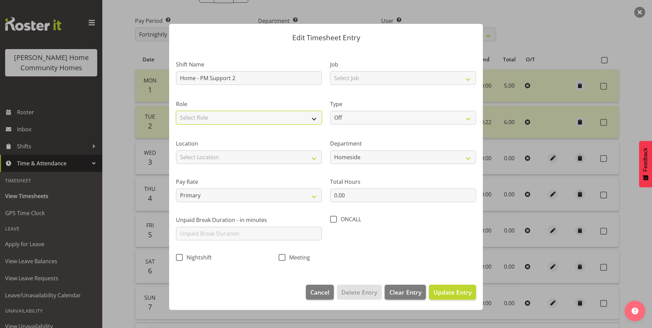
click at [216, 120] on select "Select Role Support Worker" at bounding box center [249, 118] width 146 height 14
select select "1214"
click at [176, 111] on select "Select Role Support Worker" at bounding box center [249, 118] width 146 height 14
click at [210, 154] on select "Select Location [STREET_ADDRESS][GEOGRAPHIC_DATA][STREET_ADDRESS][STREET_ADDRES…" at bounding box center [249, 157] width 146 height 14
select select "1067"
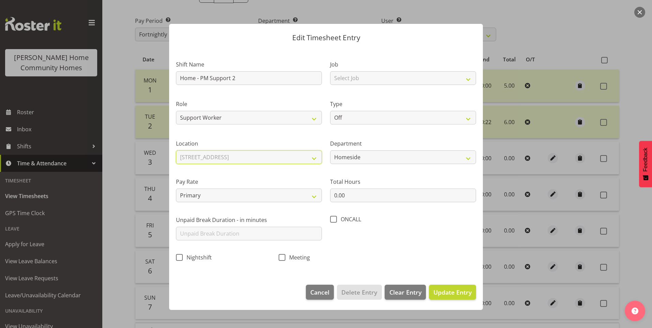
click at [176, 150] on select "Select Location [STREET_ADDRESS][GEOGRAPHIC_DATA][STREET_ADDRESS][STREET_ADDRES…" at bounding box center [249, 157] width 146 height 14
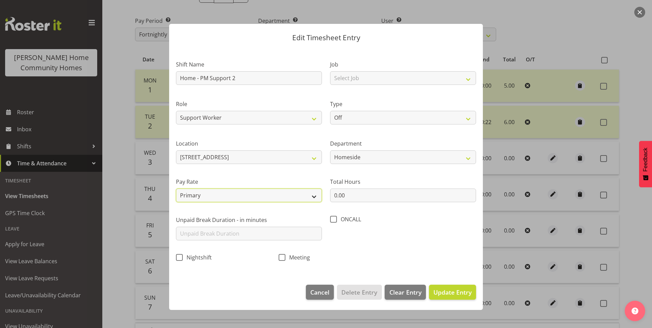
click at [194, 193] on select "Primary Secondary Tertiary Fourth Fifth" at bounding box center [249, 195] width 146 height 14
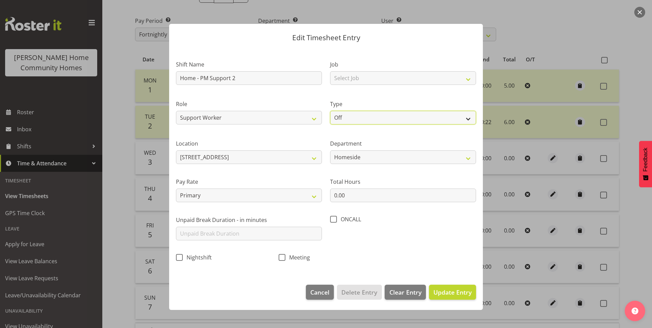
click at [339, 120] on select "Off Standard Public Holiday Public Holiday (Worked) Day In Lieu Annual Leave Si…" at bounding box center [403, 118] width 146 height 14
select select "Annual"
click at [330, 111] on select "Off Standard Public Holiday Public Holiday (Worked) Day In Lieu Annual Leave Si…" at bounding box center [403, 118] width 146 height 14
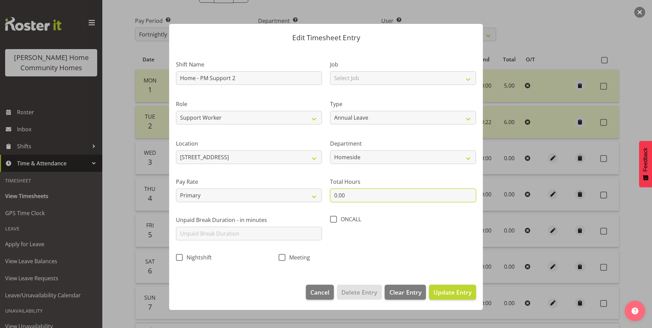
drag, startPoint x: 320, startPoint y: 195, endPoint x: 286, endPoint y: 177, distance: 37.6
click at [301, 192] on div "Shift Name Home - PM Support 2 Job Select Job Floater Role Support Worker Type …" at bounding box center [326, 159] width 308 height 216
type input "6.00"
click at [461, 292] on span "Update Entry" at bounding box center [452, 292] width 38 height 8
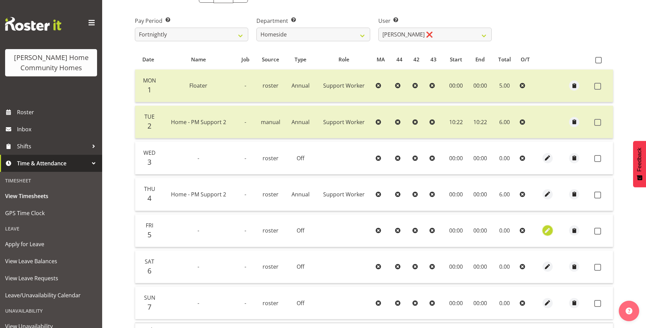
click at [545, 230] on span "button" at bounding box center [548, 231] width 8 height 8
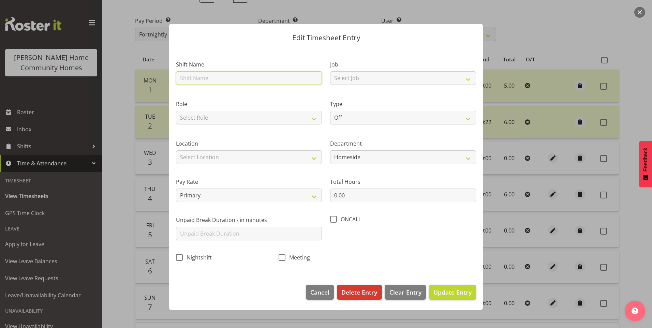
click at [205, 75] on input "text" at bounding box center [249, 78] width 146 height 14
type input "Home - PM Support 1"
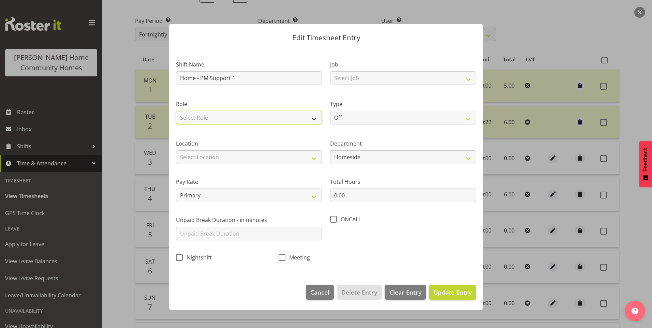
click at [200, 120] on select "Select Role Support Worker" at bounding box center [249, 118] width 146 height 14
select select "1214"
click at [176, 111] on select "Select Role Support Worker" at bounding box center [249, 118] width 146 height 14
click at [198, 148] on div "Location Select Location 177 Halswell Rd 268 Hendersons Rd 307 Hendersons Rd 30…" at bounding box center [249, 151] width 146 height 25
drag, startPoint x: 199, startPoint y: 152, endPoint x: 200, endPoint y: 163, distance: 10.3
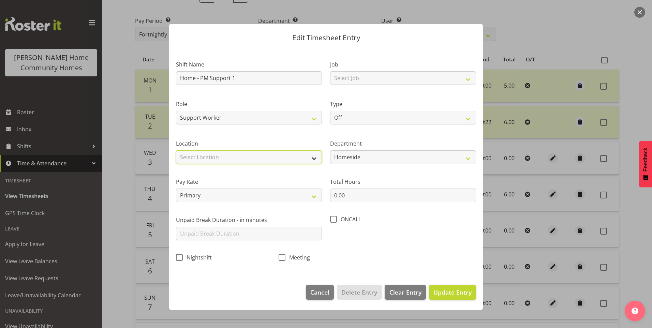
click at [199, 153] on select "Select Location 177 Halswell Rd 268 Hendersons Rd 307 Hendersons Rd 309 Henders…" at bounding box center [249, 157] width 146 height 14
select select "1067"
click at [176, 150] on select "Select Location 177 Halswell Rd 268 Hendersons Rd 307 Hendersons Rd 309 Henders…" at bounding box center [249, 157] width 146 height 14
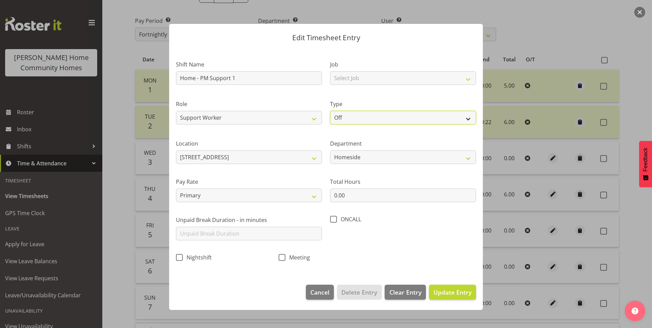
click at [347, 113] on select "Off Standard Public Holiday Public Holiday (Worked) Day In Lieu Annual Leave Si…" at bounding box center [403, 118] width 146 height 14
select select "Annual"
click at [330, 111] on select "Off Standard Public Holiday Public Holiday (Worked) Day In Lieu Annual Leave Si…" at bounding box center [403, 118] width 146 height 14
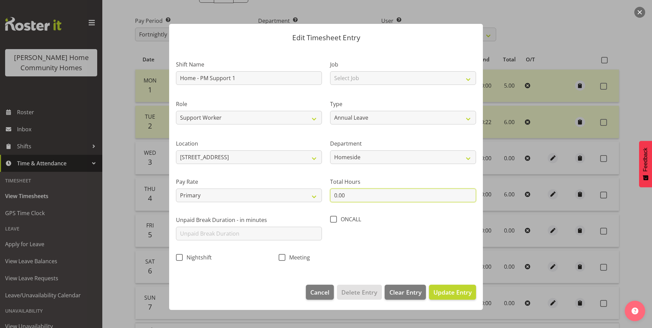
drag, startPoint x: 330, startPoint y: 193, endPoint x: 293, endPoint y: 180, distance: 38.6
click at [295, 188] on div "Shift Name Home - PM Support 1 Job Select Job Floater Role Support Worker Type …" at bounding box center [326, 159] width 308 height 216
type input "7.50"
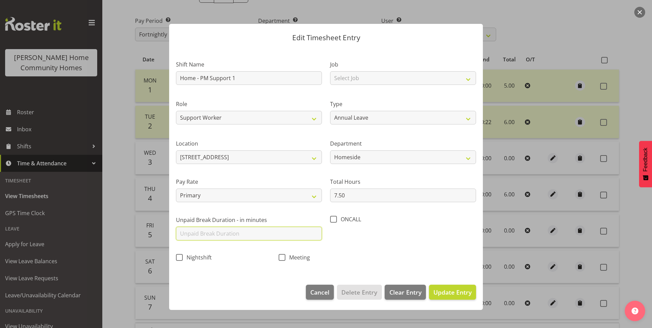
click at [214, 232] on input "text" at bounding box center [249, 234] width 146 height 14
type input "3"
click at [461, 288] on span "Update Entry" at bounding box center [452, 292] width 38 height 8
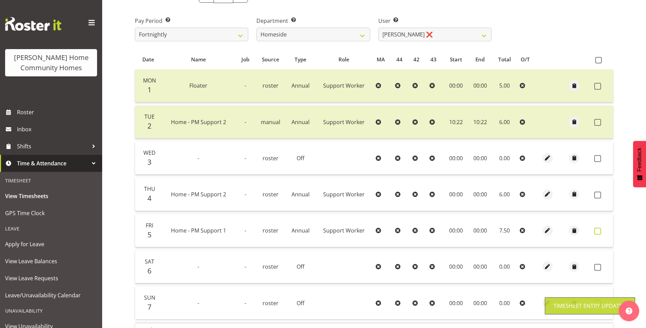
click at [601, 231] on span at bounding box center [598, 231] width 7 height 7
checkbox input "true"
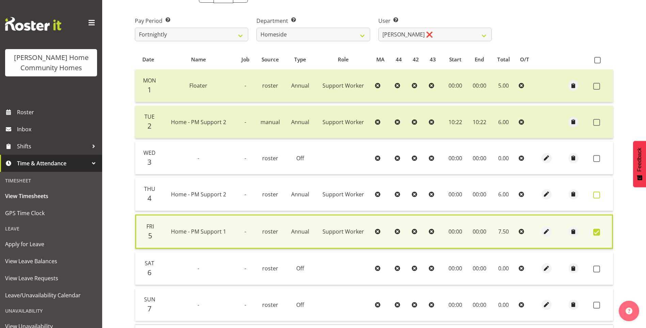
click at [599, 195] on span at bounding box center [597, 195] width 7 height 7
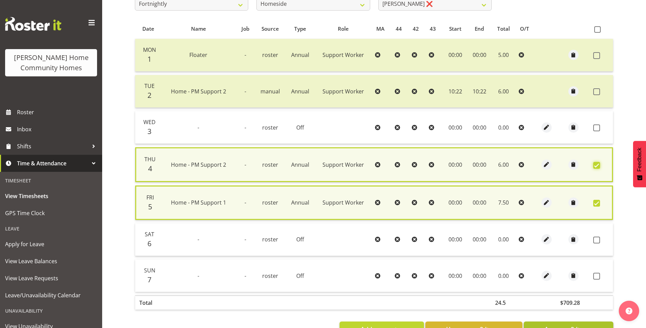
scroll to position [157, 0]
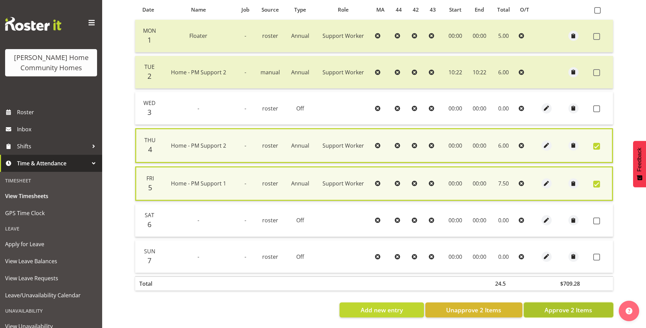
click at [579, 305] on span "Approve 2 Items" at bounding box center [569, 309] width 48 height 9
checkbox input "false"
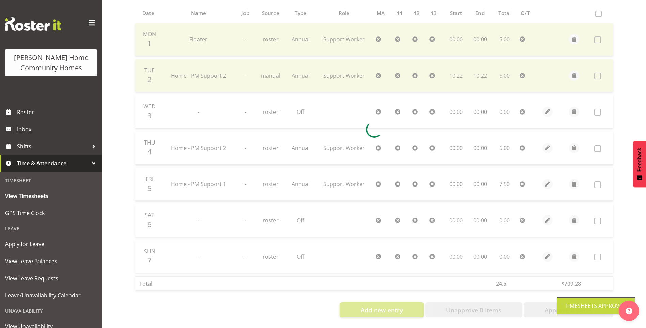
scroll to position [154, 0]
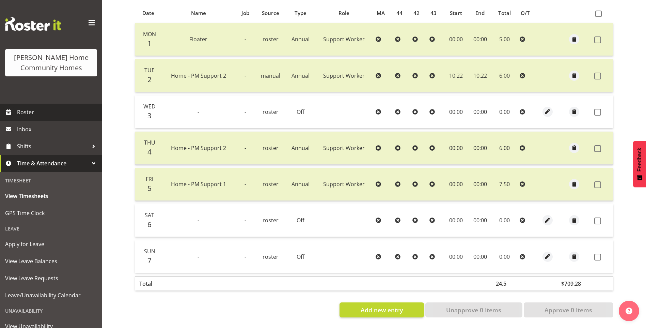
click at [35, 113] on span "Roster" at bounding box center [58, 112] width 82 height 10
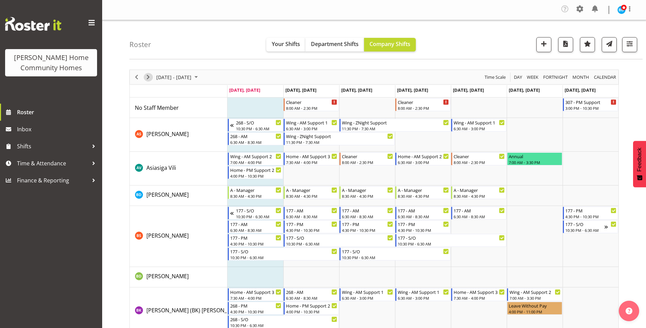
click at [148, 77] on span "Next" at bounding box center [148, 77] width 8 height 9
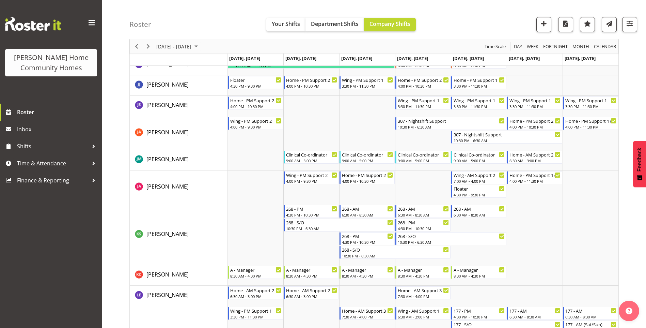
scroll to position [341, 0]
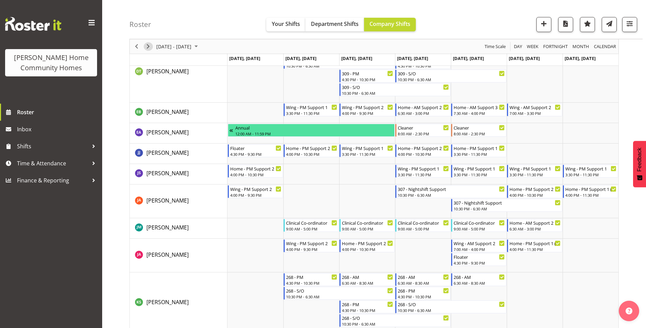
click at [147, 47] on span "Next" at bounding box center [148, 46] width 8 height 9
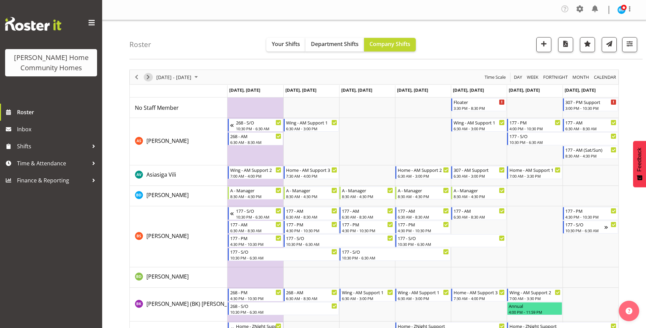
click at [146, 79] on span "Next" at bounding box center [148, 77] width 8 height 9
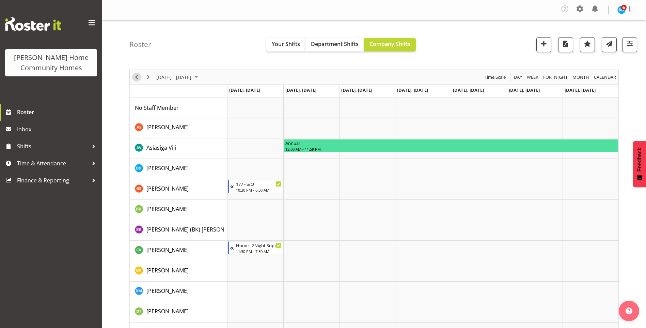
click at [138, 78] on span "Previous" at bounding box center [137, 77] width 8 height 9
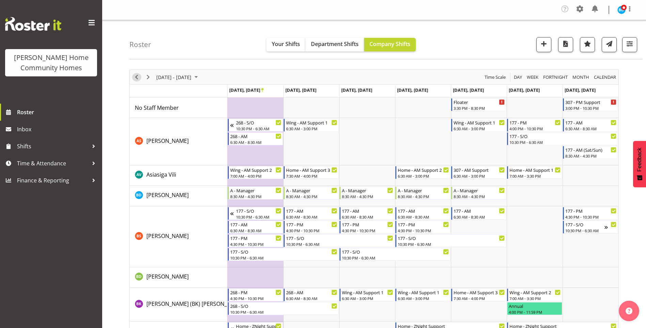
click at [136, 76] on span "Previous" at bounding box center [137, 77] width 8 height 9
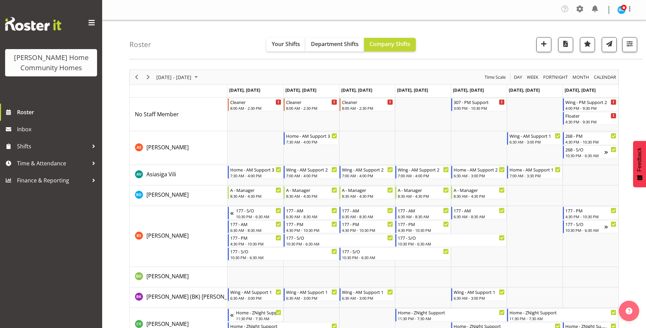
click at [135, 72] on div "Timeline Week of September 15, 2025" at bounding box center [137, 77] width 12 height 14
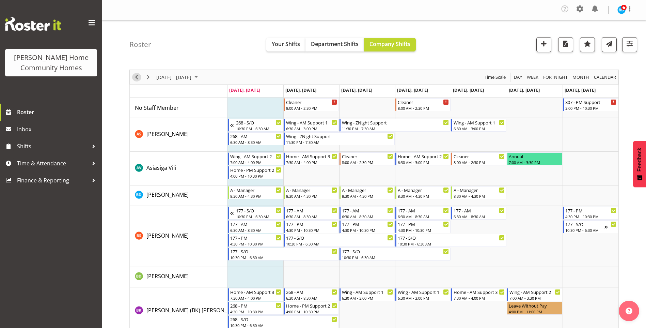
click at [136, 77] on span "Previous" at bounding box center [137, 77] width 8 height 9
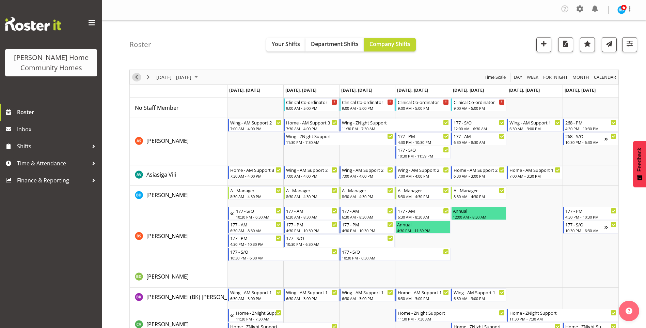
click at [135, 77] on span "Previous" at bounding box center [137, 77] width 8 height 9
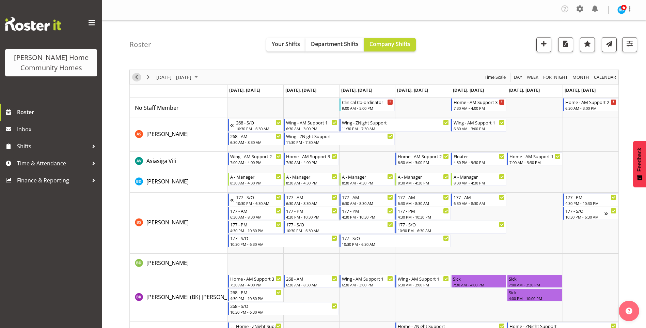
click at [135, 76] on span "Previous" at bounding box center [137, 77] width 8 height 9
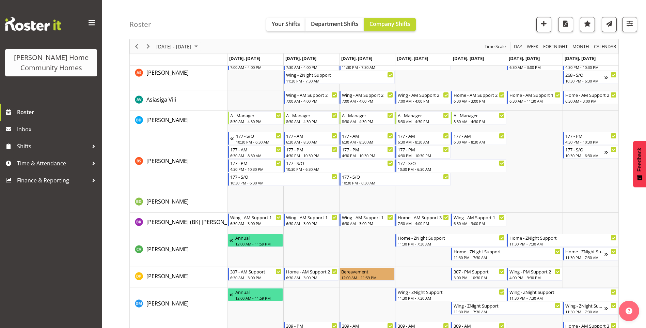
scroll to position [68, 0]
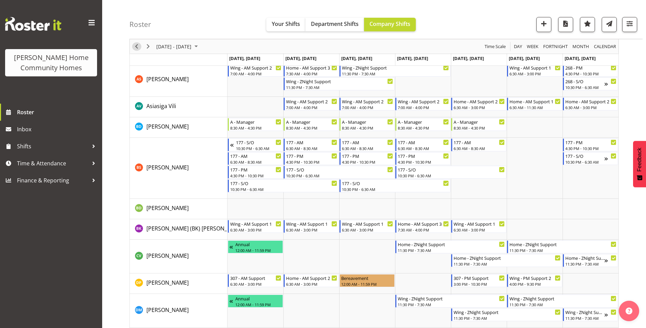
click at [135, 45] on span "Previous" at bounding box center [137, 46] width 8 height 9
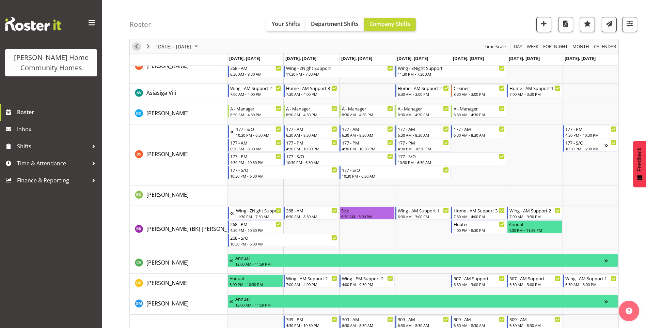
click at [137, 46] on span "Previous" at bounding box center [137, 46] width 8 height 9
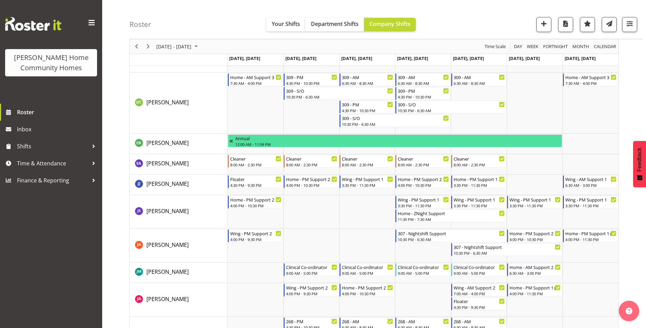
scroll to position [341, 0]
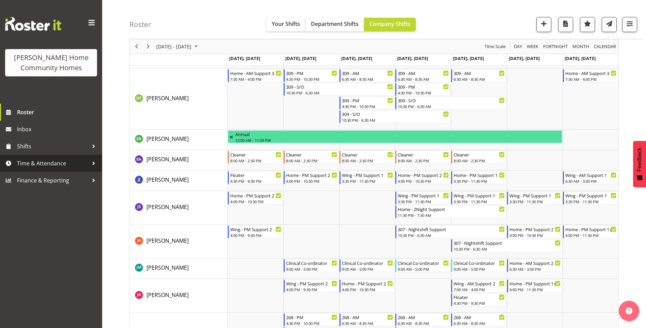
click at [43, 161] on span "Time & Attendance" at bounding box center [53, 163] width 72 height 10
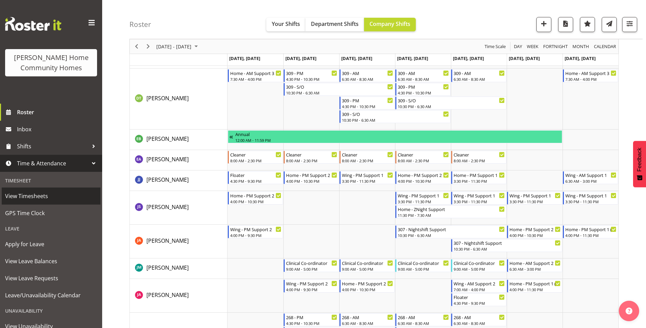
click at [40, 195] on span "View Timesheets" at bounding box center [51, 196] width 92 height 10
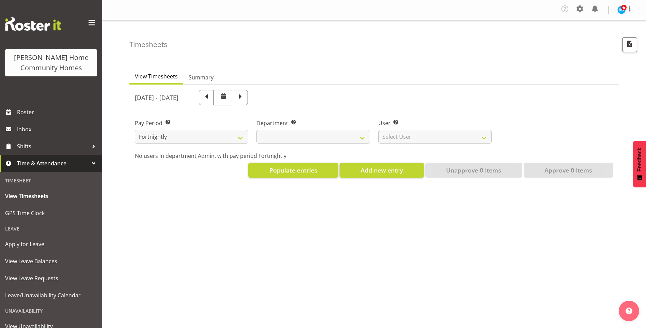
select select
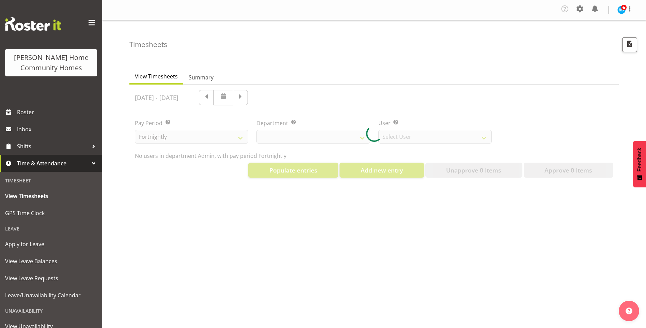
select select "8515"
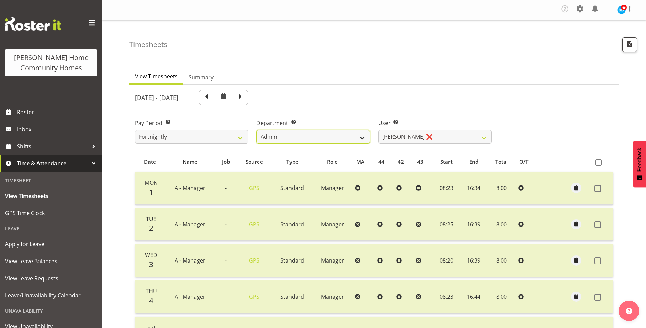
click at [309, 137] on select "Admin Homeside Houses Wingside" at bounding box center [313, 137] width 113 height 14
select select "746"
click at [257, 130] on select "Admin Homeside Houses Wingside" at bounding box center [313, 137] width 113 height 14
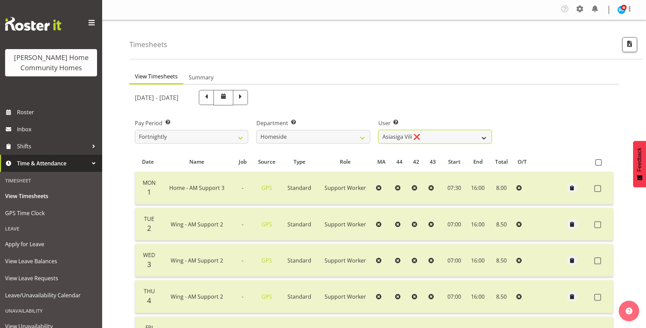
click at [393, 135] on select "[PERSON_NAME] ❌ [PERSON_NAME] ❌ [PERSON_NAME] (BK) [PERSON_NAME] ❌ [PERSON_NAME…" at bounding box center [435, 137] width 113 height 14
select select "10096"
click at [379, 130] on select "[PERSON_NAME] ❌ [PERSON_NAME] ❌ [PERSON_NAME] (BK) [PERSON_NAME] ❌ [PERSON_NAME…" at bounding box center [435, 137] width 113 height 14
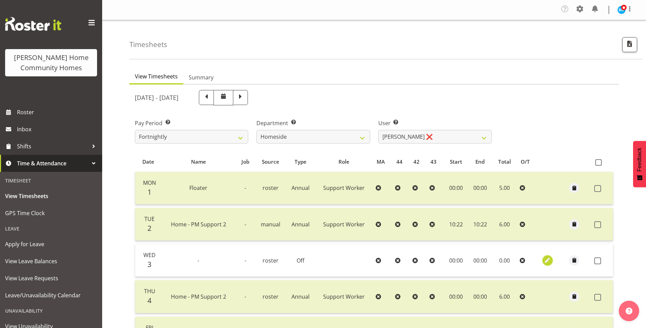
click at [547, 260] on span "button" at bounding box center [548, 260] width 8 height 8
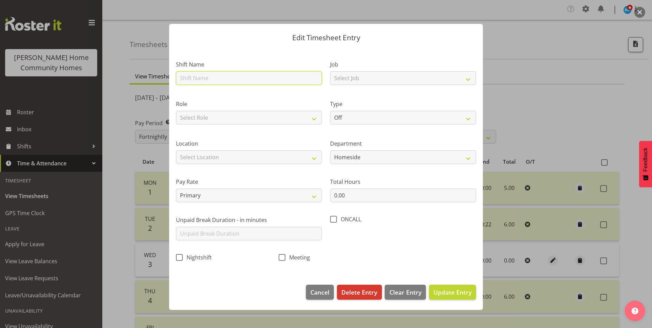
click at [216, 76] on input "text" at bounding box center [249, 78] width 146 height 14
type input "Wing - PM Support 1"
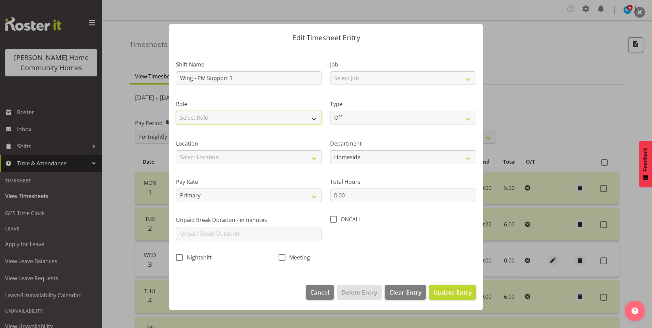
click at [216, 119] on select "Select Role Support Worker" at bounding box center [249, 118] width 146 height 14
select select "1214"
click at [176, 111] on select "Select Role Support Worker" at bounding box center [249, 118] width 146 height 14
click at [216, 155] on select "Select Location [STREET_ADDRESS][GEOGRAPHIC_DATA][STREET_ADDRESS][STREET_ADDRES…" at bounding box center [249, 157] width 146 height 14
select select "1071"
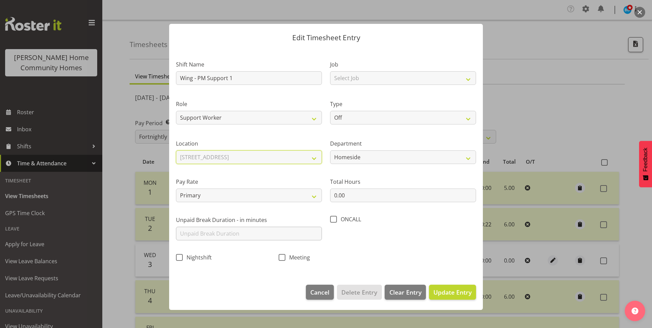
click at [176, 150] on select "Select Location [STREET_ADDRESS][GEOGRAPHIC_DATA][STREET_ADDRESS][STREET_ADDRES…" at bounding box center [249, 157] width 146 height 14
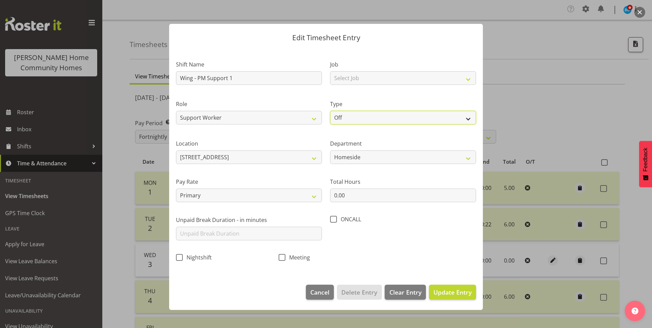
click at [341, 123] on select "Off Standard Public Holiday Public Holiday (Worked) Day In Lieu Annual Leave Si…" at bounding box center [403, 118] width 146 height 14
click at [330, 111] on select "Off Standard Public Holiday Public Holiday (Worked) Day In Lieu Annual Leave Si…" at bounding box center [403, 118] width 146 height 14
drag, startPoint x: 351, startPoint y: 121, endPoint x: 353, endPoint y: 125, distance: 4.6
click at [351, 121] on select "Off Standard Public Holiday Public Holiday (Worked) Day In Lieu Annual Leave Si…" at bounding box center [403, 118] width 146 height 14
select select "Annual"
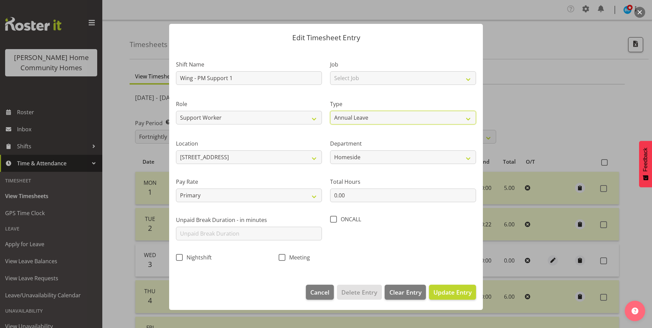
click at [330, 111] on select "Off Standard Public Holiday Public Holiday (Worked) Day In Lieu Annual Leave Si…" at bounding box center [403, 118] width 146 height 14
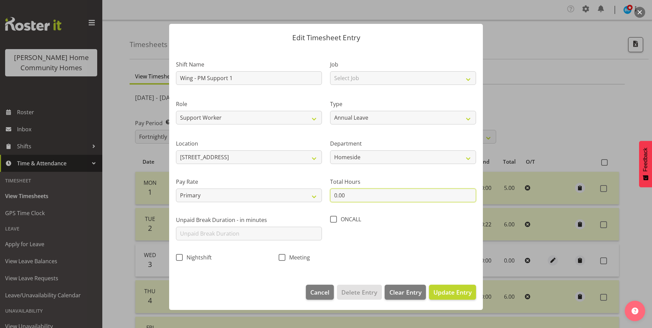
drag, startPoint x: 352, startPoint y: 193, endPoint x: 255, endPoint y: 178, distance: 98.3
click at [258, 179] on div "Shift Name Wing - PM Support 1 Job Select Job Floater Role Support Worker Type …" at bounding box center [326, 159] width 308 height 216
type input "7.50"
click at [458, 290] on span "Update Entry" at bounding box center [452, 292] width 38 height 8
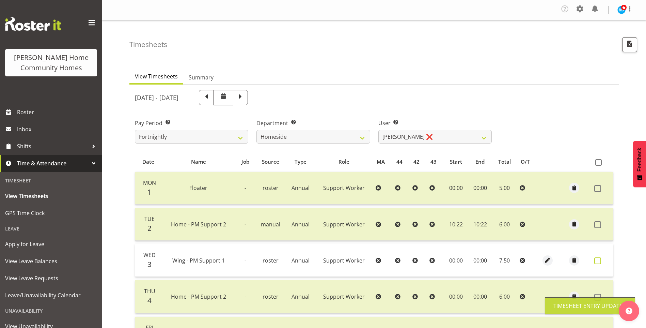
click at [602, 259] on label at bounding box center [600, 260] width 11 height 7
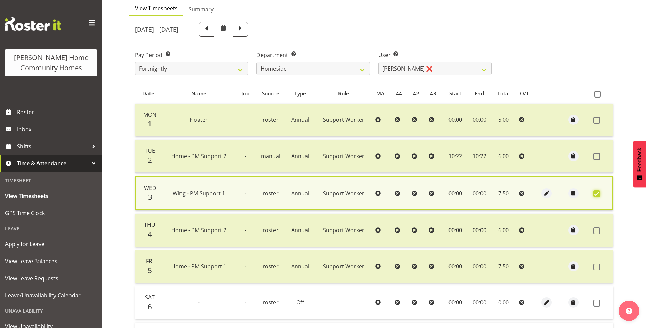
scroll to position [155, 0]
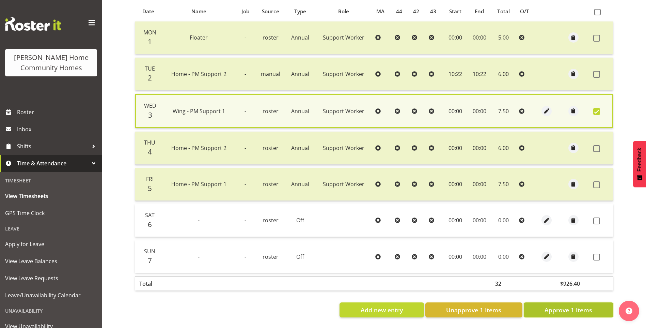
click at [581, 305] on span "Approve 1 Items" at bounding box center [569, 309] width 48 height 9
checkbox input "false"
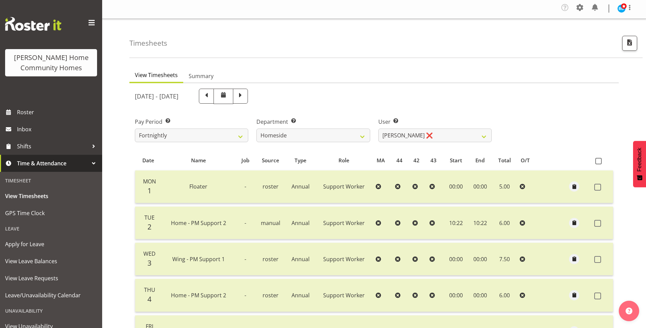
scroll to position [0, 0]
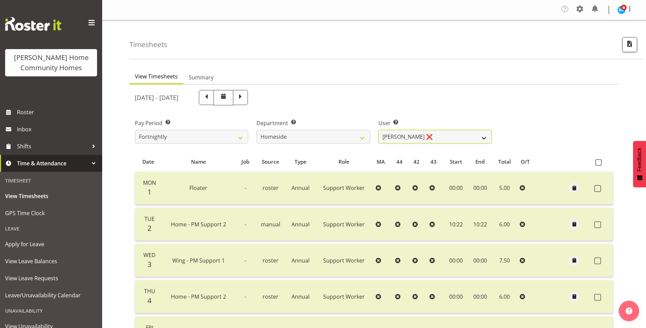
click at [404, 133] on select "[PERSON_NAME] ❌ [PERSON_NAME] ❌ [PERSON_NAME] (BK) [PERSON_NAME] ❌ [PERSON_NAME…" at bounding box center [435, 137] width 113 height 14
select select "10095"
click at [379, 130] on select "[PERSON_NAME] ❌ [PERSON_NAME] ❌ [PERSON_NAME] (BK) [PERSON_NAME] ❌ [PERSON_NAME…" at bounding box center [435, 137] width 113 height 14
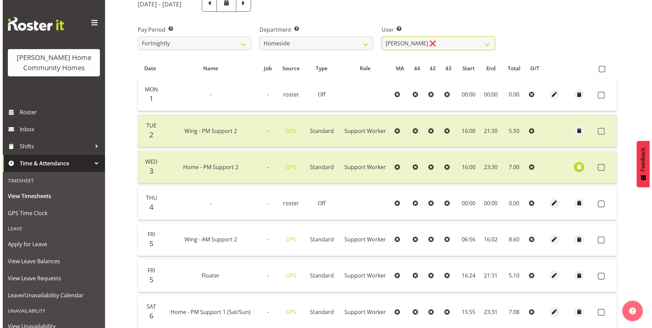
scroll to position [136, 0]
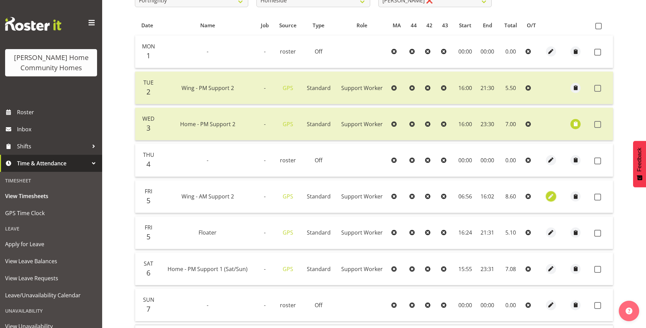
click at [551, 194] on span "button" at bounding box center [552, 197] width 8 height 8
select select "Standard"
select select "749"
select select "8"
select select "2025"
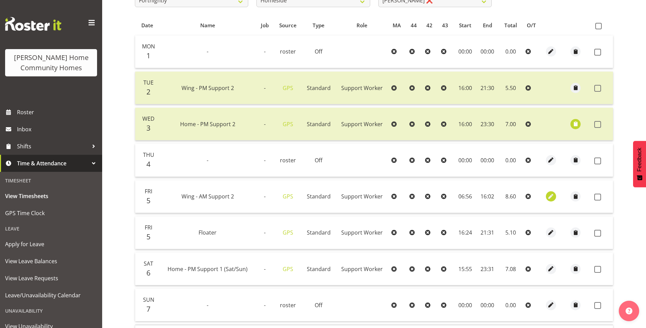
select select "6"
select select "56"
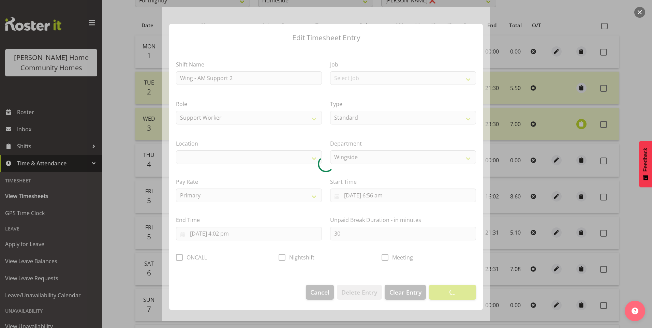
select select "1071"
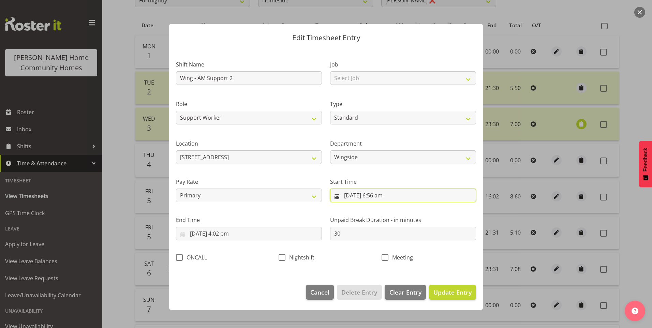
click at [377, 198] on input "[DATE] 6:56 am" at bounding box center [403, 195] width 146 height 14
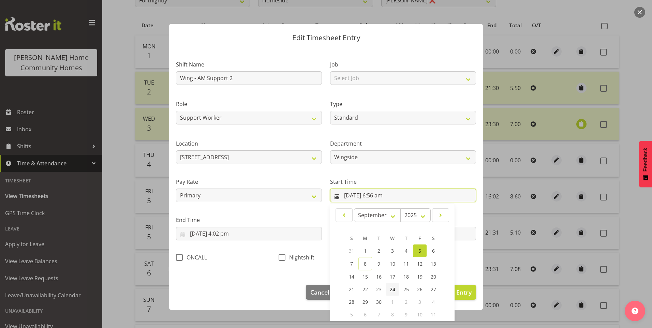
scroll to position [37, 0]
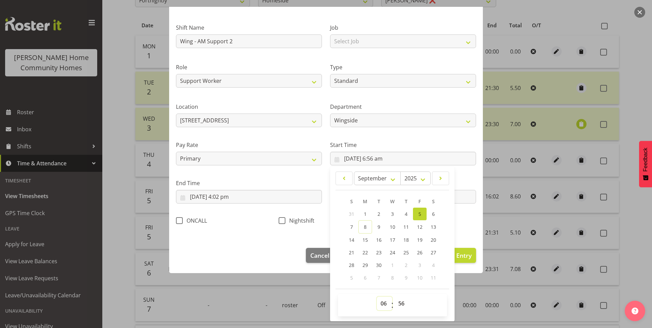
click at [381, 304] on select "00 01 02 03 04 05 06 07 08 09 10 11 12 13 14 15 16 17 18 19 20 21 22 23" at bounding box center [384, 303] width 15 height 14
select select "7"
click at [377, 296] on select "00 01 02 03 04 05 06 07 08 09 10 11 12 13 14 15 16 17 18 19 20 21 22 23" at bounding box center [384, 303] width 15 height 14
type input "[DATE] 7:56 am"
click at [399, 302] on select "00 01 02 03 04 05 06 07 08 09 10 11 12 13 14 15 16 17 18 19 20 21 22 23 24 25 2…" at bounding box center [401, 303] width 15 height 14
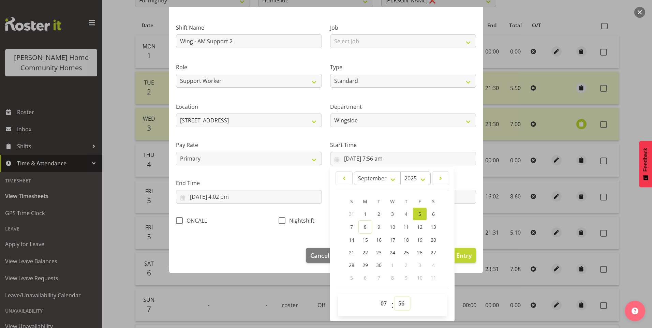
select select "0"
click at [394, 296] on select "00 01 02 03 04 05 06 07 08 09 10 11 12 13 14 15 16 17 18 19 20 21 22 23 24 25 2…" at bounding box center [401, 303] width 15 height 14
type input "[DATE] 7:00 am"
click at [230, 200] on input "[DATE] 4:02 pm" at bounding box center [249, 197] width 146 height 14
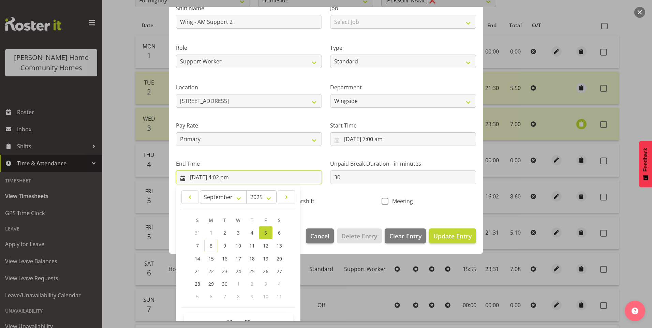
scroll to position [75, 0]
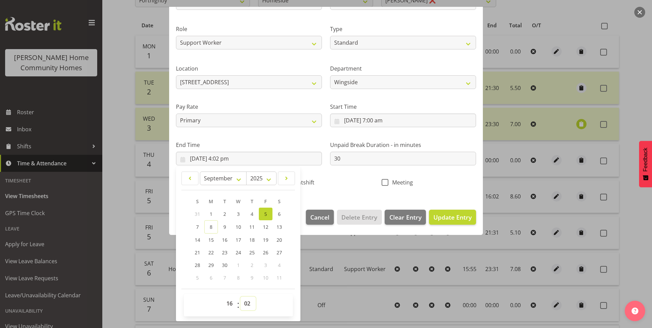
drag, startPoint x: 250, startPoint y: 303, endPoint x: 252, endPoint y: 296, distance: 7.7
click at [250, 301] on select "00 01 02 03 04 05 06 07 08 09 10 11 12 13 14 15 16 17 18 19 20 21 22 23 24 25 2…" at bounding box center [247, 303] width 15 height 14
select select "0"
click at [240, 296] on select "00 01 02 03 04 05 06 07 08 09 10 11 12 13 14 15 16 17 18 19 20 21 22 23 24 25 2…" at bounding box center [247, 303] width 15 height 14
type input "[DATE] 4:00 pm"
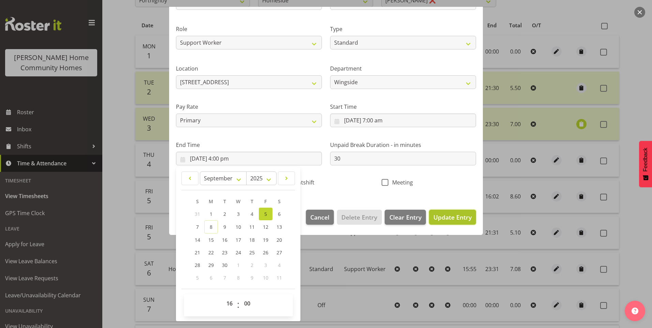
click at [456, 215] on span "Update Entry" at bounding box center [452, 217] width 38 height 8
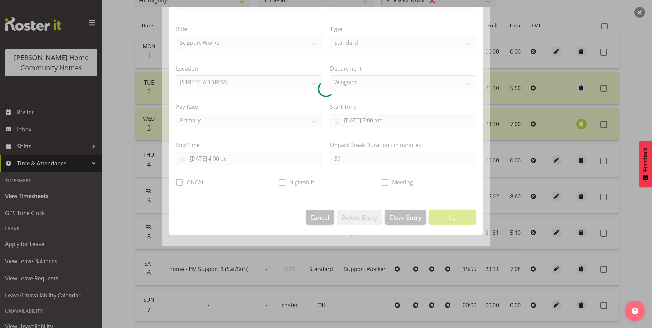
scroll to position [0, 0]
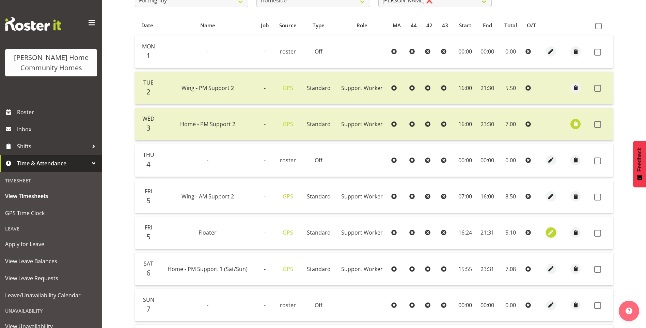
click at [553, 229] on span "button" at bounding box center [552, 233] width 8 height 8
select select "Standard"
select select "8"
select select "2025"
select select "16"
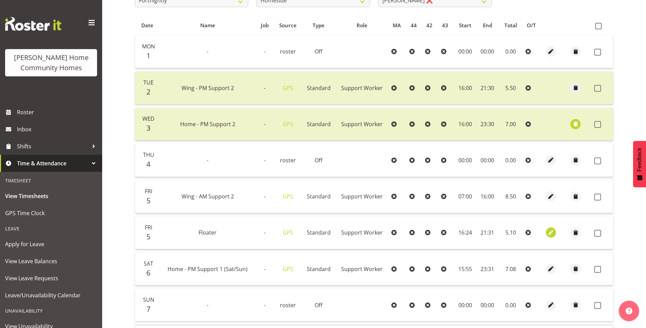
select select "24"
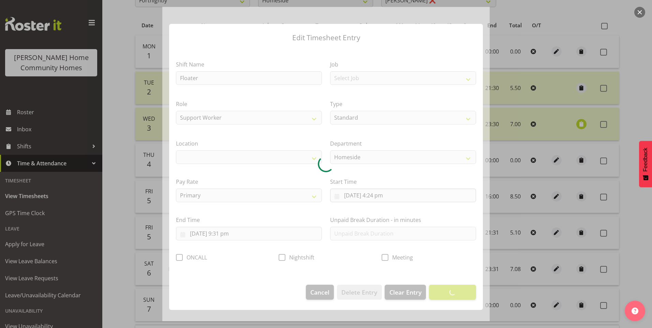
select select "1067"
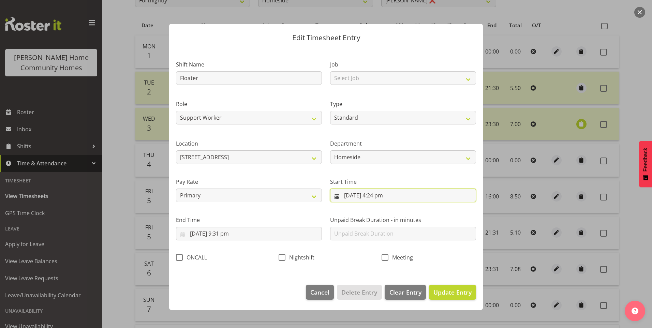
click at [384, 197] on input "[DATE] 4:24 pm" at bounding box center [403, 195] width 146 height 14
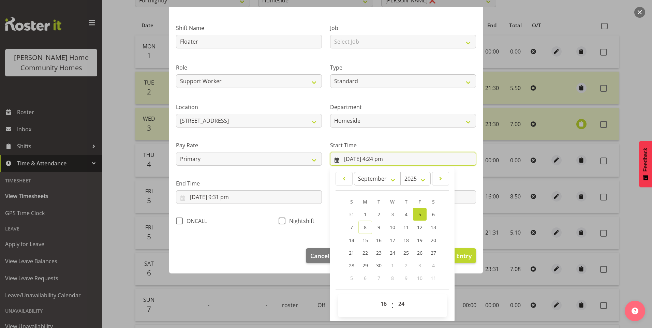
scroll to position [37, 0]
click at [396, 304] on select "00 01 02 03 04 05 06 07 08 09 10 11 12 13 14 15 16 17 18 19 20 21 22 23 24 25 2…" at bounding box center [401, 303] width 15 height 14
select select "30"
click at [394, 296] on select "00 01 02 03 04 05 06 07 08 09 10 11 12 13 14 15 16 17 18 19 20 21 22 23 24 25 2…" at bounding box center [401, 303] width 15 height 14
type input "[DATE] 4:30 pm"
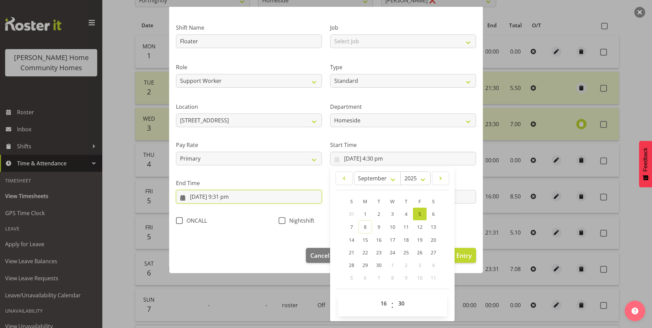
click at [227, 197] on input "[DATE] 9:31 pm" at bounding box center [249, 197] width 146 height 14
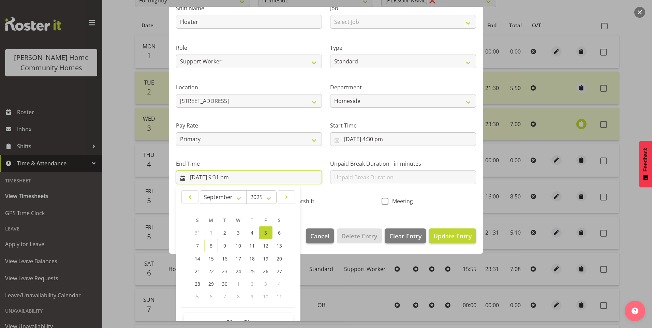
scroll to position [75, 0]
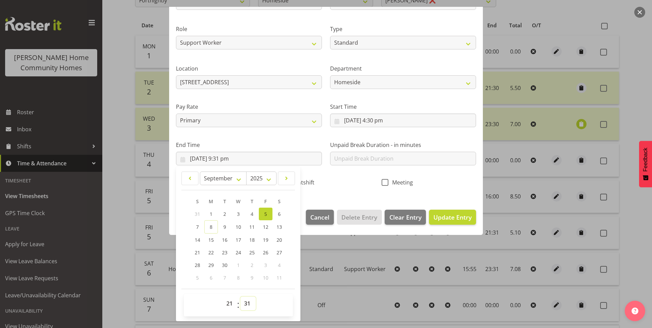
click at [252, 303] on select "00 01 02 03 04 05 06 07 08 09 10 11 12 13 14 15 16 17 18 19 20 21 22 23 24 25 2…" at bounding box center [247, 303] width 15 height 14
select select "30"
click at [240, 296] on select "00 01 02 03 04 05 06 07 08 09 10 11 12 13 14 15 16 17 18 19 20 21 22 23 24 25 2…" at bounding box center [247, 303] width 15 height 14
type input "[DATE] 9:30 pm"
click at [455, 215] on span "Update Entry" at bounding box center [452, 217] width 38 height 8
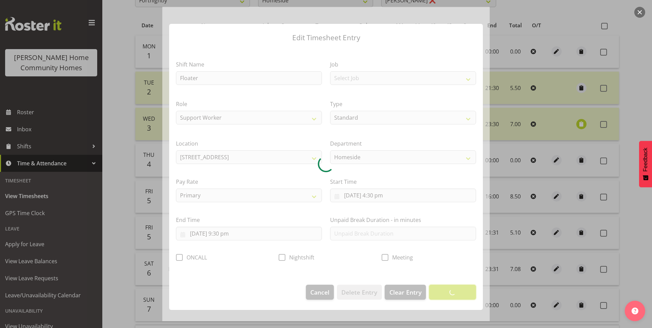
scroll to position [0, 0]
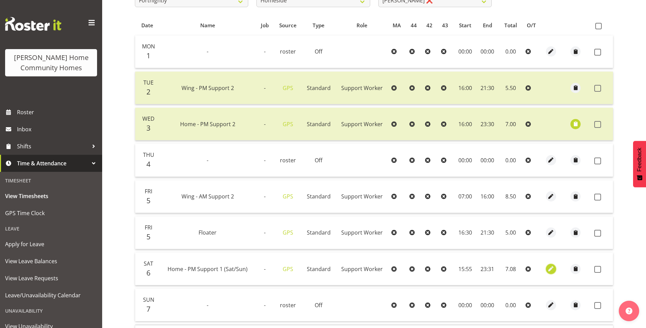
click at [550, 268] on span "button" at bounding box center [552, 269] width 8 height 8
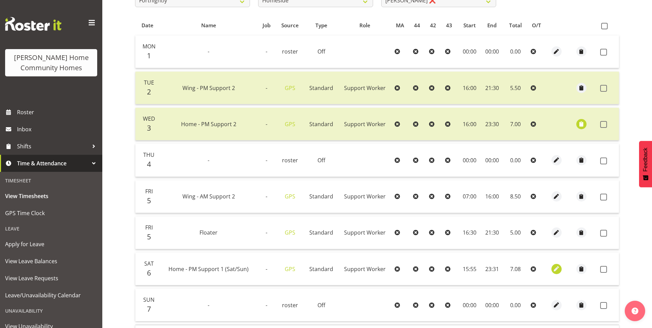
select select "Standard"
select select "8"
select select "2025"
select select "15"
select select "55"
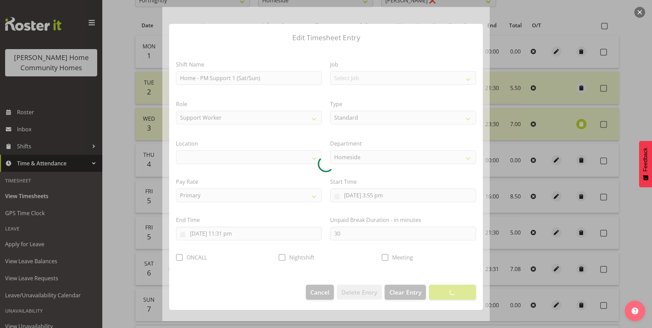
select select "1067"
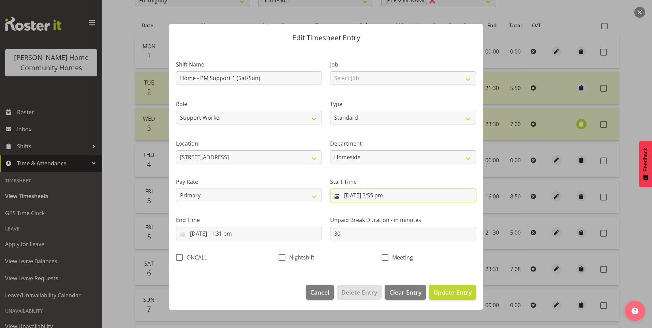
click at [376, 197] on input "[DATE] 3:55 pm" at bounding box center [403, 195] width 146 height 14
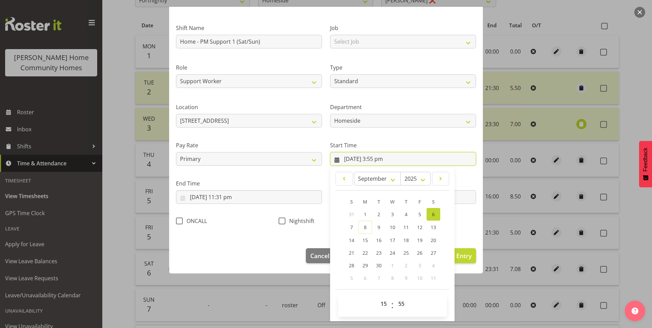
scroll to position [37, 0]
click at [380, 302] on select "00 01 02 03 04 05 06 07 08 09 10 11 12 13 14 15 16 17 18 19 20 21 22 23" at bounding box center [384, 303] width 15 height 14
drag, startPoint x: 381, startPoint y: 304, endPoint x: 382, endPoint y: 295, distance: 8.3
click at [382, 302] on select "00 01 02 03 04 05 06 07 08 09 10 11 12 13 14 15 16 17 18 19 20 21 22 23" at bounding box center [384, 303] width 15 height 14
select select "16"
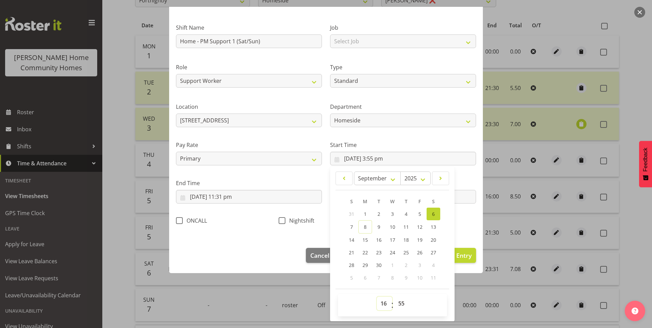
click at [377, 296] on select "00 01 02 03 04 05 06 07 08 09 10 11 12 13 14 15 16 17 18 19 20 21 22 23" at bounding box center [384, 303] width 15 height 14
type input "[DATE] 4:55 pm"
drag, startPoint x: 399, startPoint y: 301, endPoint x: 397, endPoint y: 296, distance: 5.7
click at [399, 300] on select "00 01 02 03 04 05 06 07 08 09 10 11 12 13 14 15 16 17 18 19 20 21 22 23 24 25 2…" at bounding box center [401, 303] width 15 height 14
select select "0"
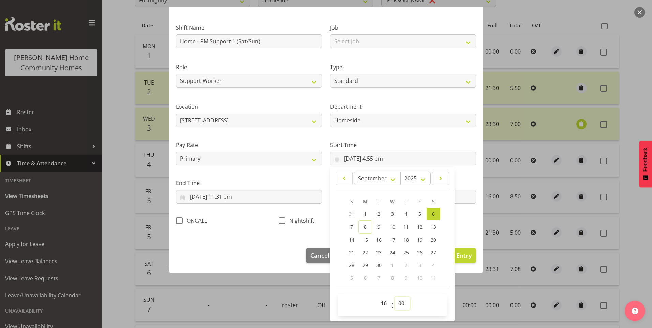
click at [394, 296] on select "00 01 02 03 04 05 06 07 08 09 10 11 12 13 14 15 16 17 18 19 20 21 22 23 24 25 2…" at bounding box center [401, 303] width 15 height 14
type input "[DATE] 4:00 pm"
click at [229, 196] on input "[DATE] 11:31 pm" at bounding box center [249, 197] width 146 height 14
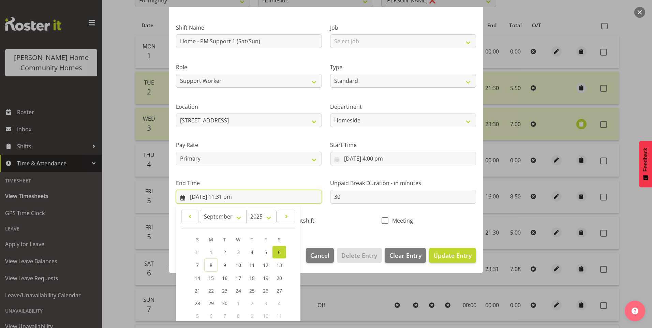
scroll to position [75, 0]
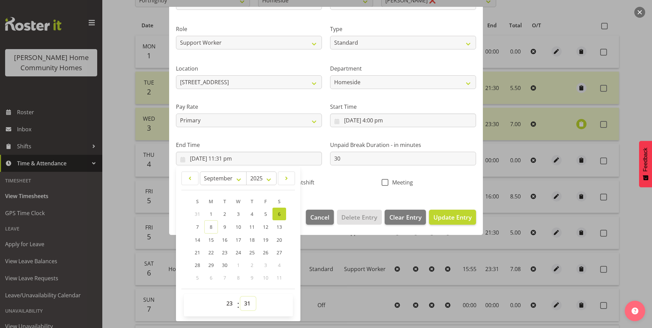
click at [247, 301] on select "00 01 02 03 04 05 06 07 08 09 10 11 12 13 14 15 16 17 18 19 20 21 22 23 24 25 2…" at bounding box center [247, 303] width 15 height 14
select select "30"
click at [240, 296] on select "00 01 02 03 04 05 06 07 08 09 10 11 12 13 14 15 16 17 18 19 20 21 22 23 24 25 2…" at bounding box center [247, 303] width 15 height 14
type input "[DATE] 11:30 pm"
click at [458, 211] on button "Update Entry" at bounding box center [452, 217] width 47 height 15
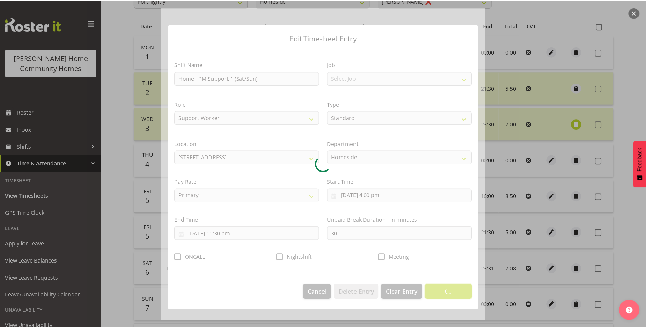
scroll to position [0, 0]
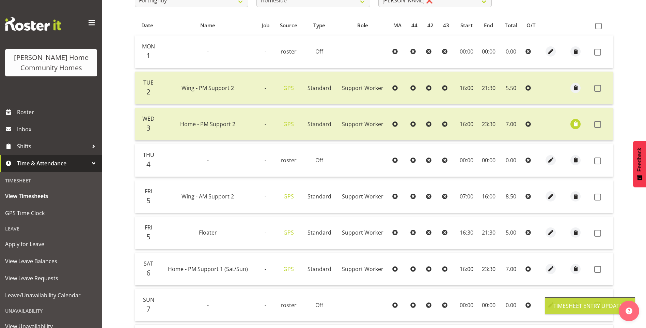
click at [600, 266] on span at bounding box center [598, 269] width 7 height 7
checkbox input "true"
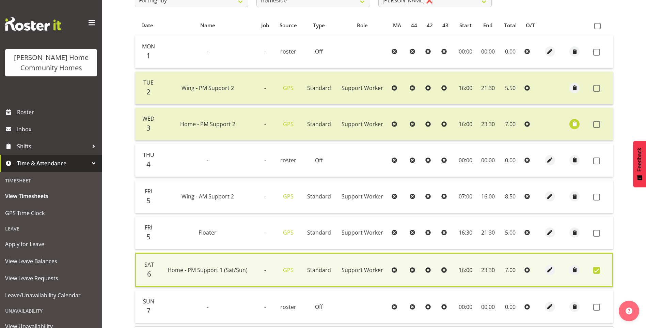
drag, startPoint x: 598, startPoint y: 233, endPoint x: 600, endPoint y: 222, distance: 10.8
click at [598, 232] on span at bounding box center [597, 233] width 7 height 7
checkbox input "true"
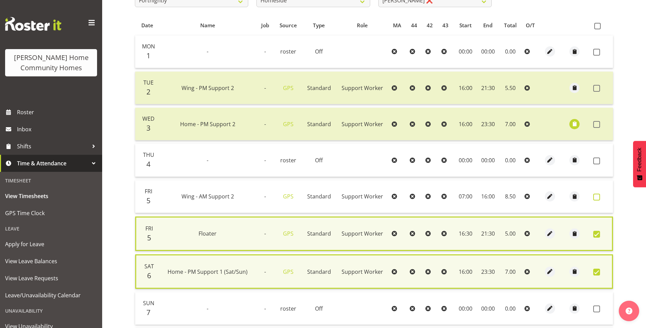
click at [598, 197] on span at bounding box center [597, 197] width 7 height 7
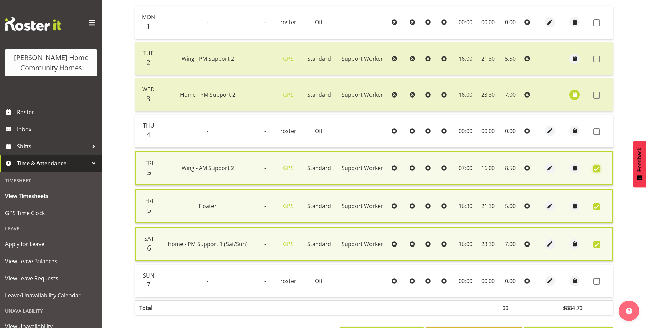
scroll to position [195, 0]
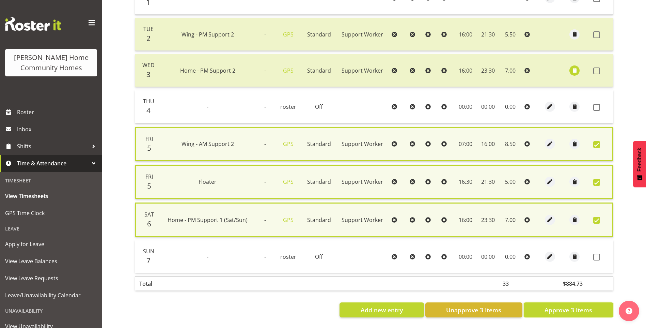
click at [552, 305] on span "Approve 3 Items" at bounding box center [569, 309] width 48 height 9
checkbox input "false"
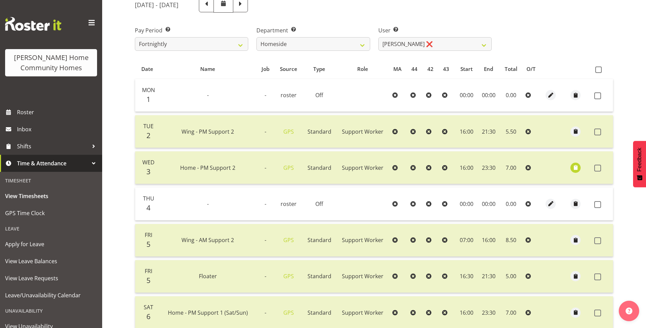
scroll to position [54, 0]
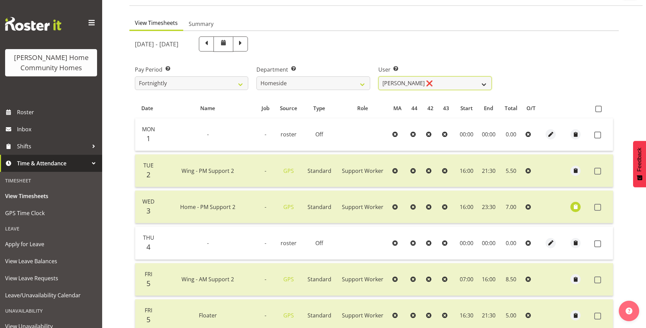
click at [405, 81] on select "[PERSON_NAME] ❌ [PERSON_NAME] ❌ [PERSON_NAME] (BK) [PERSON_NAME] ❌ [PERSON_NAME…" at bounding box center [435, 83] width 113 height 14
select select "8533"
click at [379, 76] on select "[PERSON_NAME] ❌ [PERSON_NAME] ❌ [PERSON_NAME] (BK) [PERSON_NAME] ❌ [PERSON_NAME…" at bounding box center [435, 83] width 113 height 14
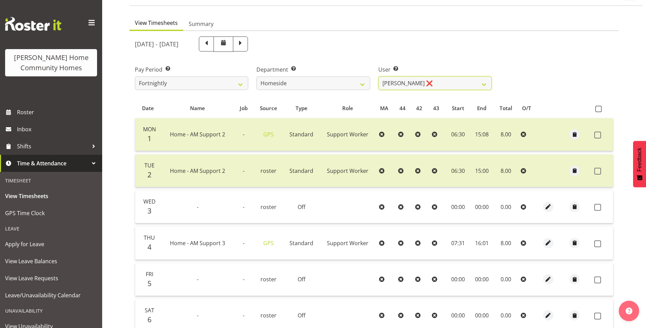
scroll to position [88, 0]
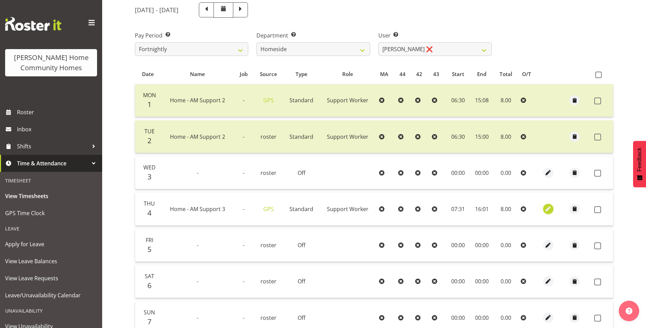
click at [549, 207] on span "button" at bounding box center [549, 209] width 8 height 8
select select "Standard"
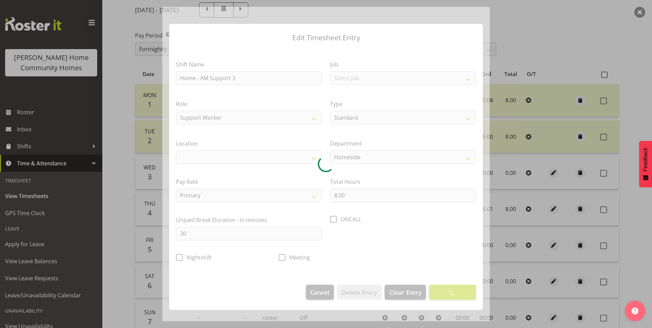
select select "1067"
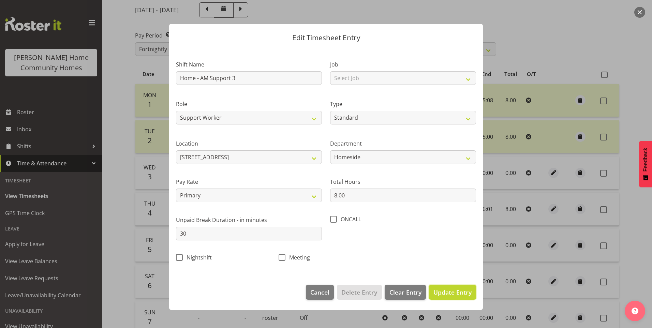
drag, startPoint x: 463, startPoint y: 292, endPoint x: 470, endPoint y: 287, distance: 9.1
click at [463, 292] on span "Update Entry" at bounding box center [452, 292] width 38 height 8
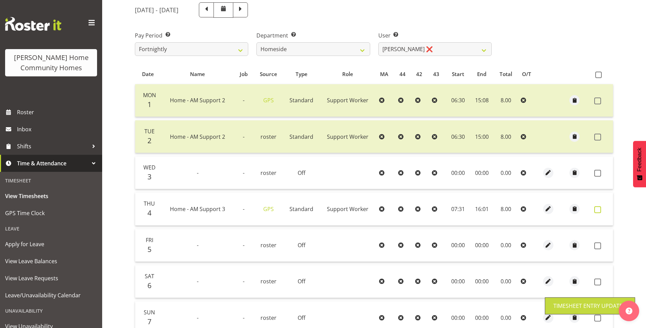
click at [600, 207] on span at bounding box center [598, 209] width 7 height 7
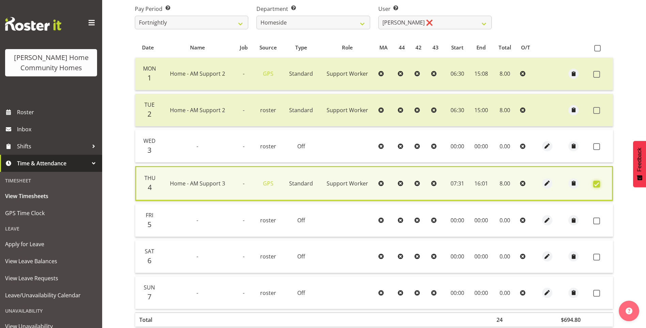
scroll to position [155, 0]
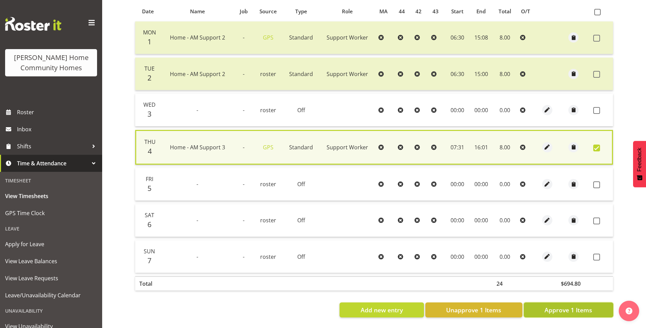
click at [573, 305] on span "Approve 1 Items" at bounding box center [569, 309] width 48 height 9
checkbox input "false"
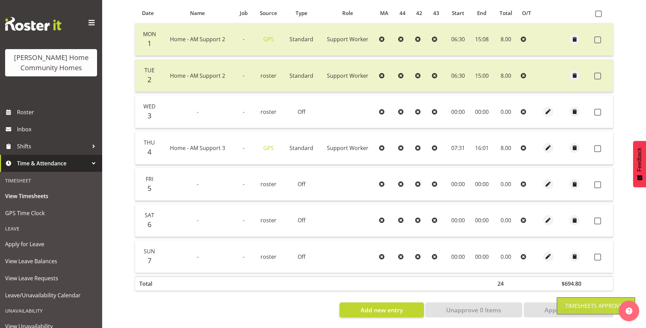
scroll to position [154, 0]
